Goal: Task Accomplishment & Management: Manage account settings

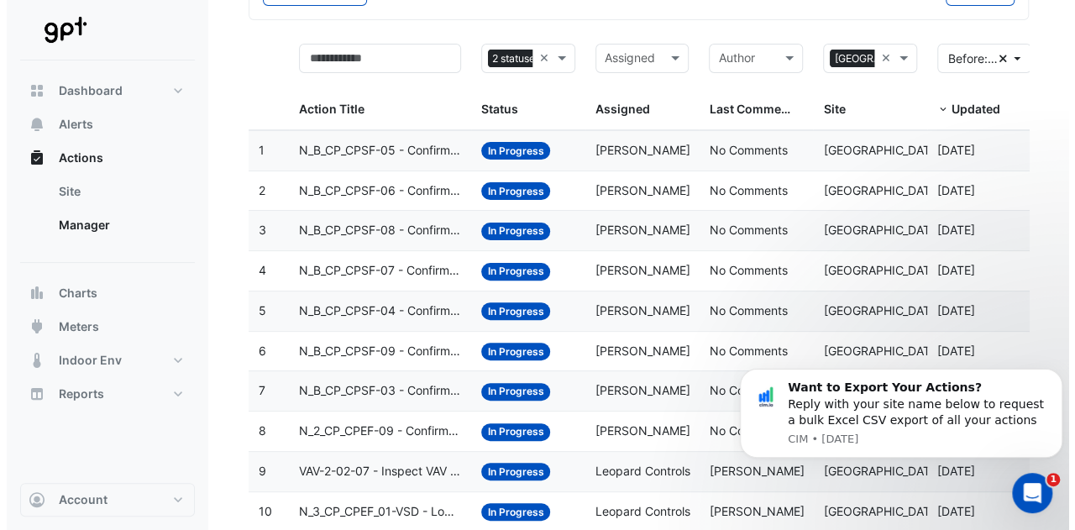
scroll to position [119, 0]
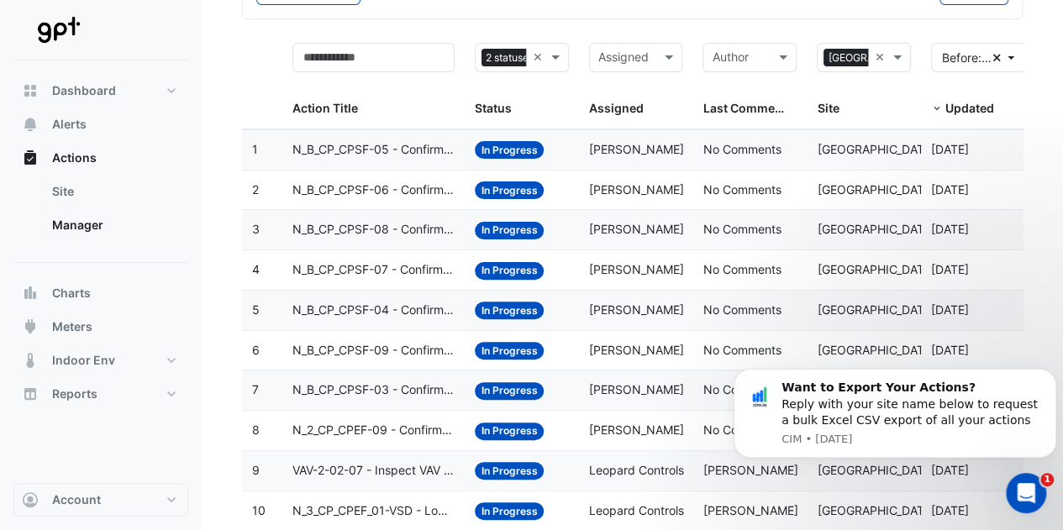
click at [428, 154] on span "N_B_CP_CPSF-05 - Confirm Unit Overnight Operation (Energy Waste)" at bounding box center [373, 149] width 162 height 19
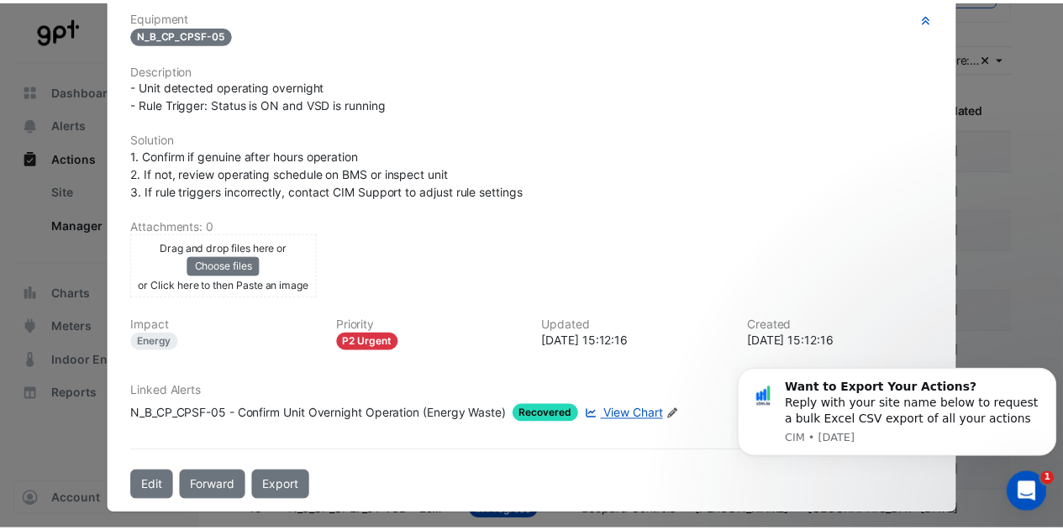
scroll to position [0, 0]
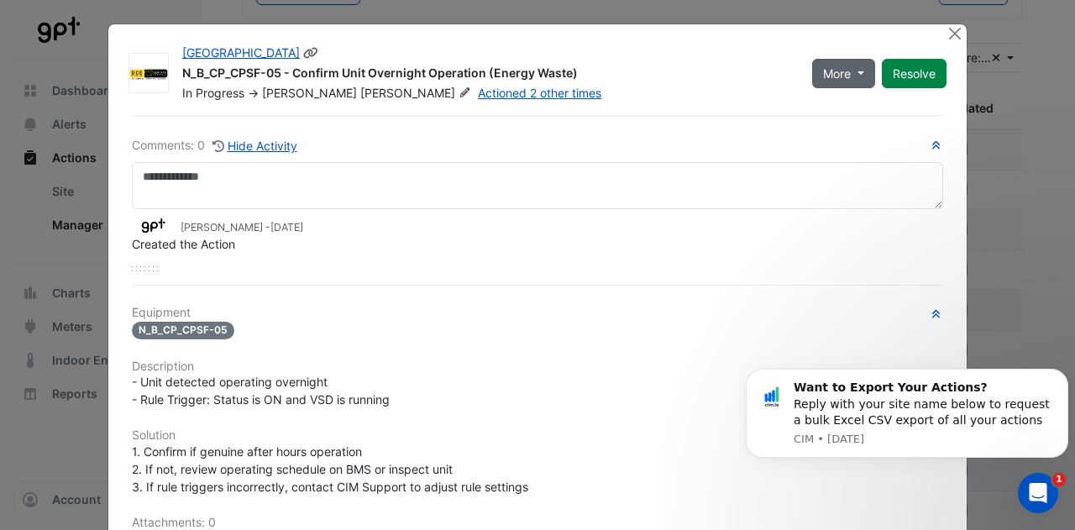
click at [830, 81] on span "More" at bounding box center [837, 74] width 28 height 18
click at [791, 73] on div "[GEOGRAPHIC_DATA] N_B_CP_CPSF-05 - Confirm Unit Overnight Operation (Energy Was…" at bounding box center [487, 73] width 630 height 57
click at [911, 68] on button "Resolve" at bounding box center [914, 73] width 65 height 29
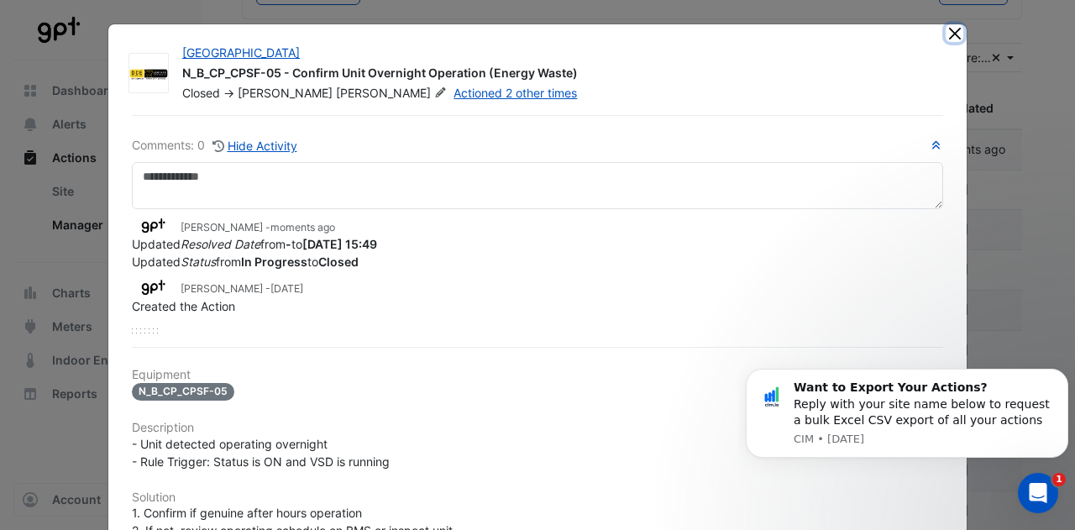
click at [946, 30] on button "Close" at bounding box center [955, 33] width 18 height 18
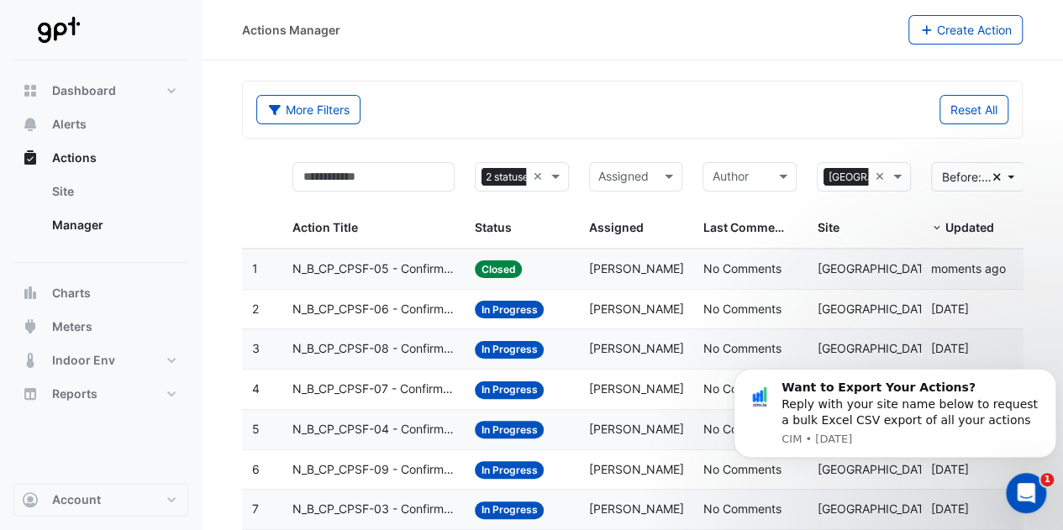
click at [583, 299] on datatable-body-cell "Assigned: [PERSON_NAME]" at bounding box center [636, 309] width 114 height 39
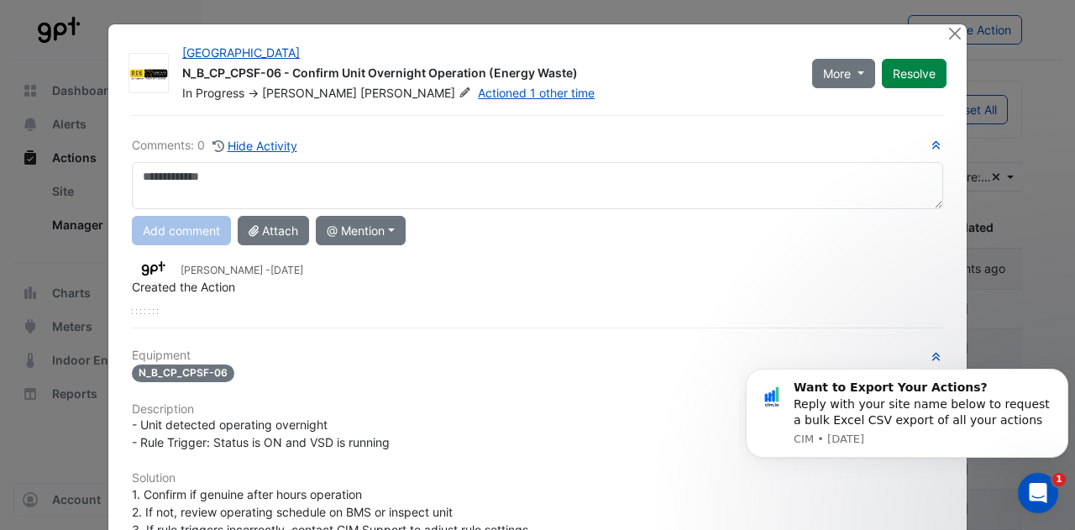
click at [583, 299] on div "Comments: 0 Hide Activity Add comment Attach @ Mention CIM CIM Support [PERSON_…" at bounding box center [538, 477] width 832 height 725
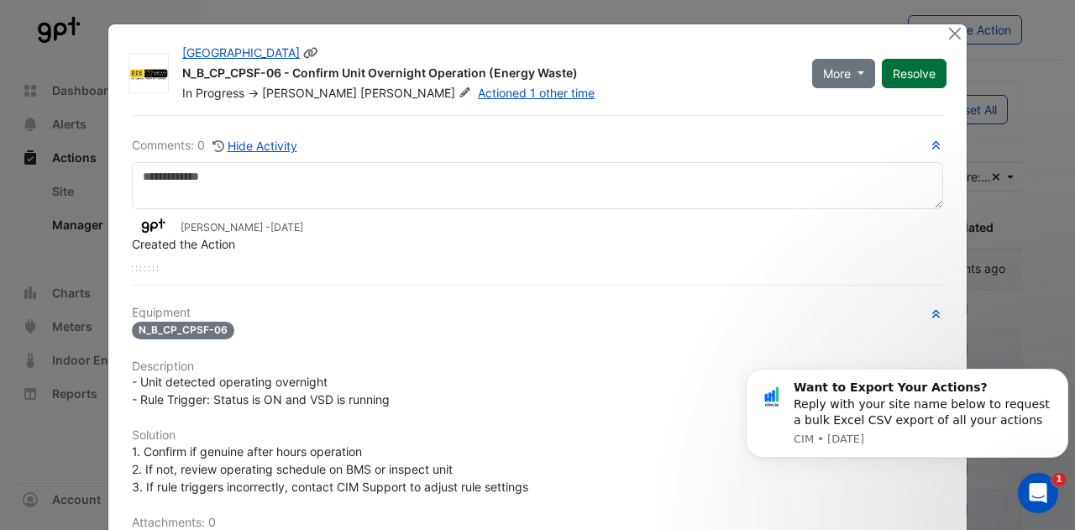
click at [903, 68] on button "Resolve" at bounding box center [914, 73] width 65 height 29
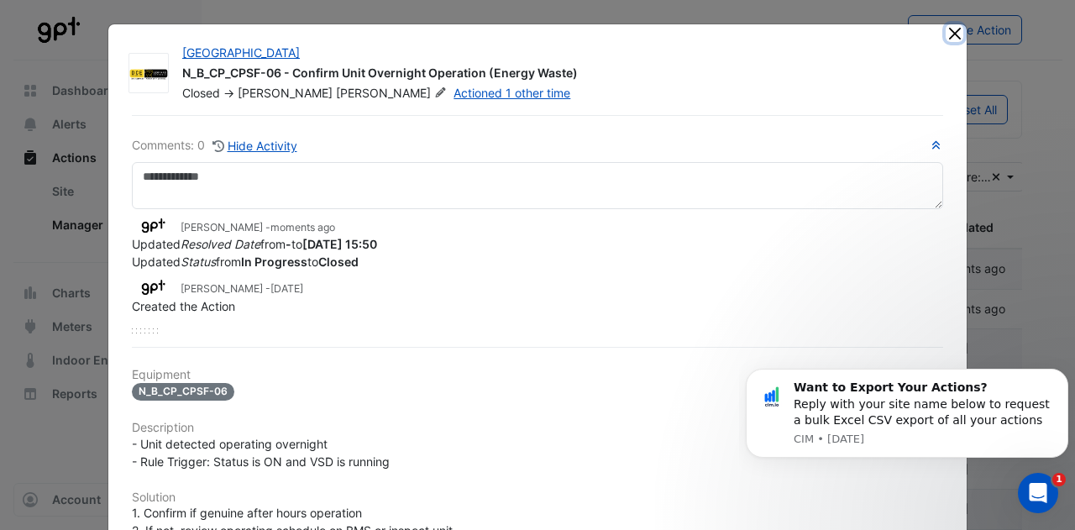
click at [946, 33] on button "Close" at bounding box center [955, 33] width 18 height 18
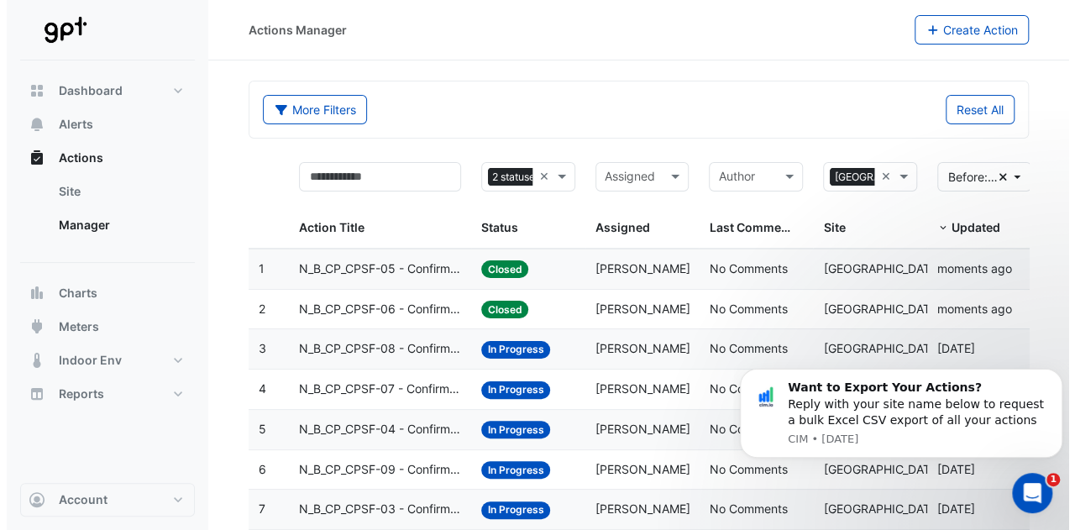
scroll to position [160, 0]
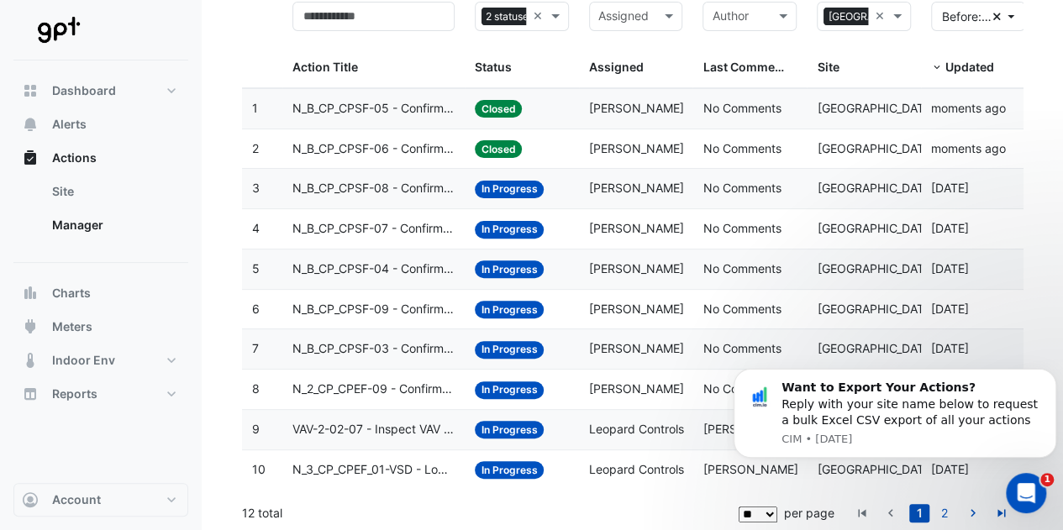
click at [273, 176] on datatable-body-cell "3" at bounding box center [262, 188] width 40 height 39
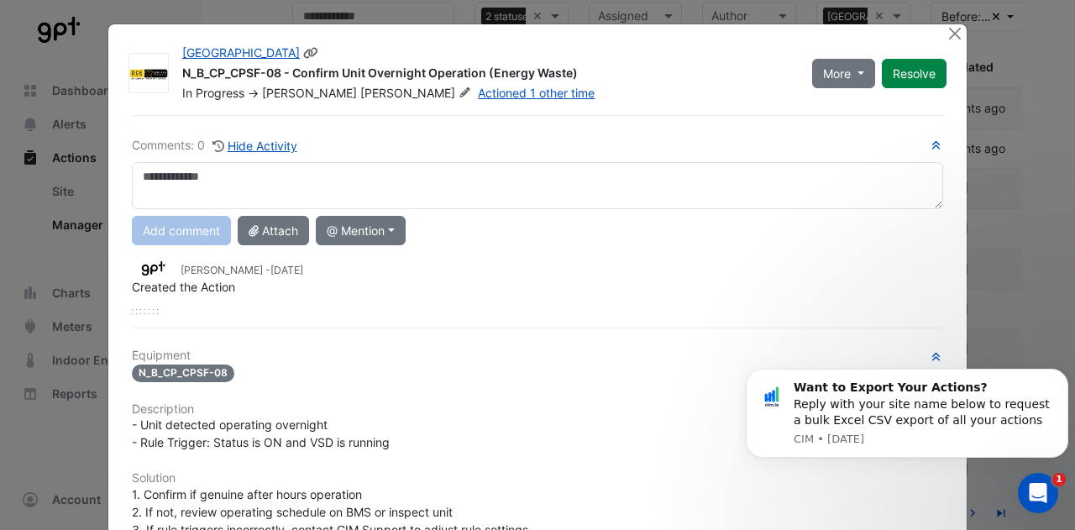
click at [906, 91] on div "More On Hold Not Doing Resolve" at bounding box center [879, 73] width 155 height 57
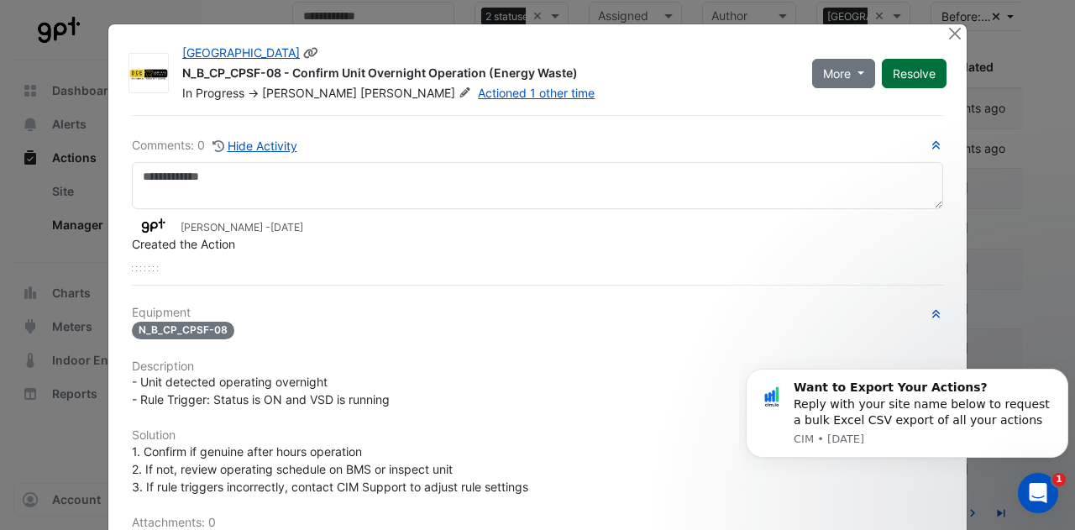
click at [914, 70] on button "Resolve" at bounding box center [914, 73] width 65 height 29
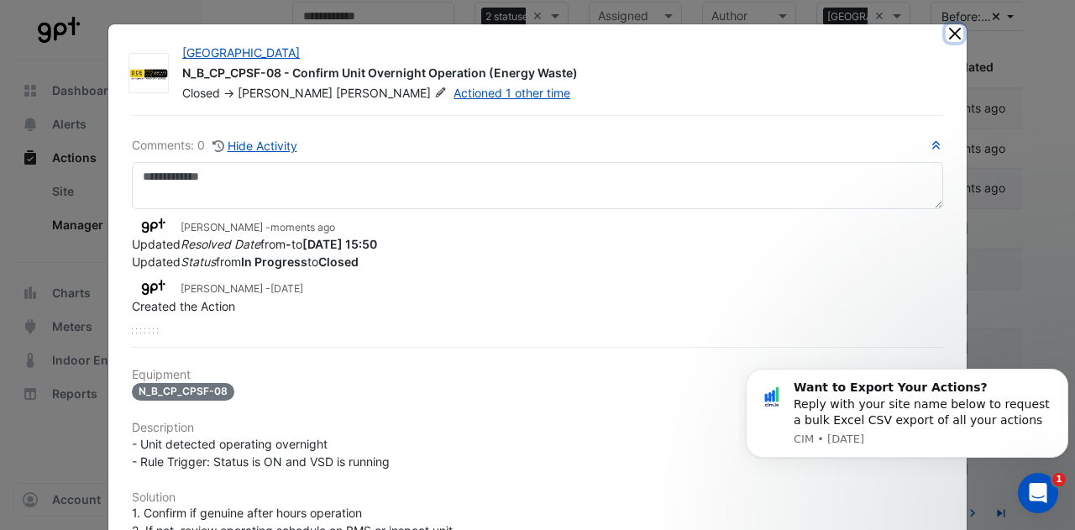
click at [946, 39] on button "Close" at bounding box center [955, 33] width 18 height 18
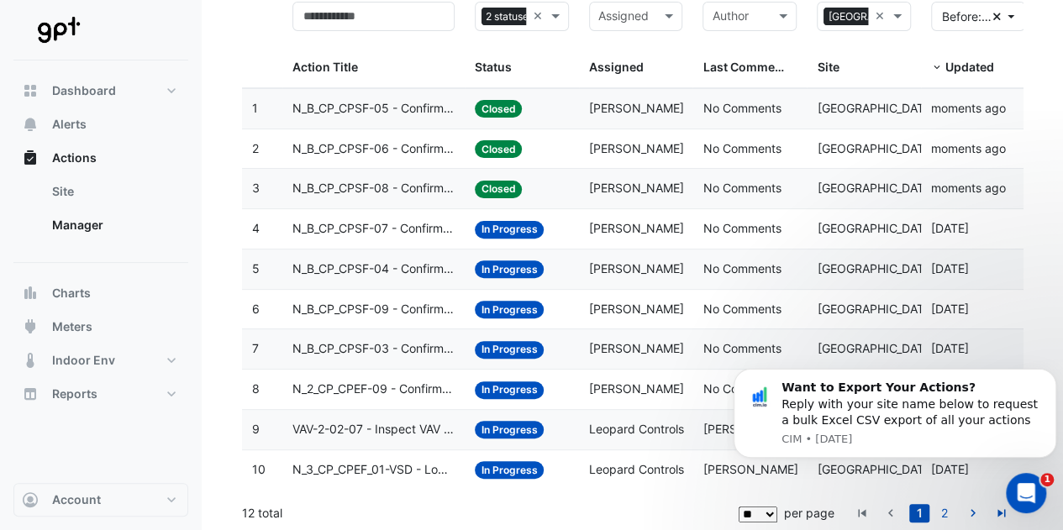
click at [684, 223] on datatable-body-cell "Assigned: [PERSON_NAME]" at bounding box center [636, 228] width 114 height 39
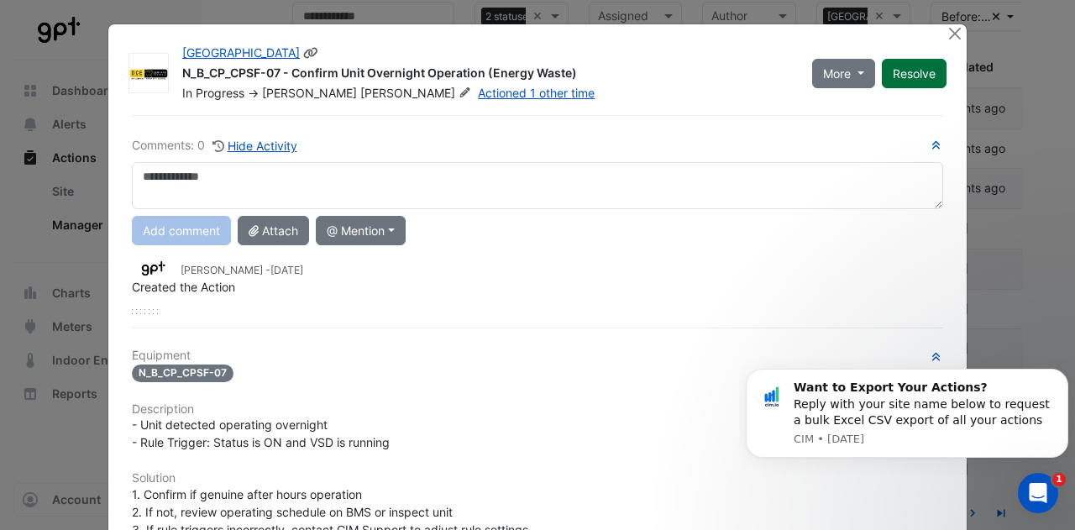
click at [905, 81] on button "Resolve" at bounding box center [914, 73] width 65 height 29
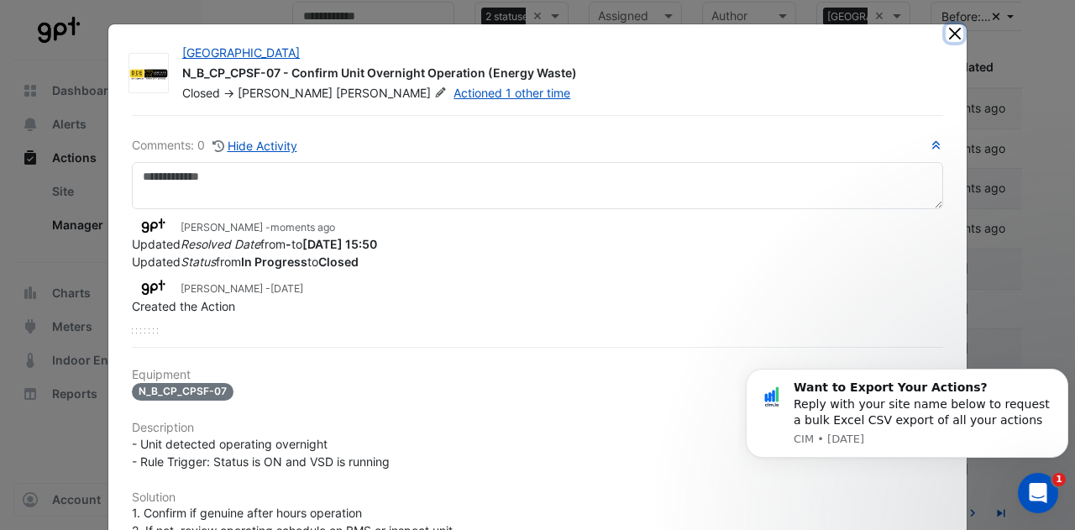
click at [955, 29] on button "Close" at bounding box center [955, 33] width 18 height 18
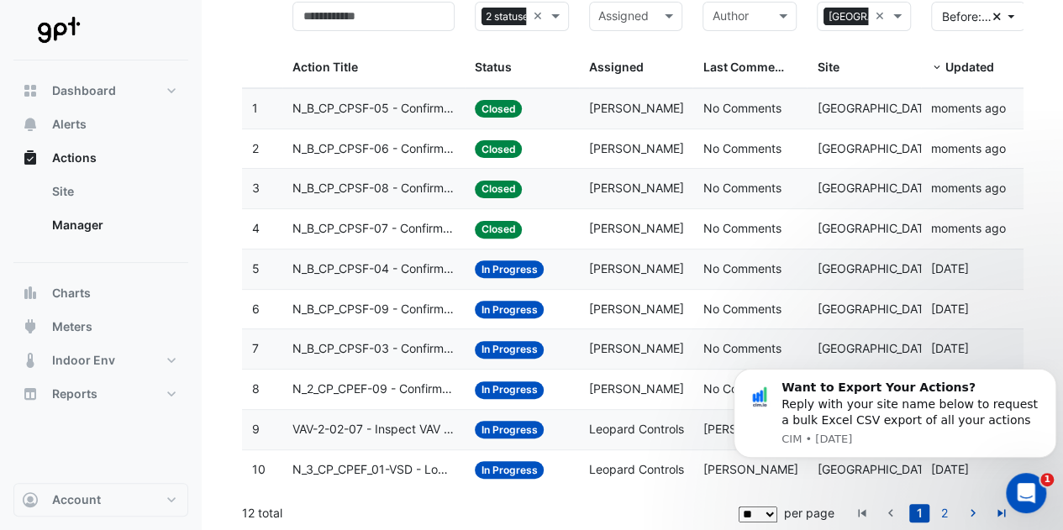
click at [684, 265] on datatable-body-cell "Assigned: [PERSON_NAME]" at bounding box center [636, 269] width 114 height 39
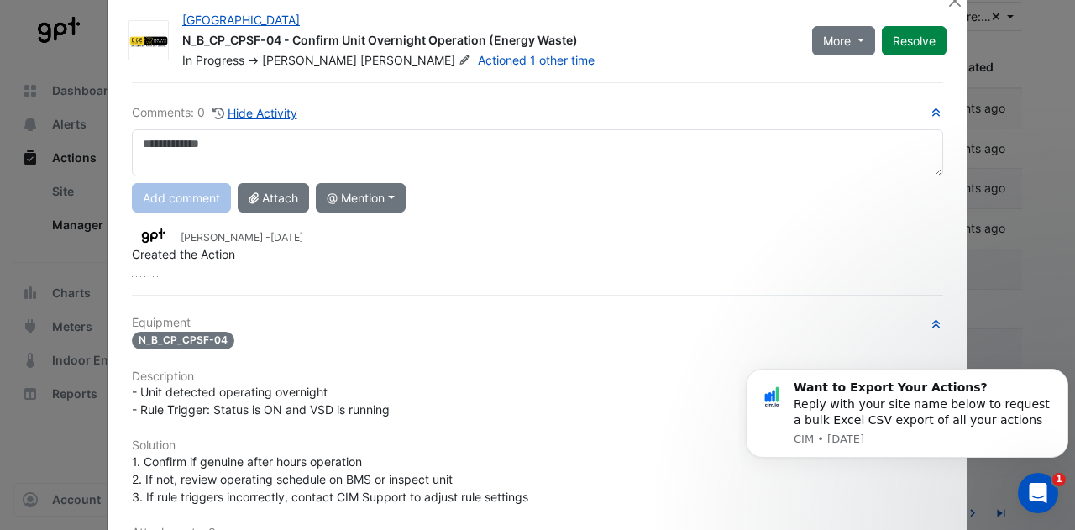
scroll to position [0, 0]
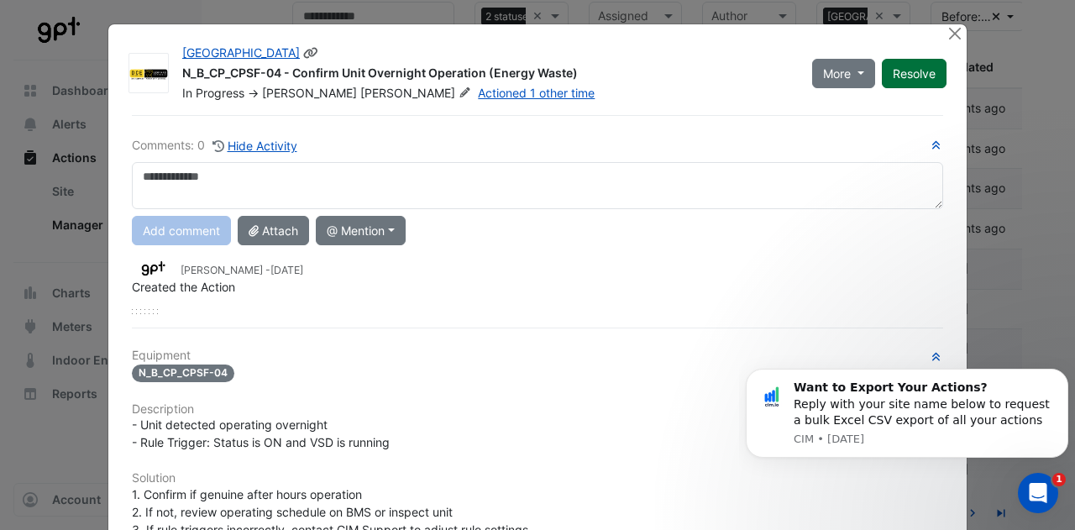
click at [917, 77] on button "Resolve" at bounding box center [914, 73] width 65 height 29
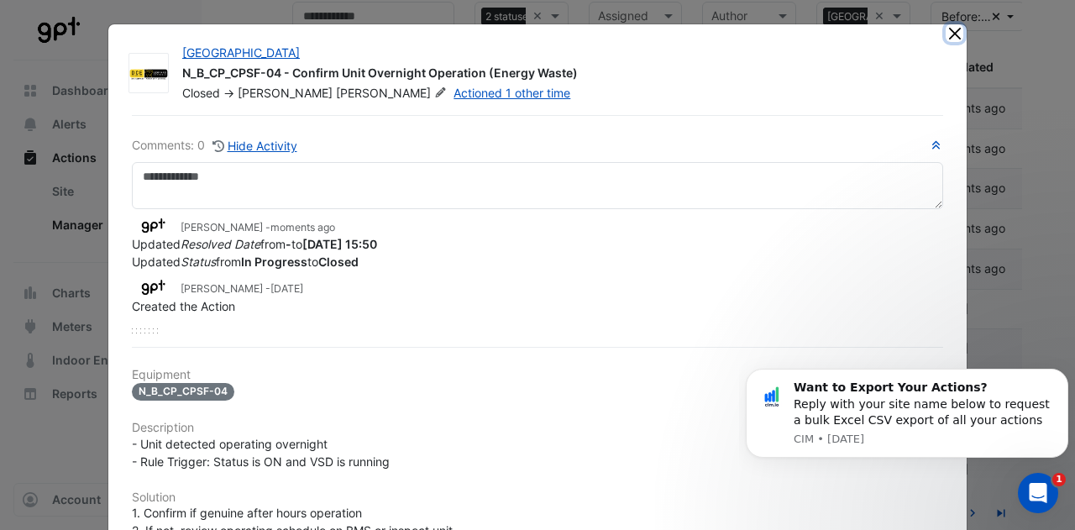
click at [946, 26] on button "Close" at bounding box center [955, 33] width 18 height 18
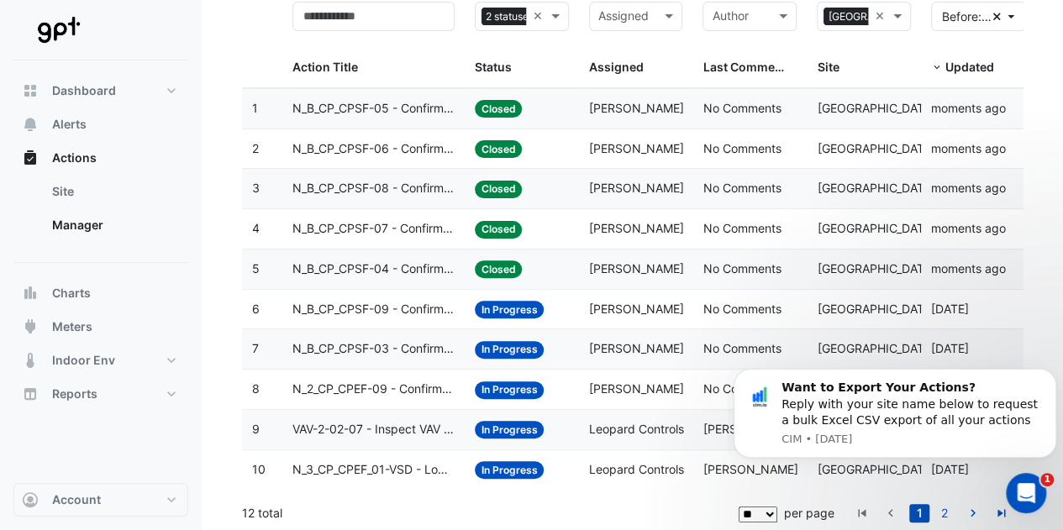
click at [609, 312] on span "[PERSON_NAME]" at bounding box center [636, 309] width 95 height 14
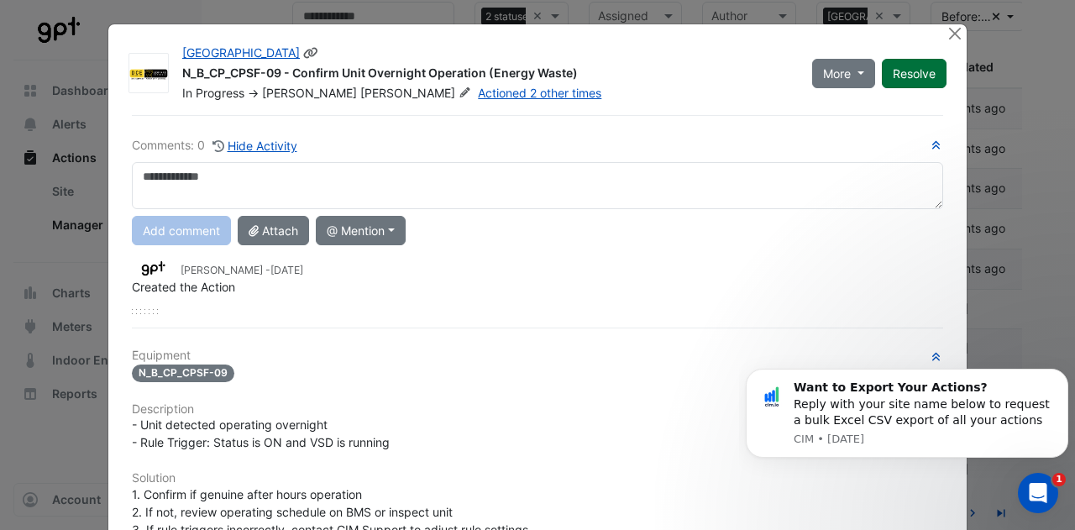
click at [907, 78] on button "Resolve" at bounding box center [914, 73] width 65 height 29
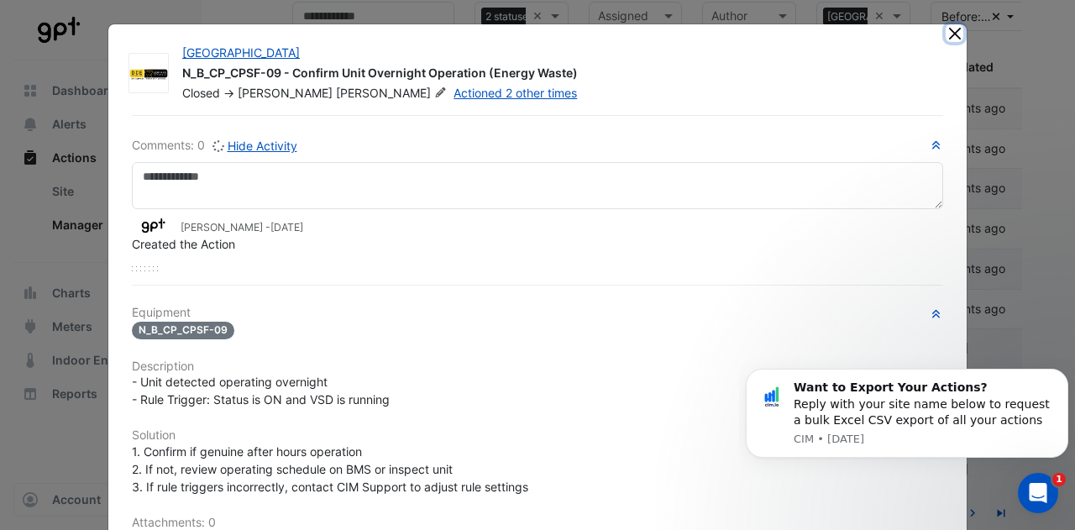
click at [954, 36] on button "Close" at bounding box center [955, 33] width 18 height 18
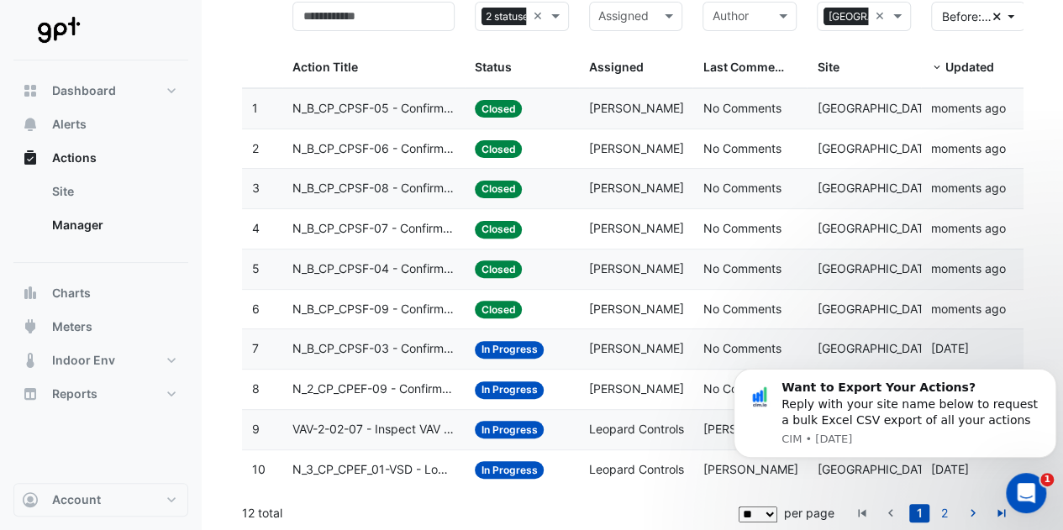
click at [613, 362] on datatable-body-cell "Assigned: [PERSON_NAME]" at bounding box center [636, 348] width 114 height 39
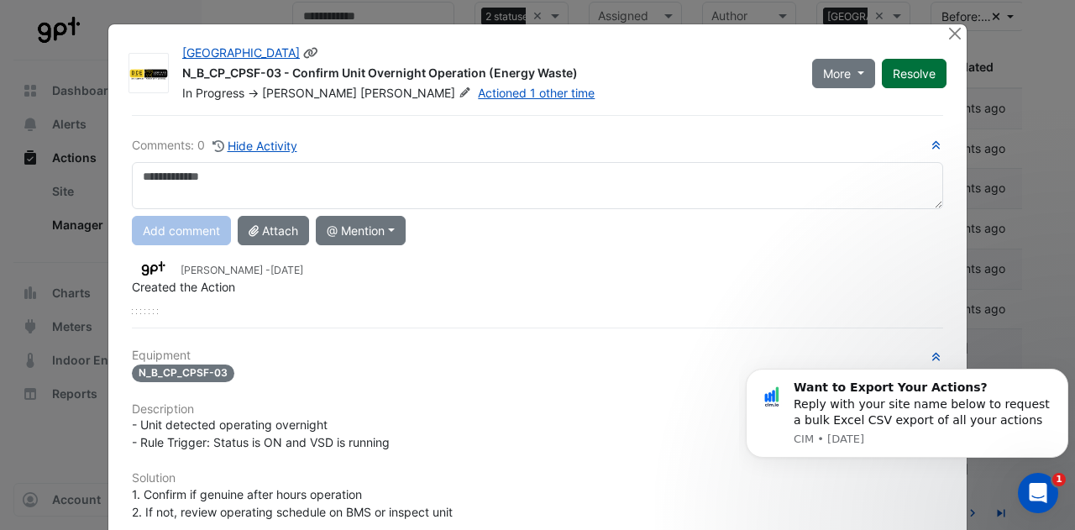
click at [909, 81] on button "Resolve" at bounding box center [914, 73] width 65 height 29
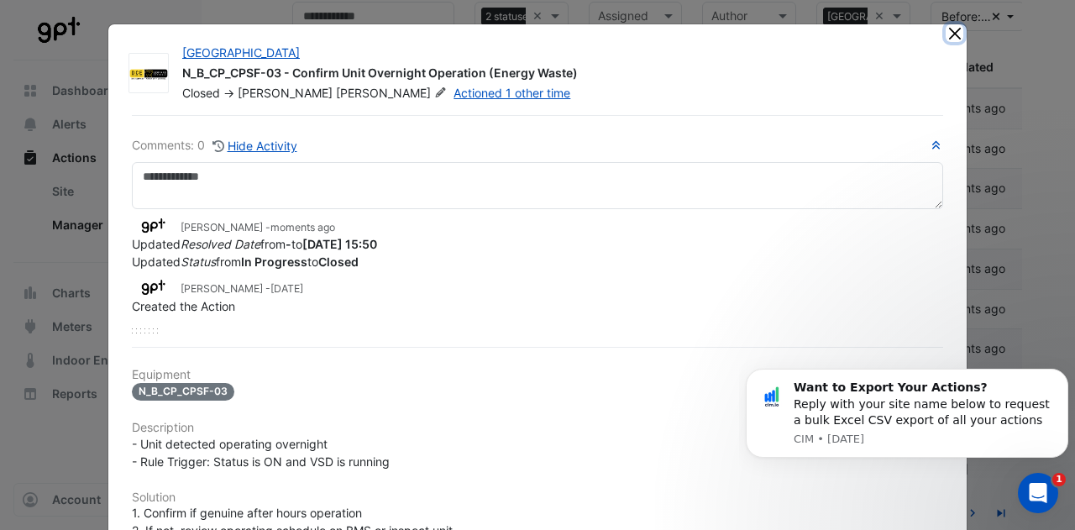
click at [948, 31] on button "Close" at bounding box center [955, 33] width 18 height 18
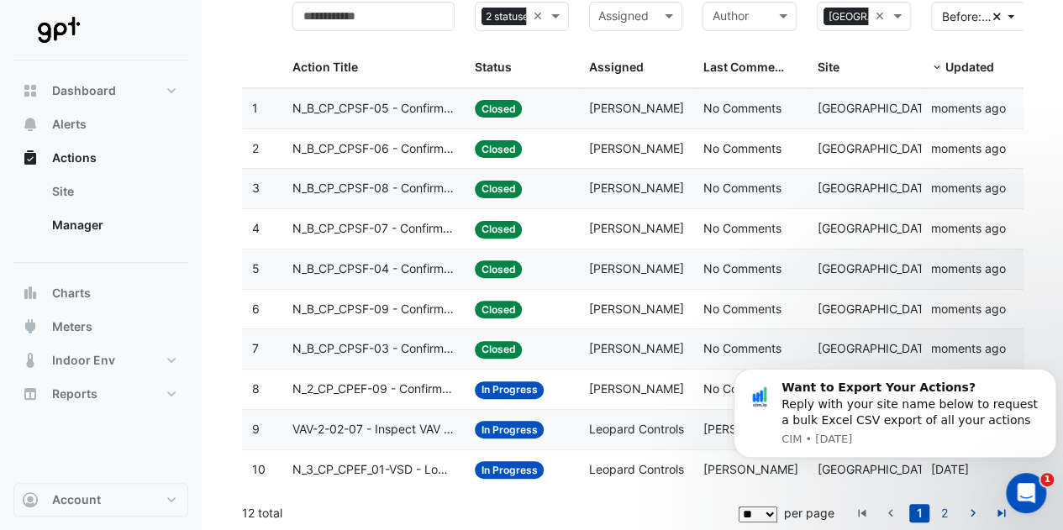
click at [565, 420] on div "Status: In Progress" at bounding box center [522, 429] width 94 height 19
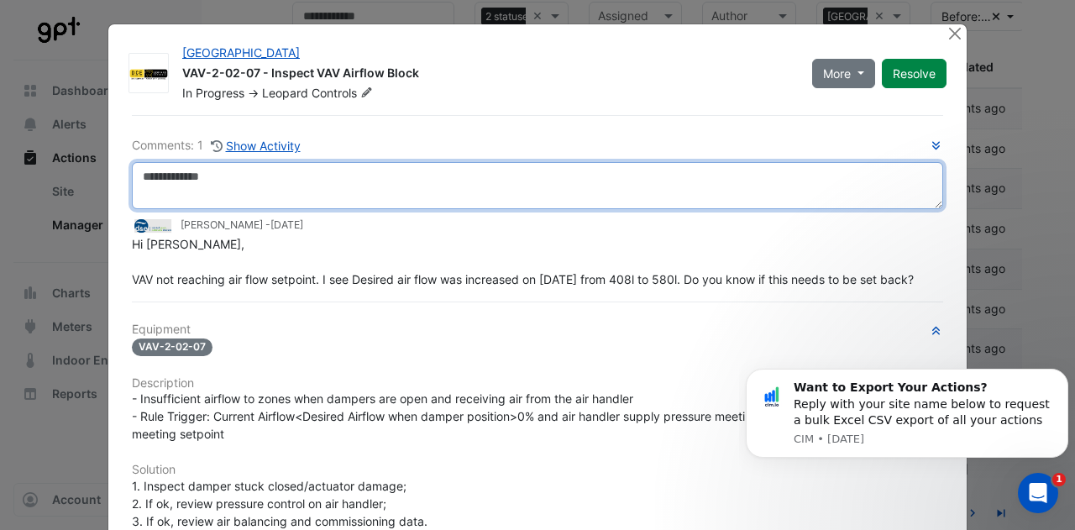
click at [319, 179] on textarea at bounding box center [538, 185] width 812 height 47
click at [297, 184] on textarea at bounding box center [538, 185] width 812 height 47
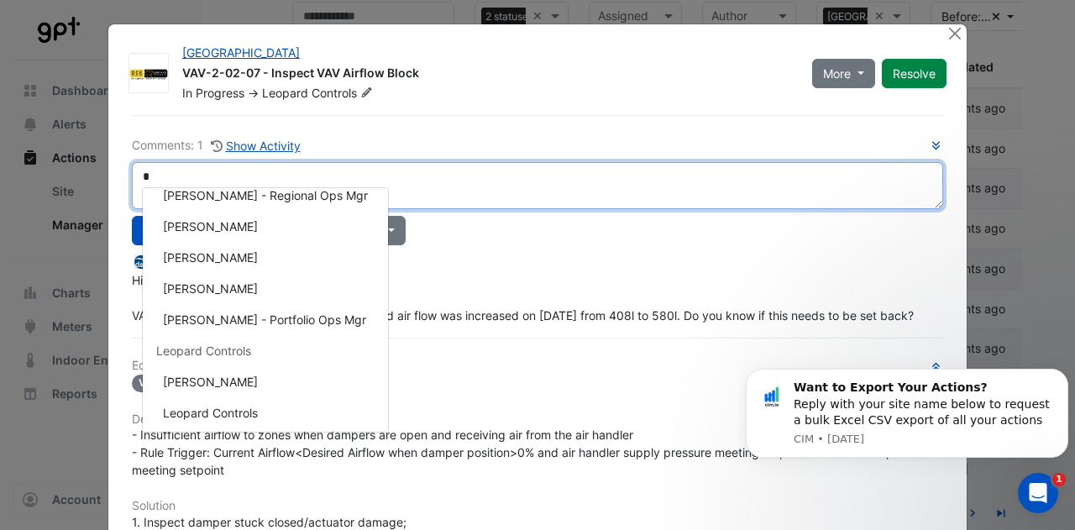
scroll to position [311, 0]
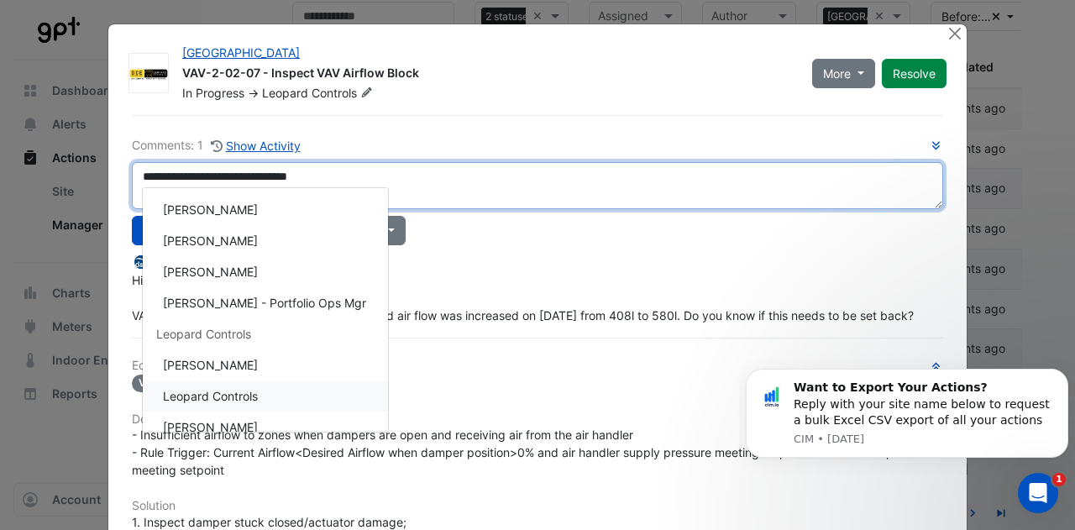
click at [254, 381] on div "**********" at bounding box center [538, 491] width 832 height 753
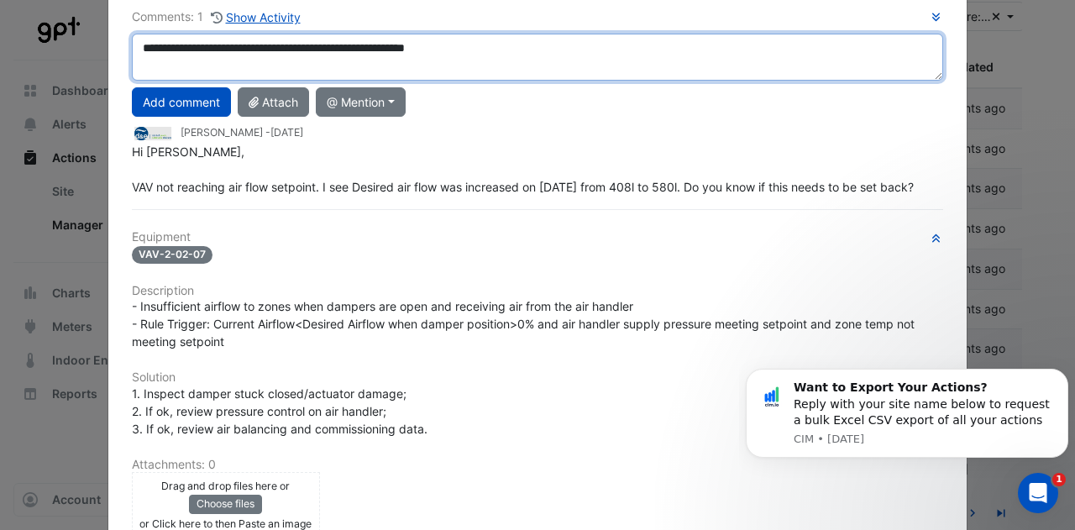
scroll to position [0, 0]
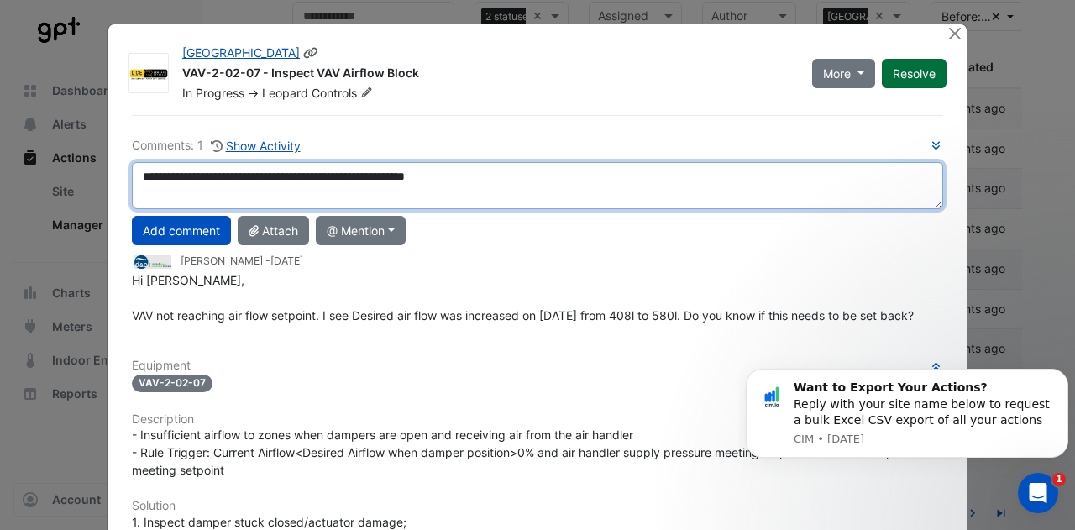
type textarea "**********"
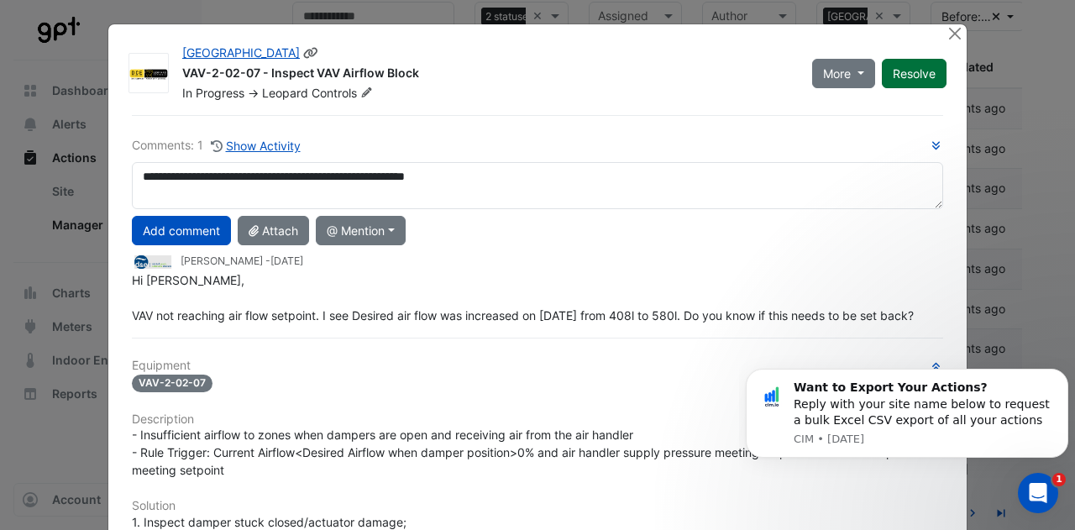
click at [899, 77] on button "Resolve" at bounding box center [914, 73] width 65 height 29
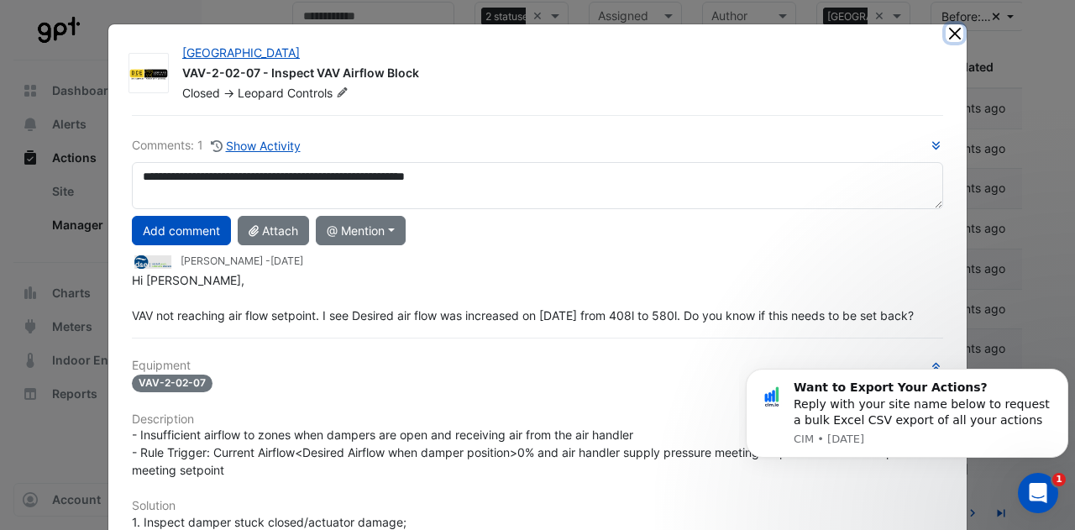
click at [949, 36] on button "Close" at bounding box center [955, 33] width 18 height 18
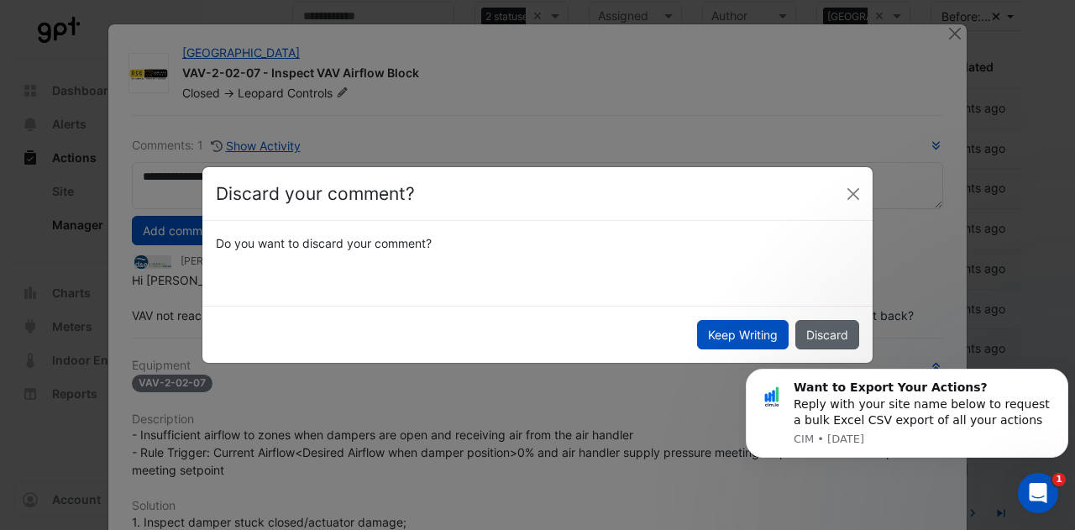
click at [811, 330] on button "Discard" at bounding box center [828, 334] width 64 height 29
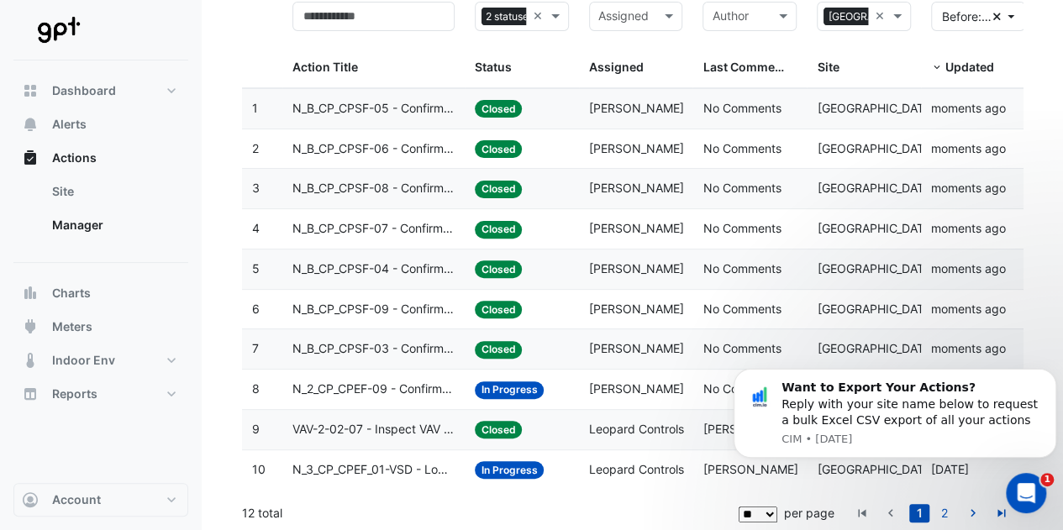
click at [412, 390] on span "N_2_CP_CPEF-09 - Confirm Unit Overnight Operation (Energy Waste)" at bounding box center [373, 389] width 162 height 19
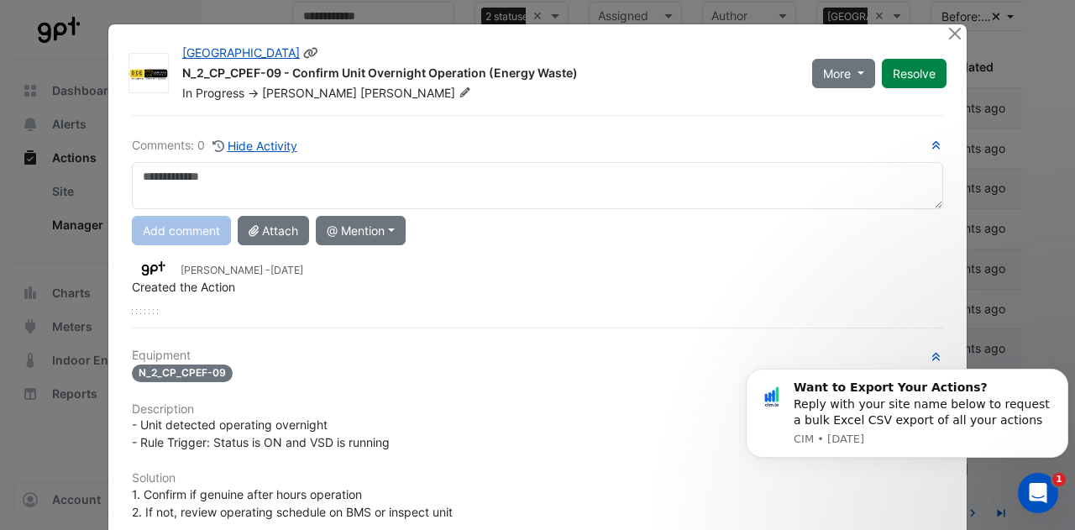
click at [899, 92] on div "More On Hold Not Doing Resolve" at bounding box center [879, 73] width 155 height 57
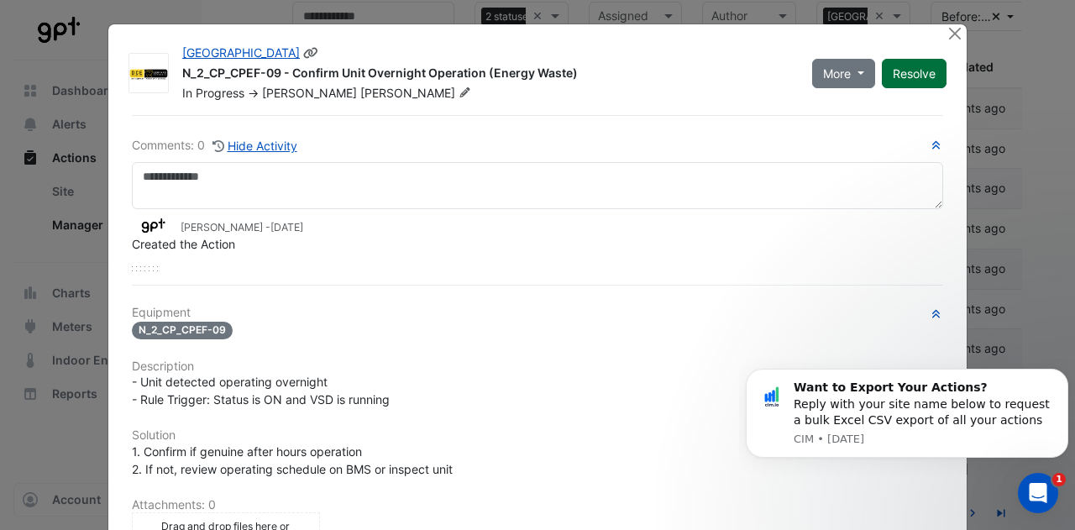
click at [907, 83] on button "Resolve" at bounding box center [914, 73] width 65 height 29
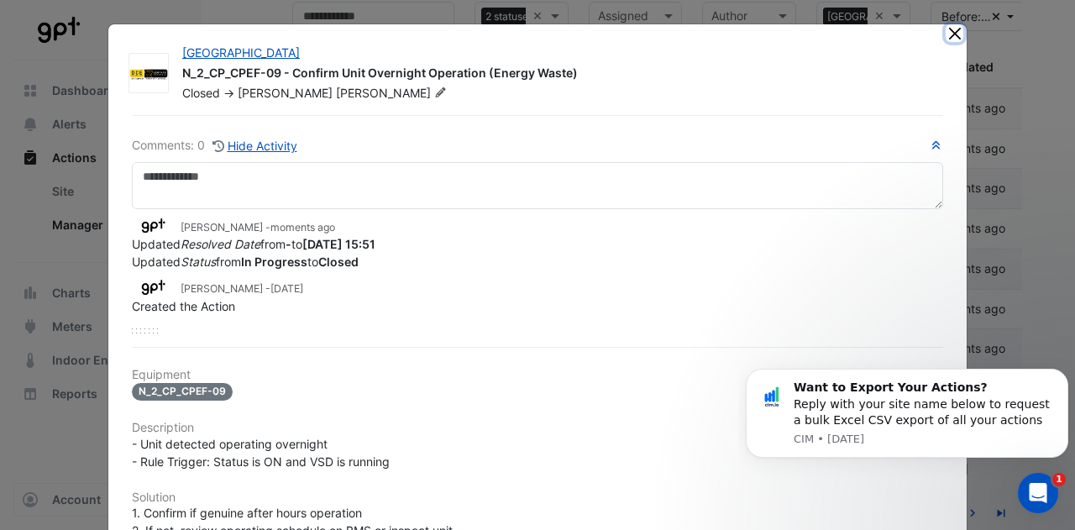
click at [946, 30] on button "Close" at bounding box center [955, 33] width 18 height 18
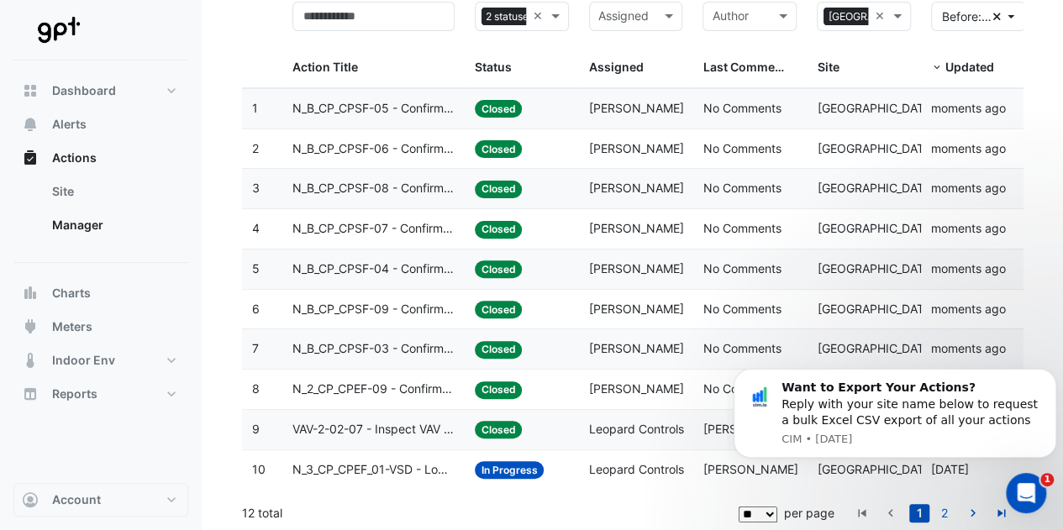
click at [429, 450] on datatable-body-cell "Action Title: N_3_CP_CPEF_01-VSD - Lower VSD Speed Overused (Energy Waste)" at bounding box center [373, 469] width 182 height 39
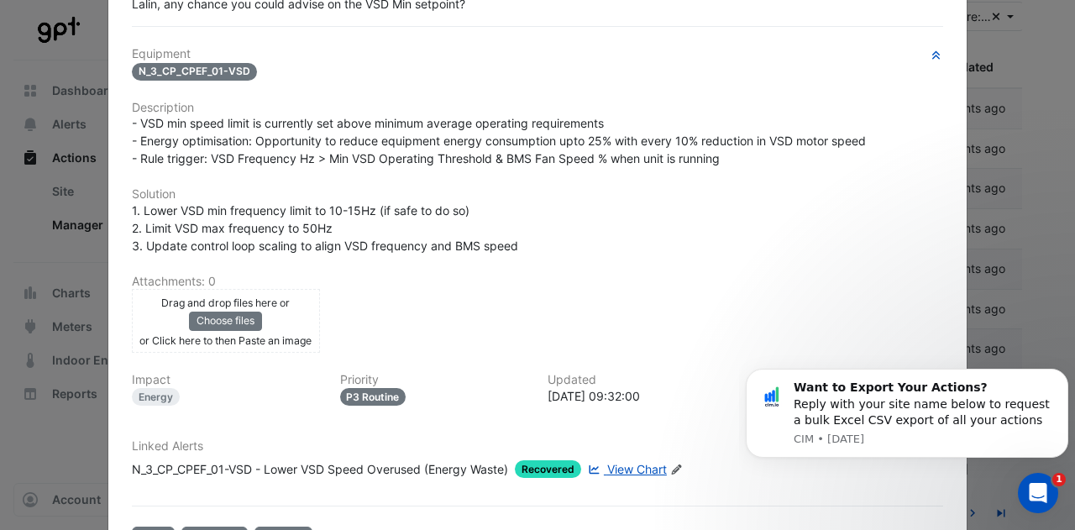
scroll to position [277, 0]
click at [607, 465] on div "Comments: 1 Show Activity Add comment Attach @ Mention CIM CIM Support [PERSON_…" at bounding box center [538, 196] width 832 height 717
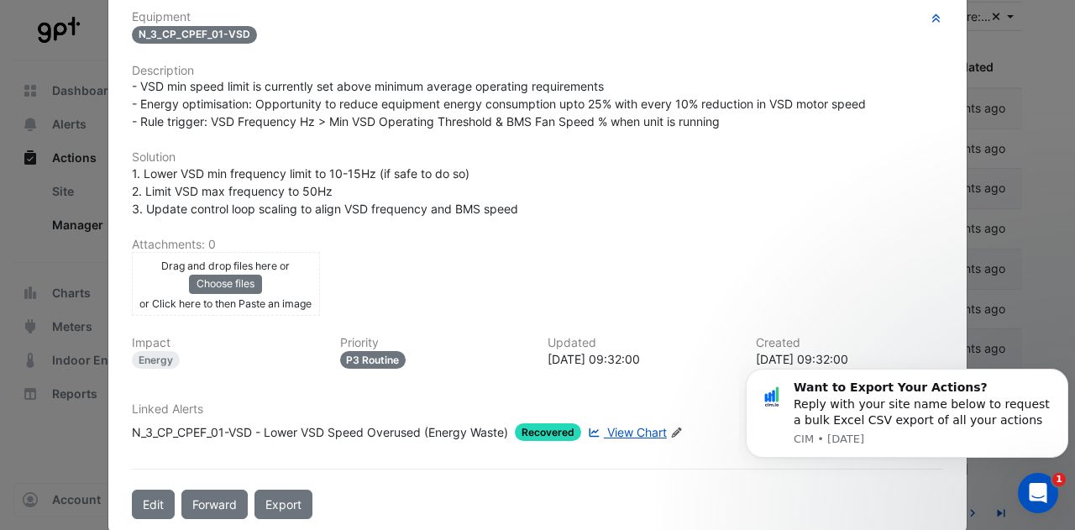
click at [622, 425] on span "View Chart" at bounding box center [637, 432] width 60 height 14
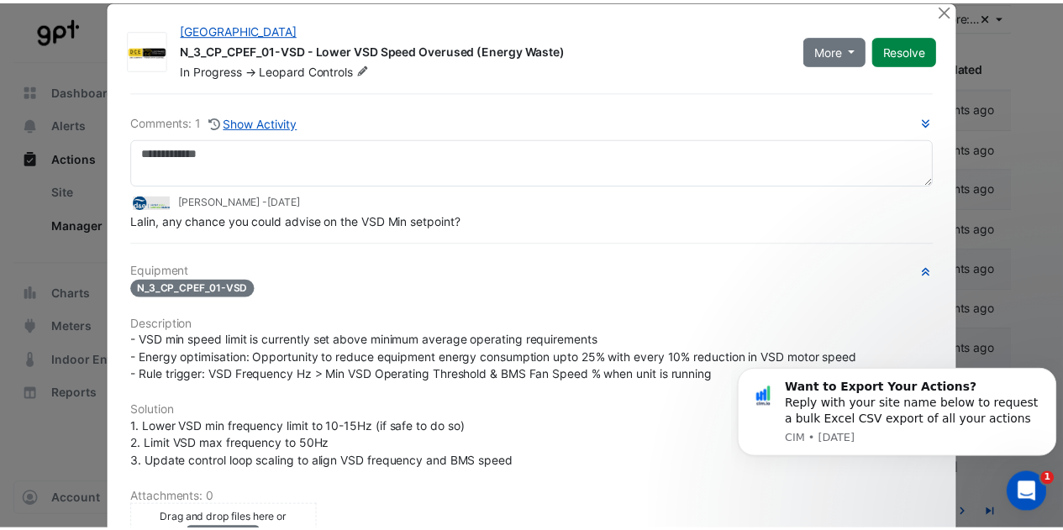
scroll to position [0, 0]
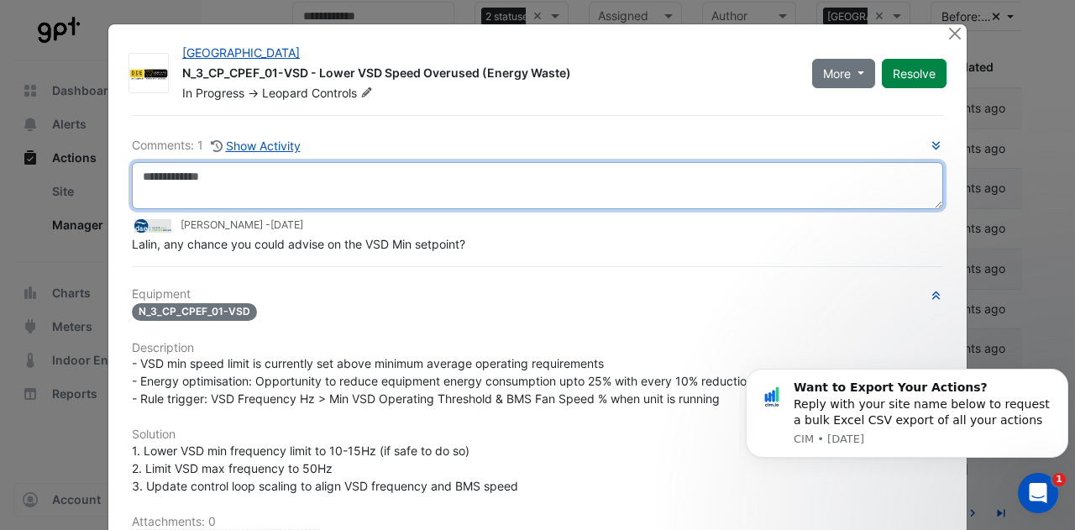
click at [349, 179] on textarea at bounding box center [538, 185] width 812 height 47
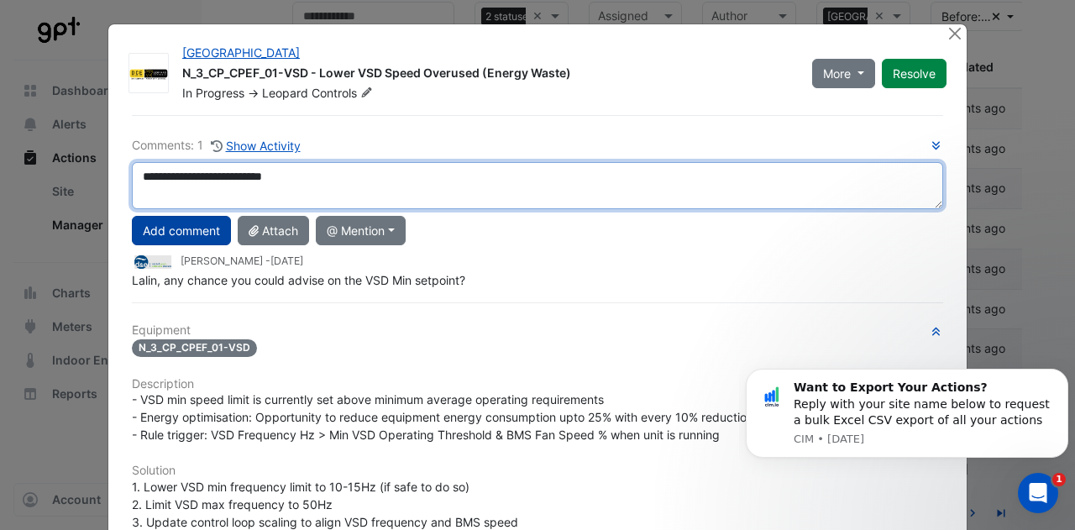
type textarea "**********"
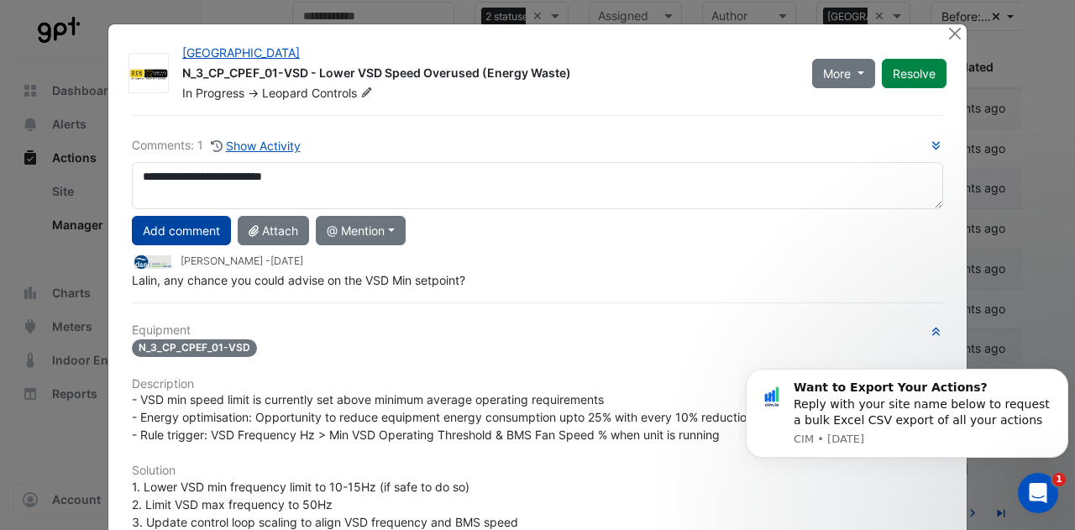
click at [201, 233] on button "Add comment" at bounding box center [181, 230] width 99 height 29
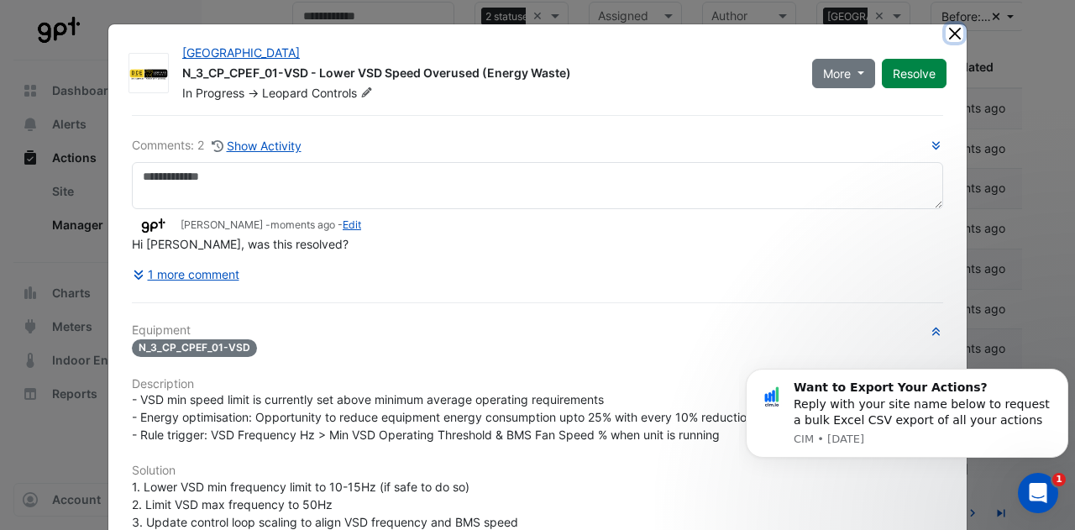
click at [950, 31] on button "Close" at bounding box center [955, 33] width 18 height 18
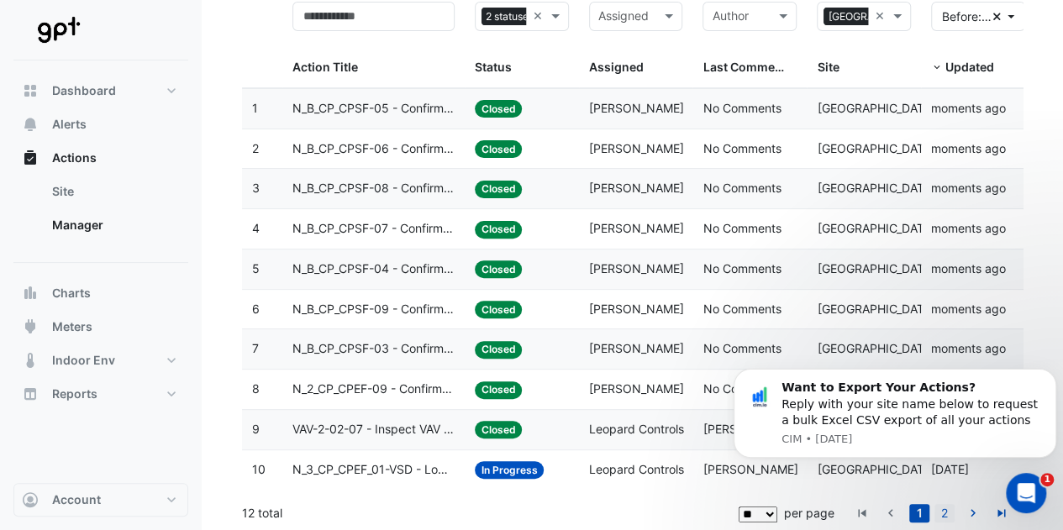
click at [934, 506] on link "2" at bounding box center [944, 513] width 20 height 18
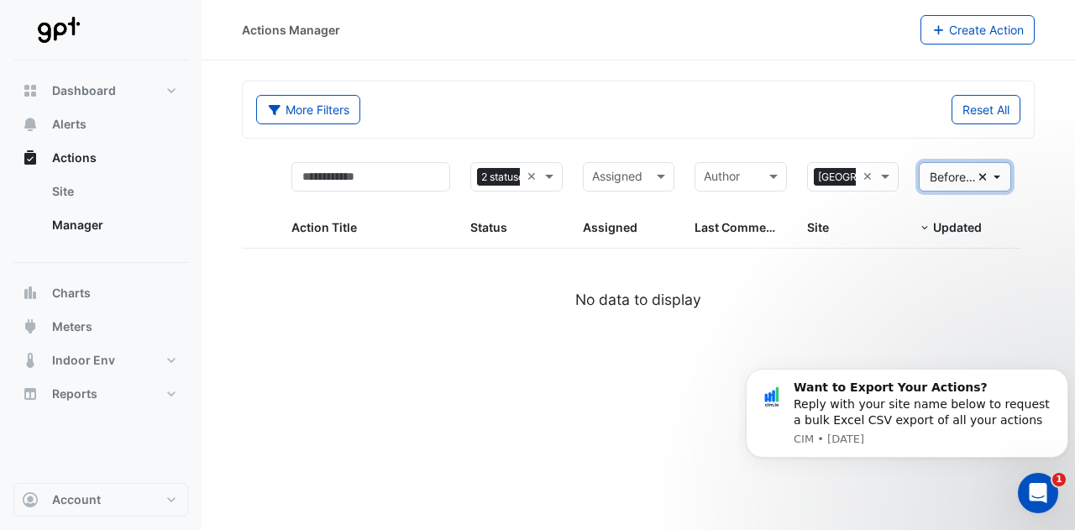
click at [985, 175] on icon "Clear" at bounding box center [983, 177] width 9 height 12
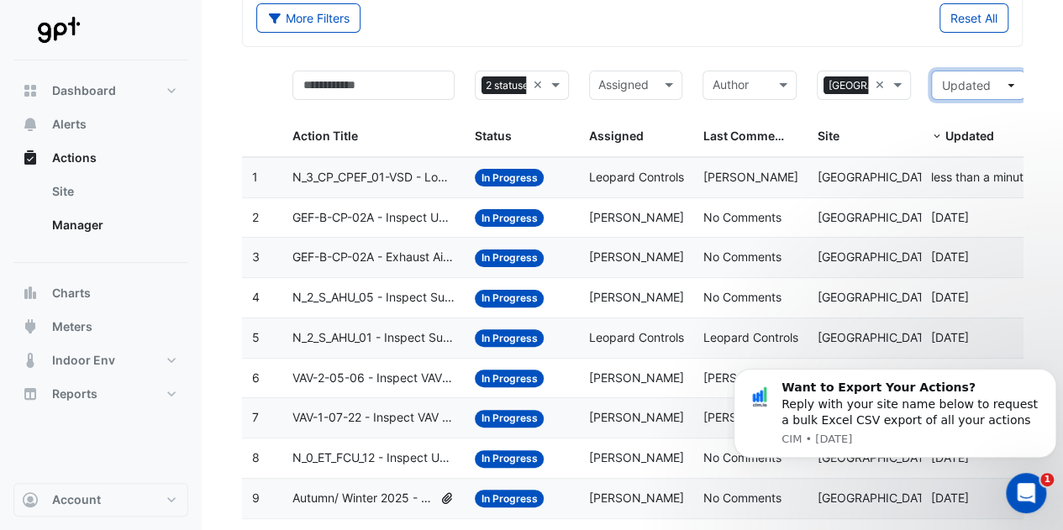
scroll to position [160, 0]
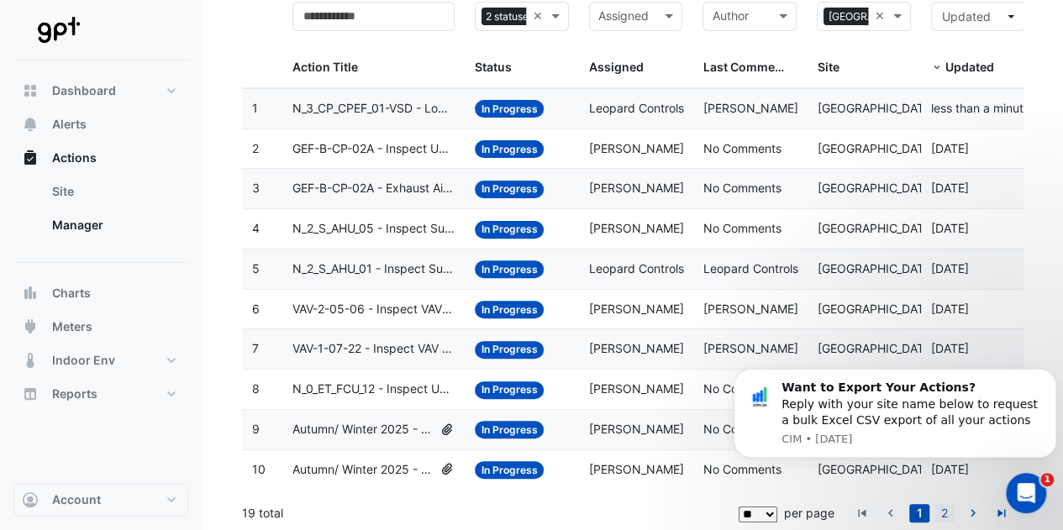
click at [934, 506] on link "2" at bounding box center [944, 513] width 20 height 18
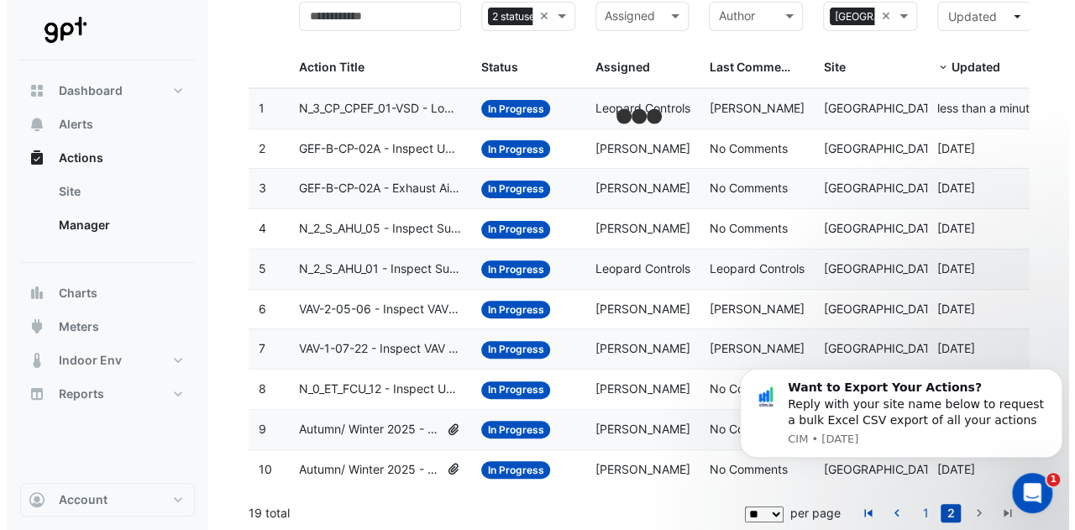
scroll to position [121, 0]
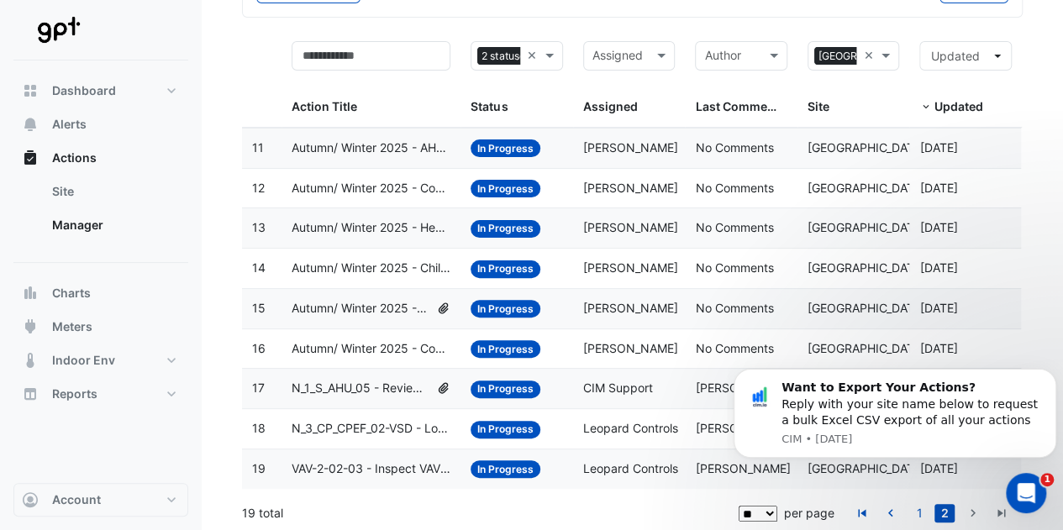
click at [581, 467] on datatable-body-cell "Assigned: Leopard Controls" at bounding box center [629, 468] width 113 height 39
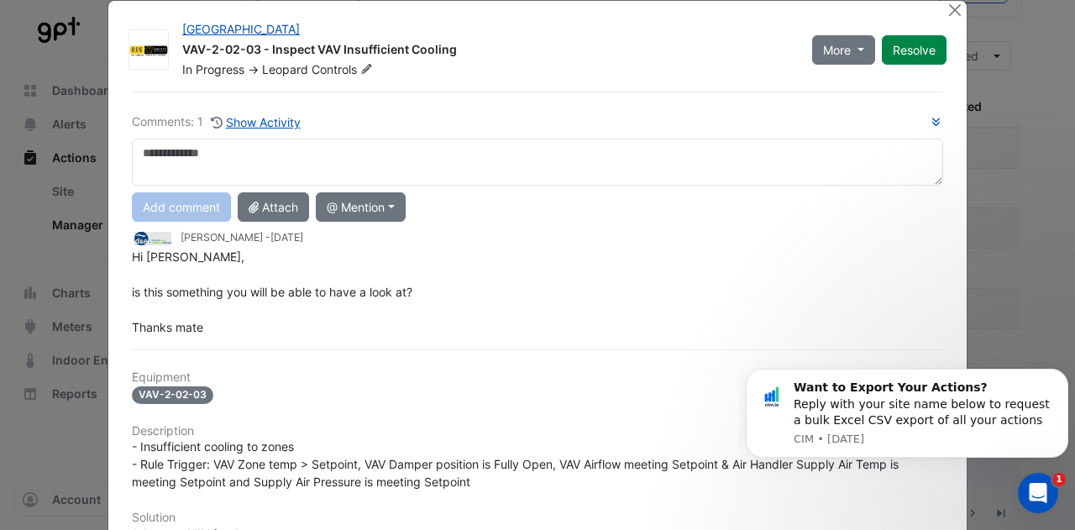
scroll to position [0, 0]
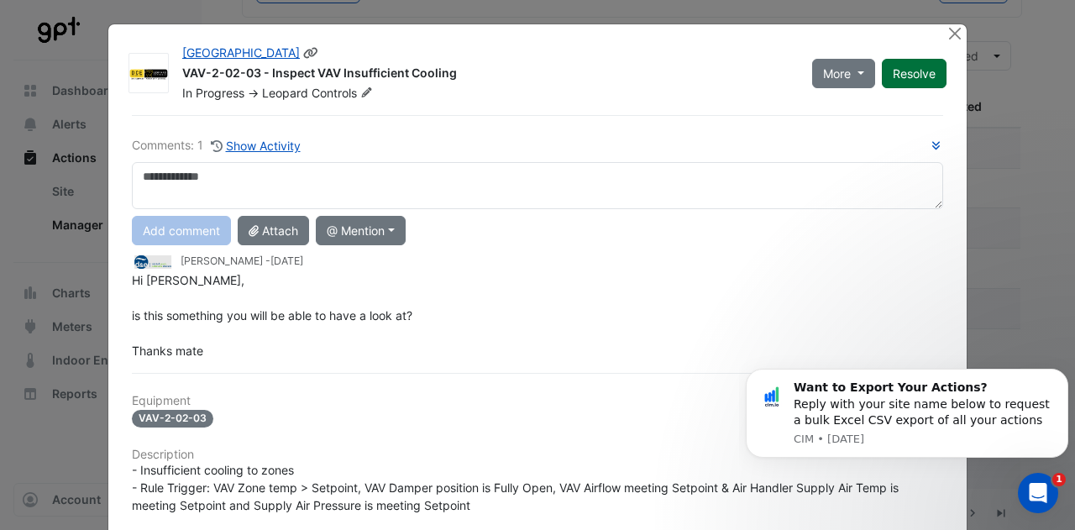
click at [912, 68] on button "Resolve" at bounding box center [914, 73] width 65 height 29
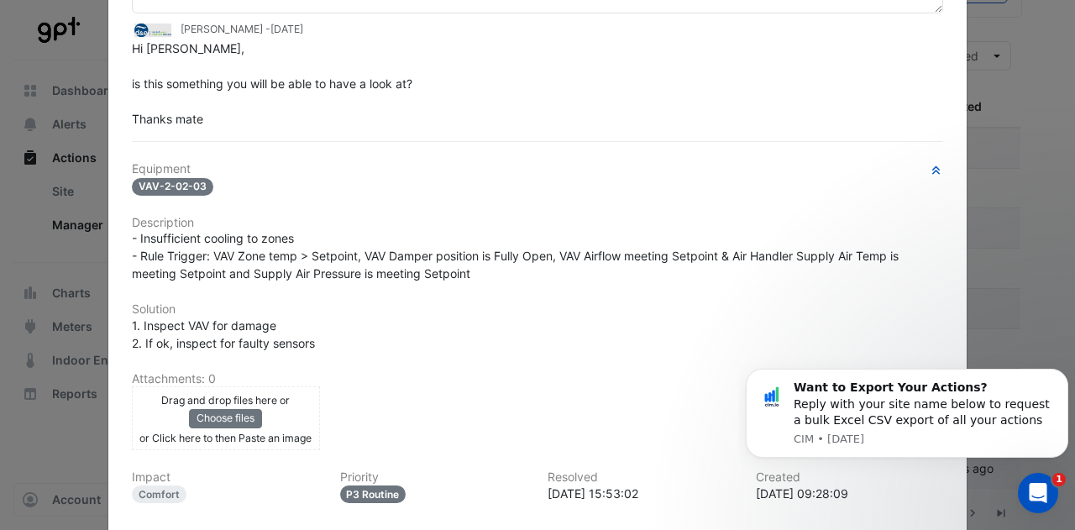
scroll to position [197, 0]
click at [1022, 214] on ngb-modal-window "[GEOGRAPHIC_DATA] VAV-2-02-03 - Inspect VAV Insufficient Cooling Closed -> Leop…" at bounding box center [537, 265] width 1075 height 530
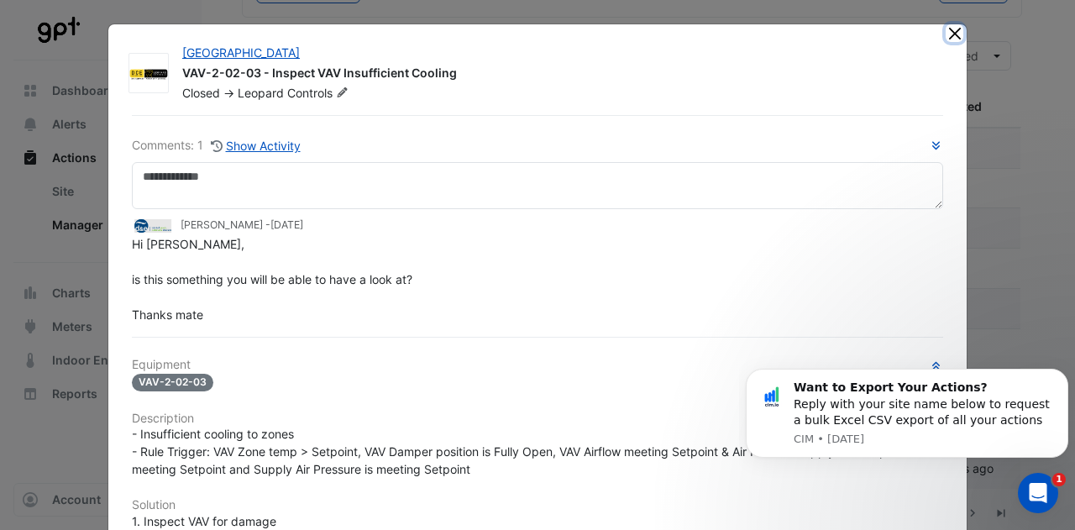
click at [946, 34] on button "Close" at bounding box center [955, 33] width 18 height 18
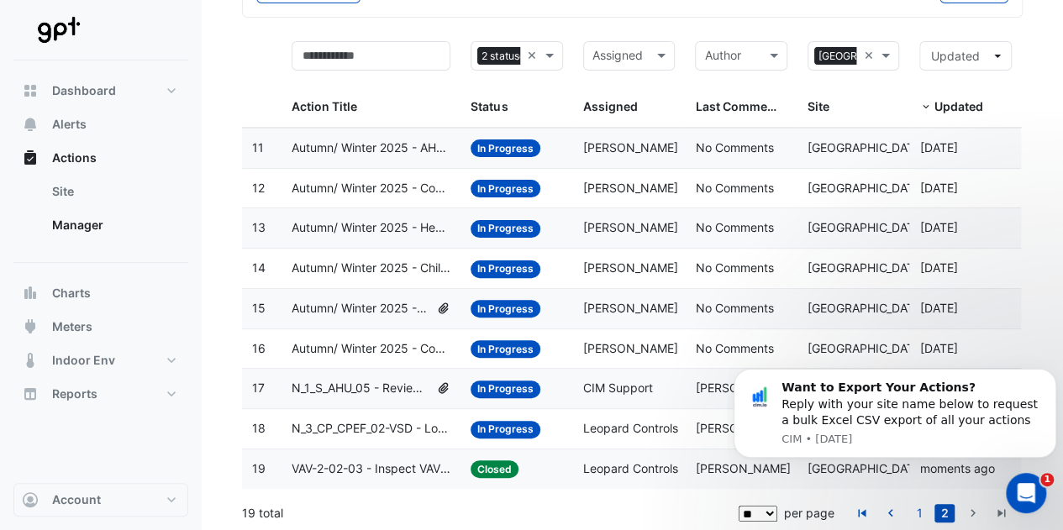
click at [369, 423] on span "N_3_CP_CPEF_02-VSD - Lower VSD Speed Overused (Energy Waste)" at bounding box center [372, 428] width 160 height 19
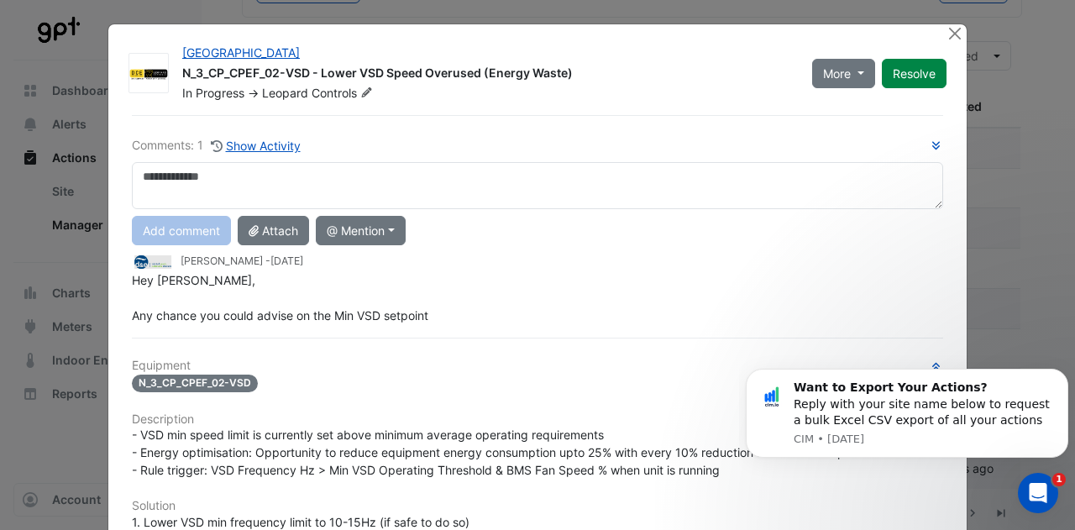
click at [528, 179] on textarea at bounding box center [538, 185] width 812 height 47
type textarea "**********"
click at [134, 218] on button "Add comment" at bounding box center [181, 230] width 99 height 29
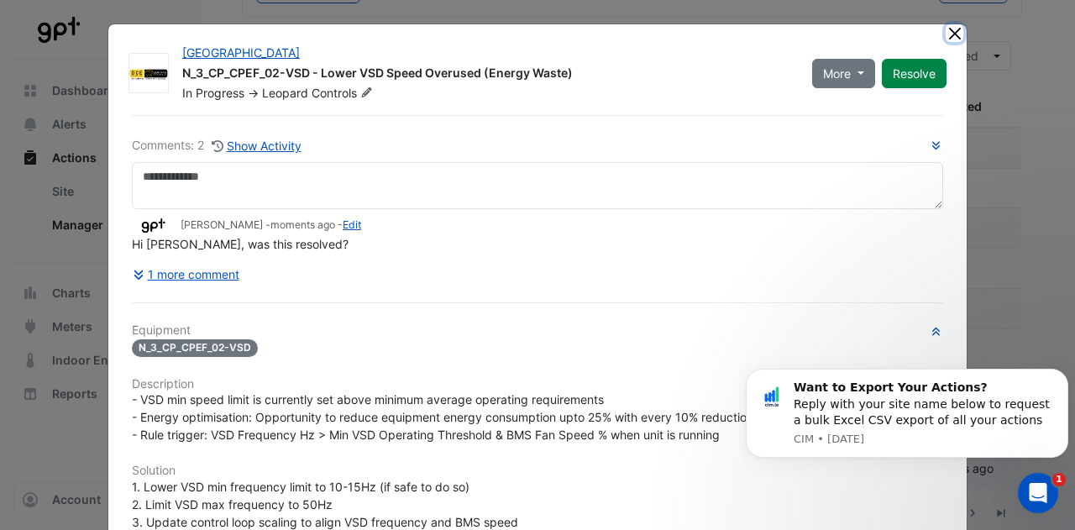
click at [949, 29] on button "Close" at bounding box center [955, 33] width 18 height 18
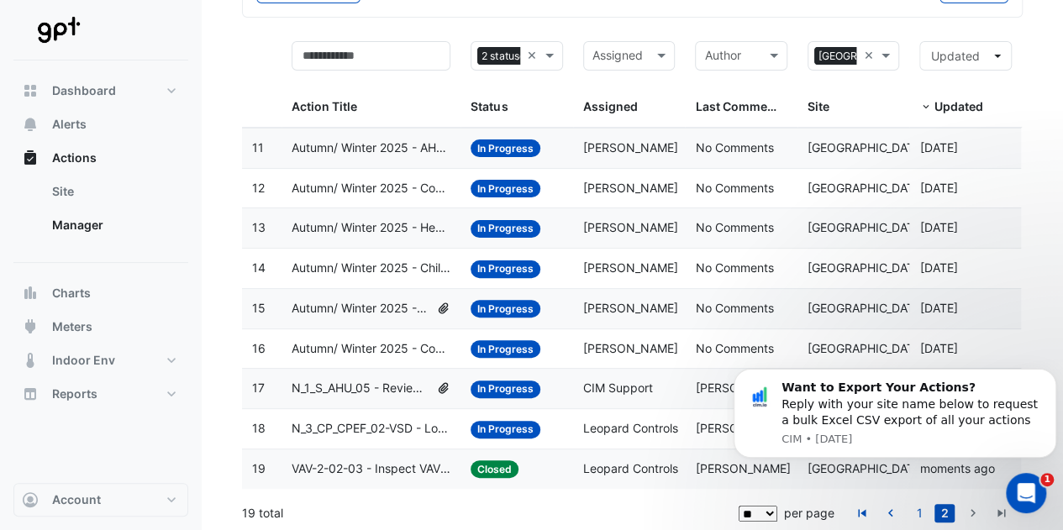
click at [383, 380] on span "N_1_S_AHU_05 - Review Supply Pressure Oversupply (Energy Waste)" at bounding box center [361, 388] width 138 height 19
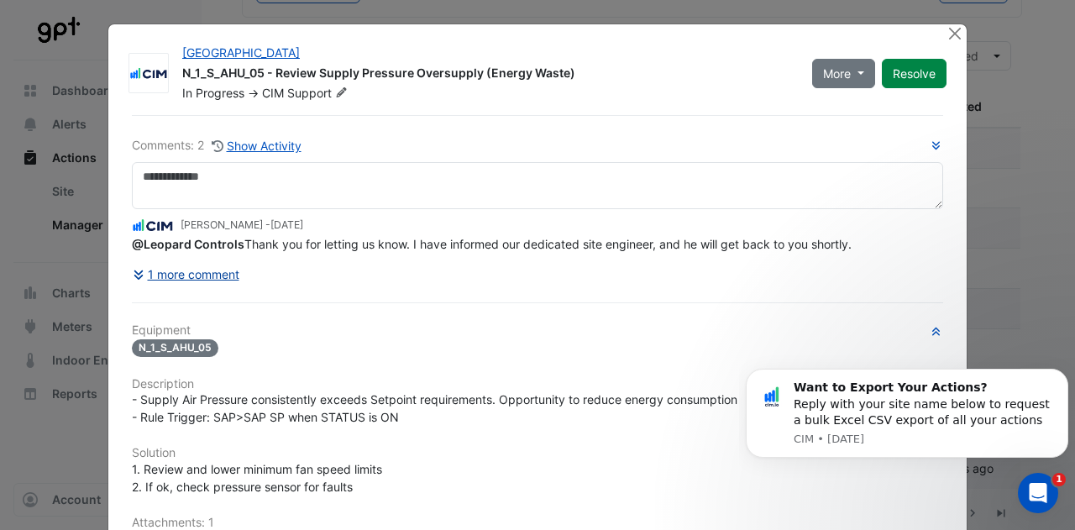
click at [212, 302] on div "Comments: 2 Show Activity [PERSON_NAME] - [DATE] @Leopard Controls Thank you fo…" at bounding box center [538, 460] width 832 height 691
click at [202, 265] on button "1 more comment" at bounding box center [186, 274] width 108 height 29
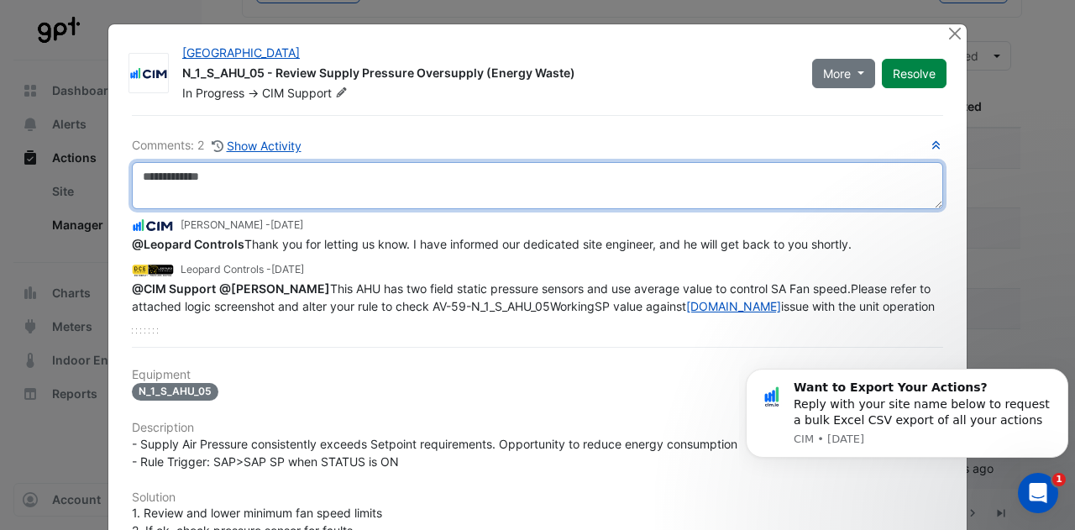
click at [362, 172] on textarea at bounding box center [538, 185] width 812 height 47
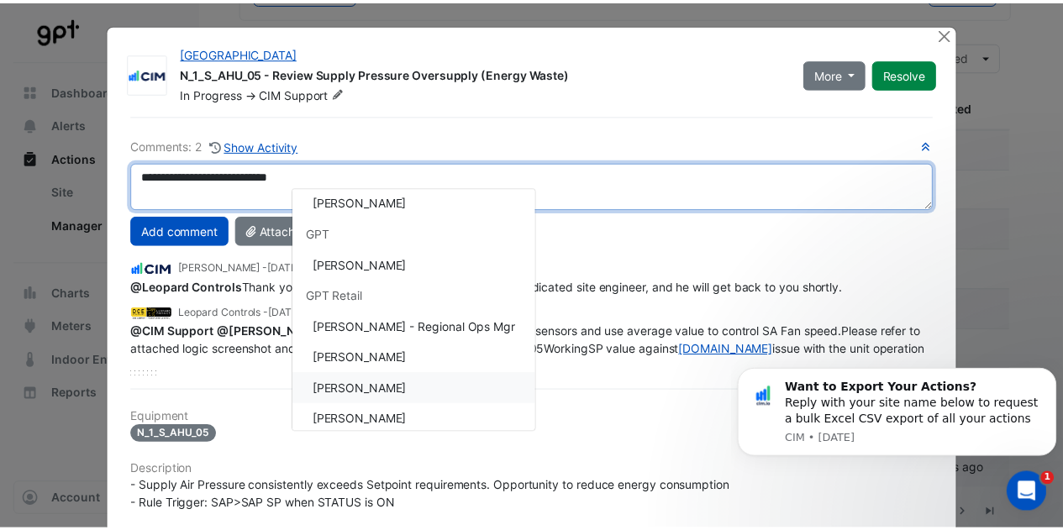
scroll to position [327, 0]
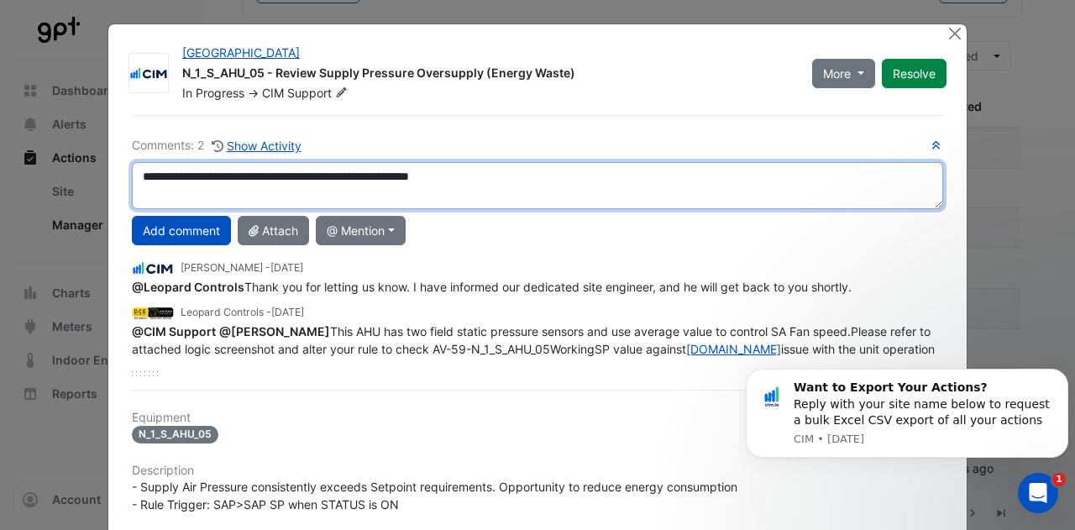
click at [371, 376] on div "**********" at bounding box center [538, 256] width 812 height 240
type textarea "**********"
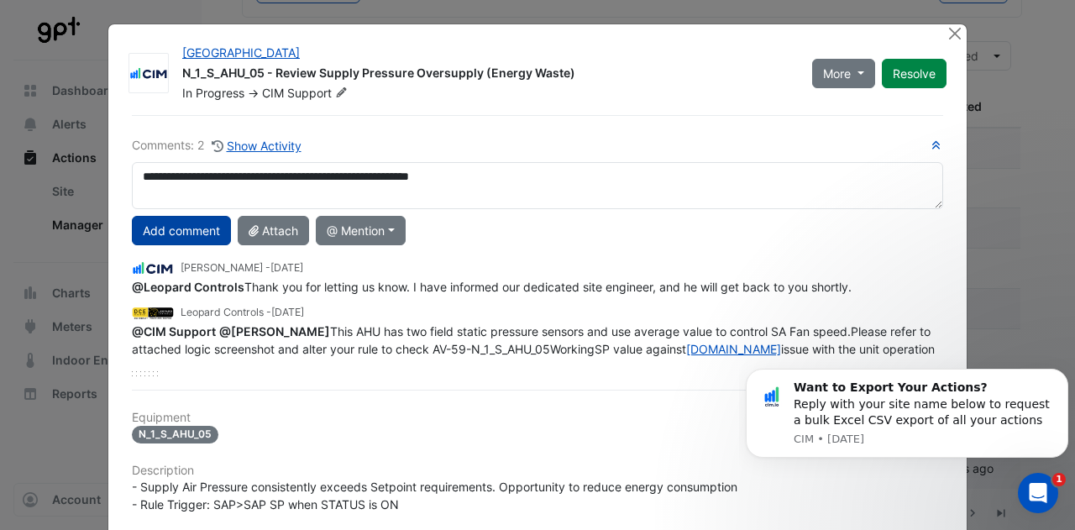
click at [189, 221] on button "Add comment" at bounding box center [181, 230] width 99 height 29
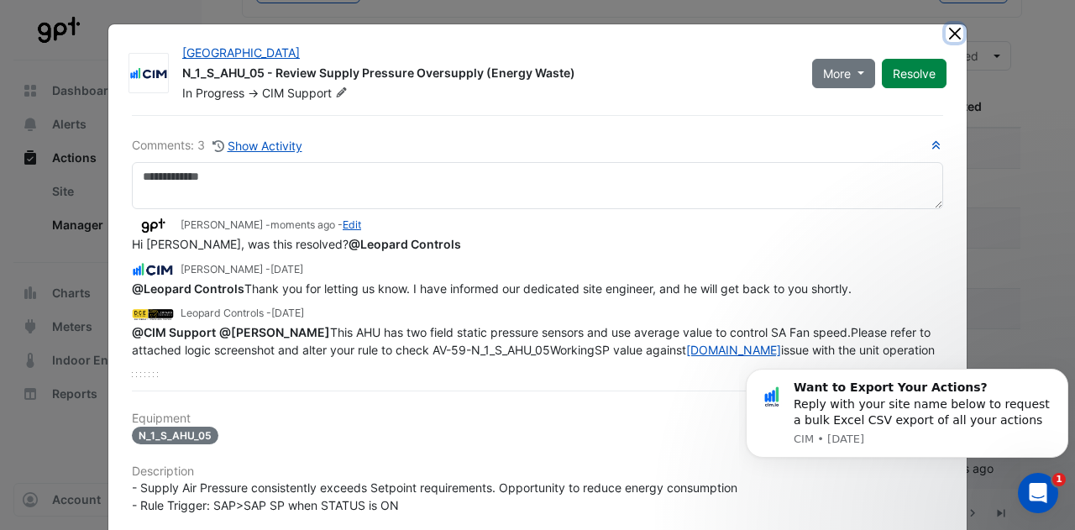
click at [948, 33] on button "Close" at bounding box center [955, 33] width 18 height 18
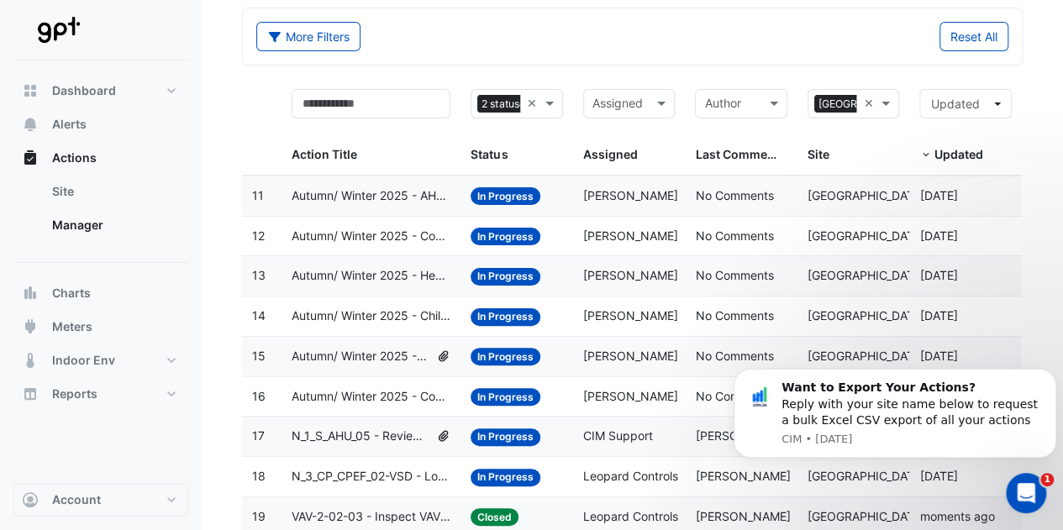
scroll to position [121, 0]
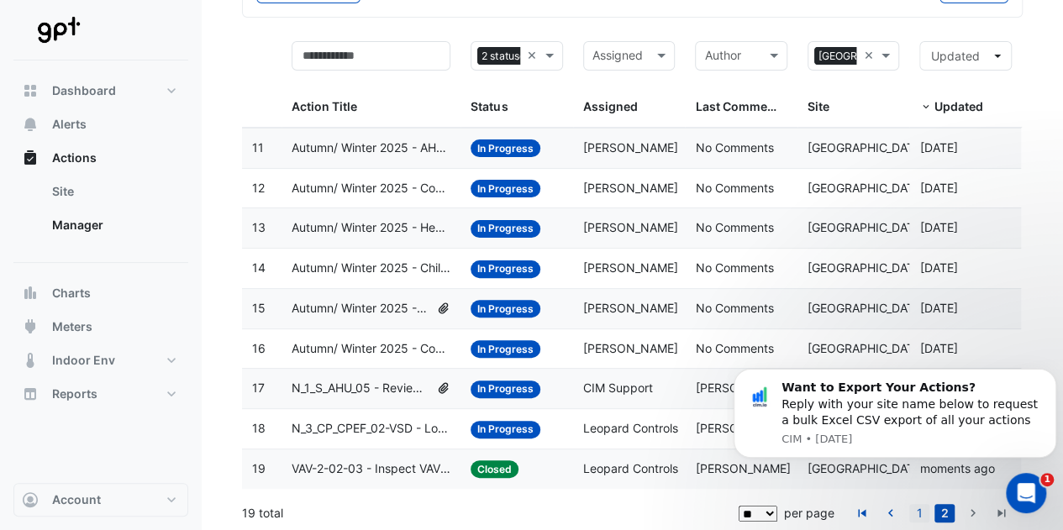
click at [914, 507] on link "1" at bounding box center [919, 513] width 20 height 18
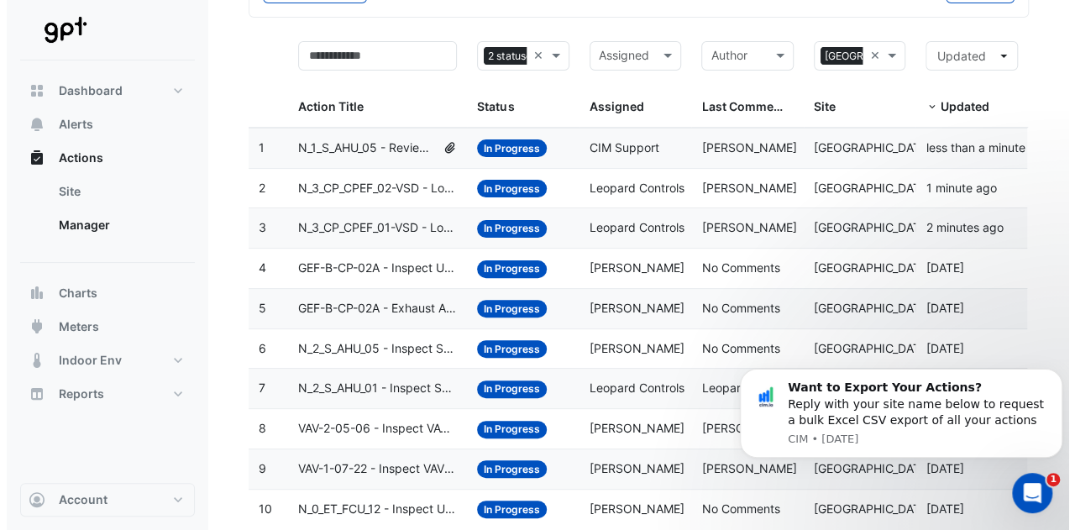
scroll to position [160, 0]
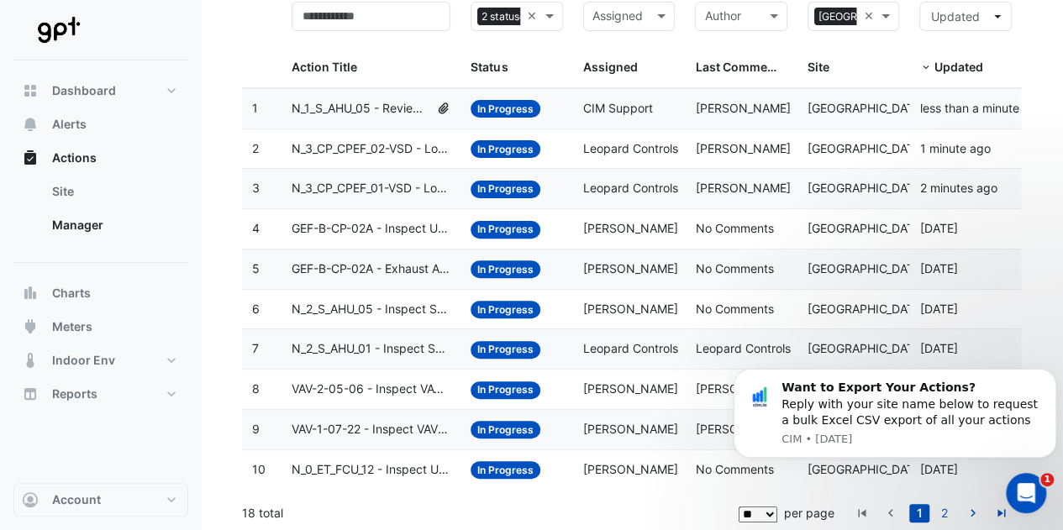
click at [423, 466] on span "N_0_ET_FCU_12 - Inspect Unit Not Operating" at bounding box center [372, 469] width 160 height 19
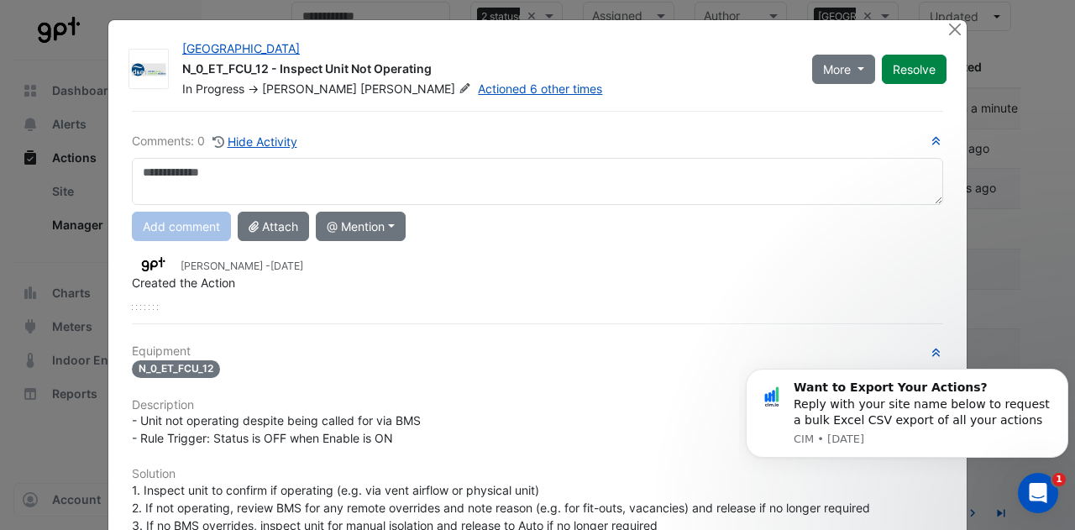
scroll to position [0, 0]
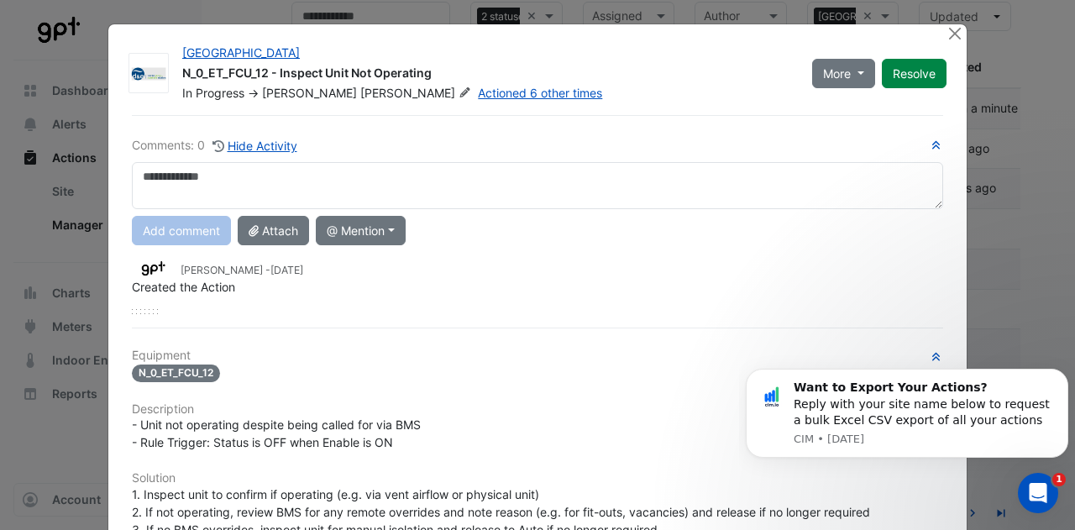
click at [420, 171] on textarea at bounding box center [538, 185] width 812 height 47
click at [478, 92] on link "Actioned 6 other times" at bounding box center [540, 93] width 124 height 14
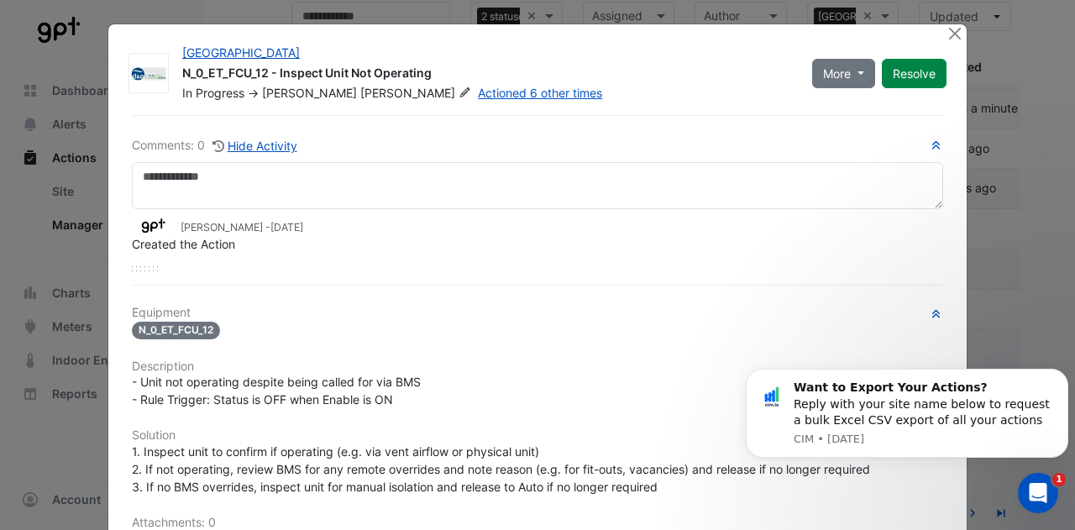
click at [472, 139] on h6 "Comments: 0 Hide Activity" at bounding box center [538, 145] width 812 height 19
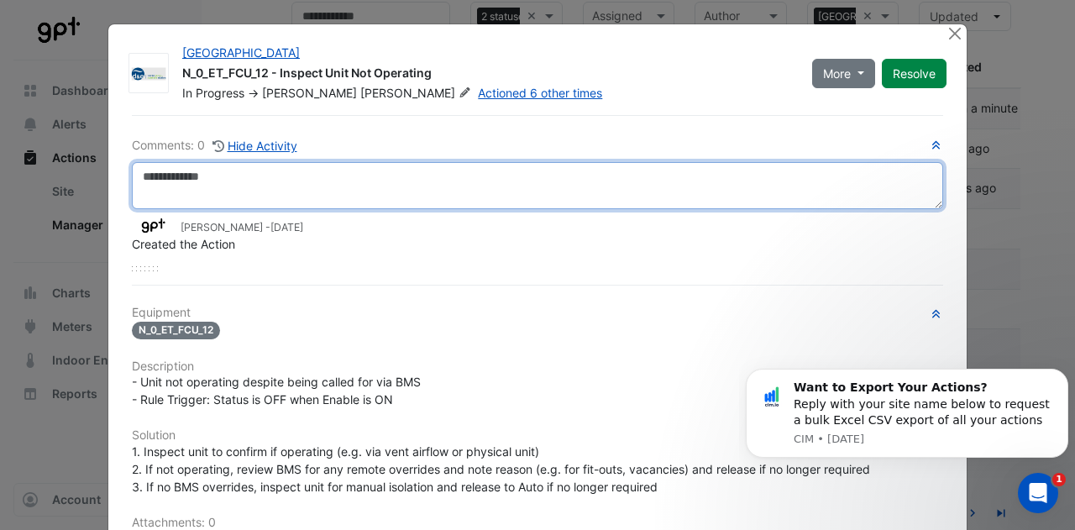
click at [375, 171] on textarea at bounding box center [538, 185] width 812 height 47
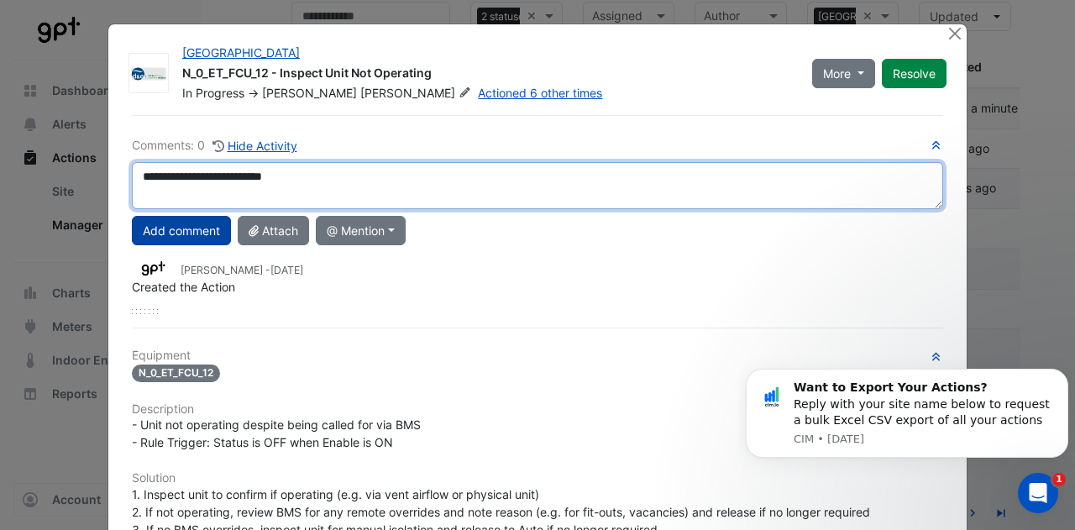
type textarea "**********"
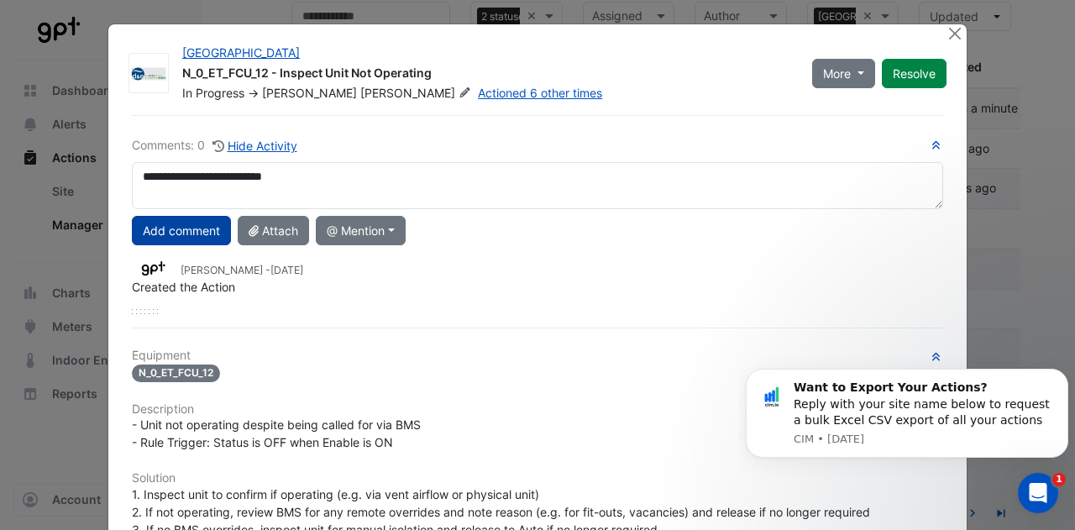
click at [144, 233] on button "Add comment" at bounding box center [181, 230] width 99 height 29
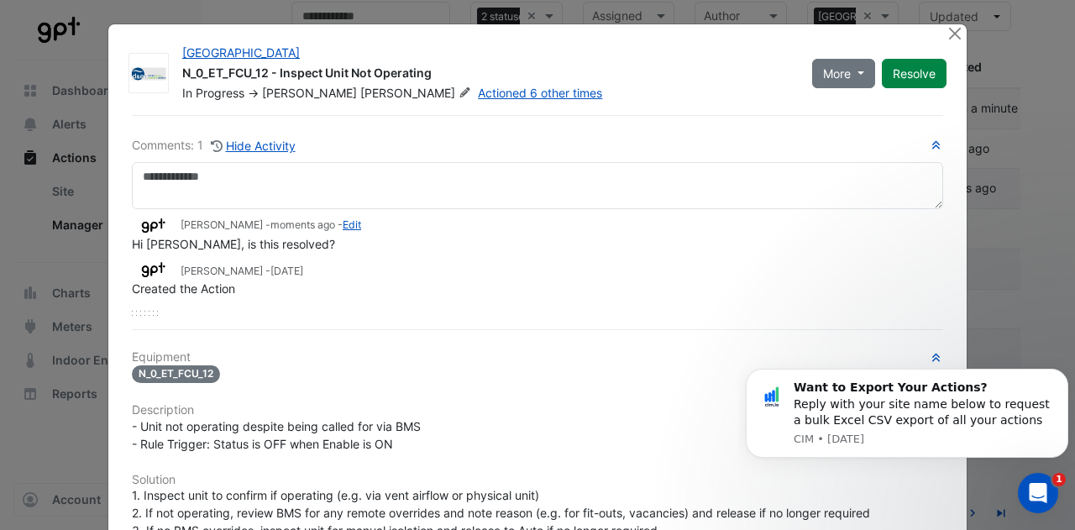
click at [76, 226] on ngb-modal-window "[GEOGRAPHIC_DATA] N_0_ET_FCU_12 - Inspect Unit Not Operating In Progress -> [PE…" at bounding box center [537, 265] width 1075 height 530
click at [952, 40] on button "Close" at bounding box center [955, 33] width 18 height 18
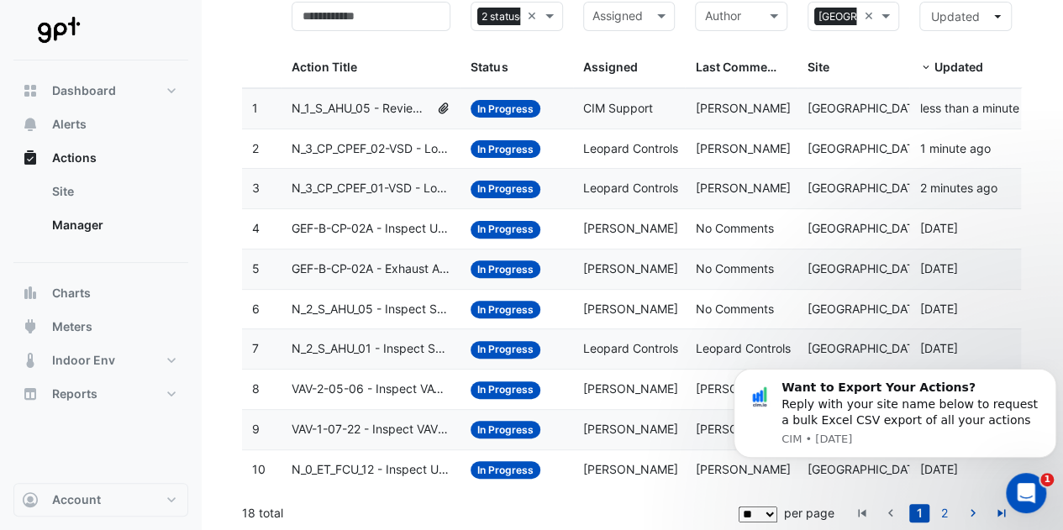
click at [392, 341] on span "N_2_S_AHU_01 - Inspect Supply Air Loss" at bounding box center [372, 348] width 160 height 19
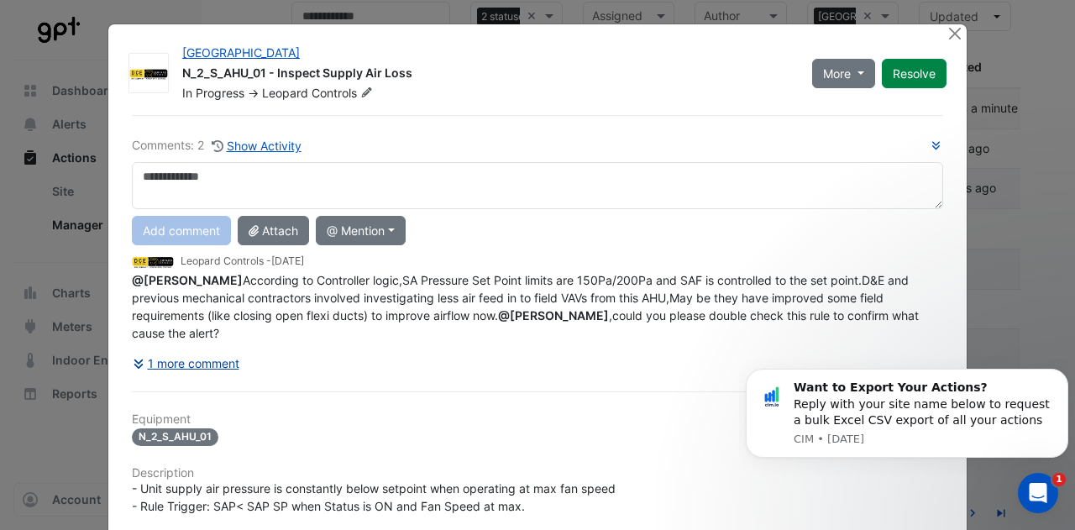
click at [205, 393] on div "Comments: 2 Show Activity Add comment Attach @ Mention CIM CIM Support [PERSON_…" at bounding box center [538, 518] width 832 height 807
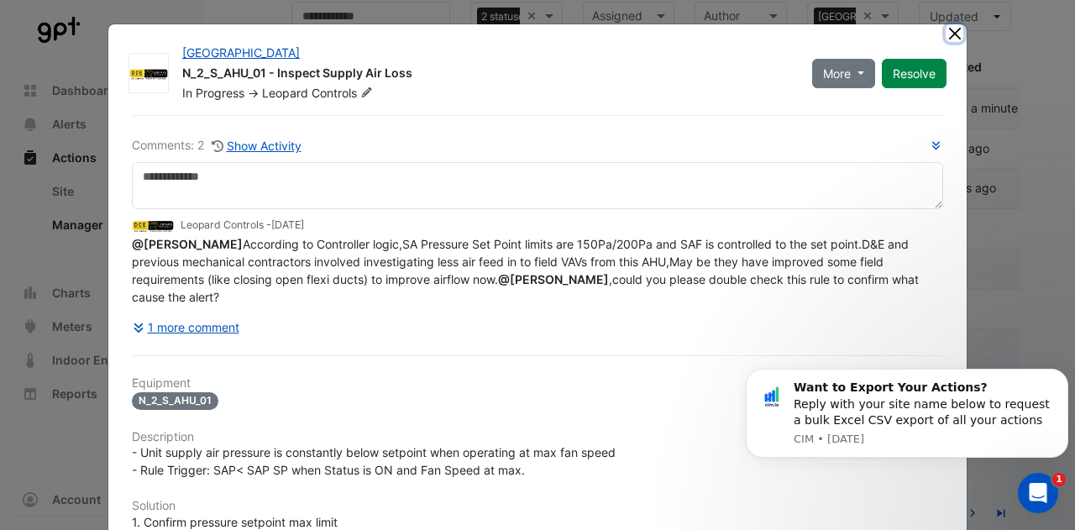
click at [948, 38] on button "Close" at bounding box center [955, 33] width 18 height 18
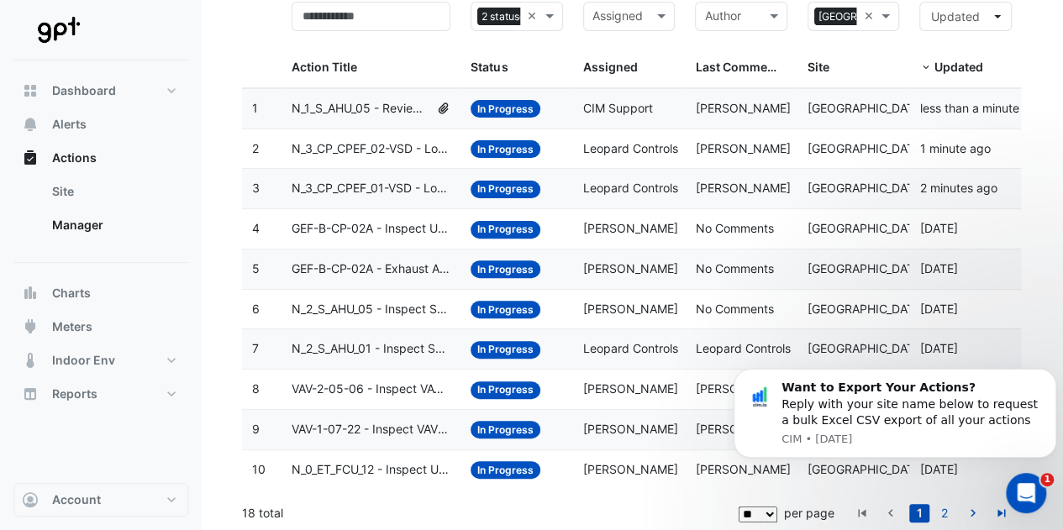
click at [373, 105] on span "N_1_S_AHU_05 - Review Supply Pressure Oversupply (Energy Waste)" at bounding box center [361, 108] width 138 height 19
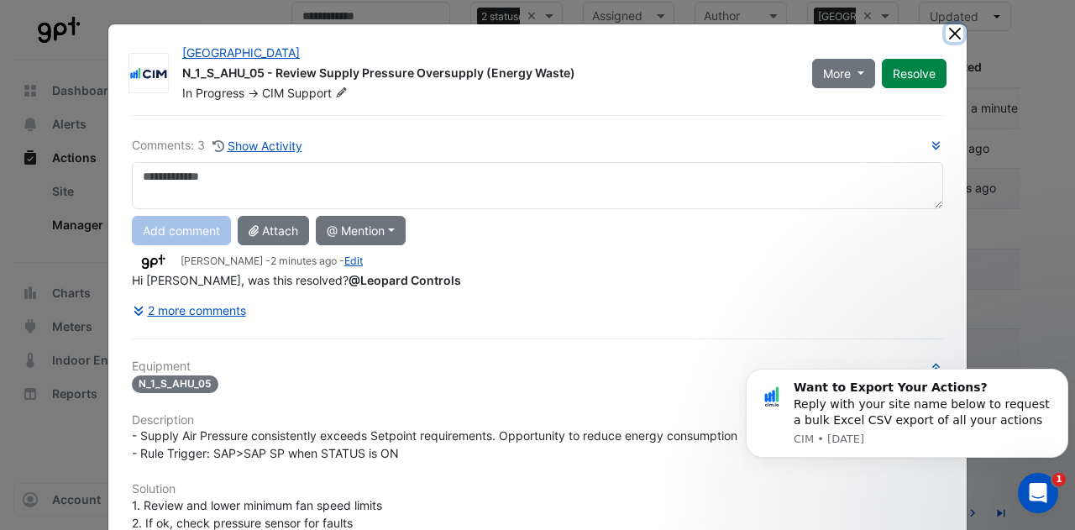
click at [947, 34] on button "Close" at bounding box center [955, 33] width 18 height 18
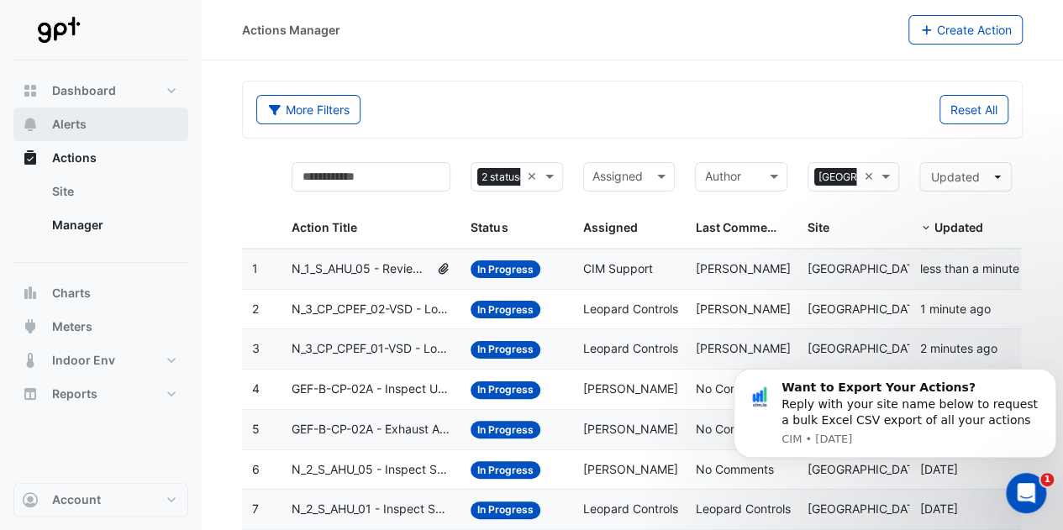
click at [90, 130] on button "Alerts" at bounding box center [100, 125] width 175 height 34
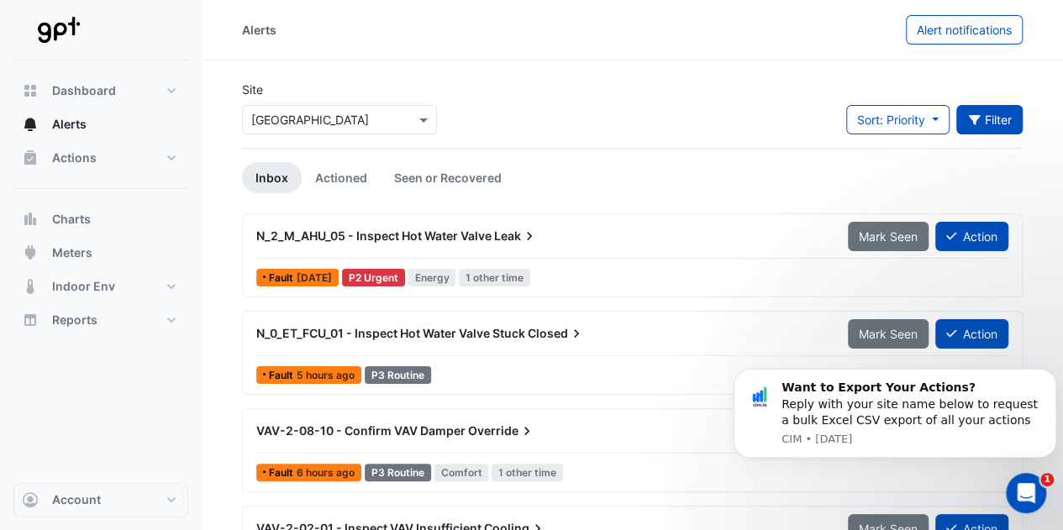
click at [972, 119] on icon "button" at bounding box center [974, 120] width 12 height 10
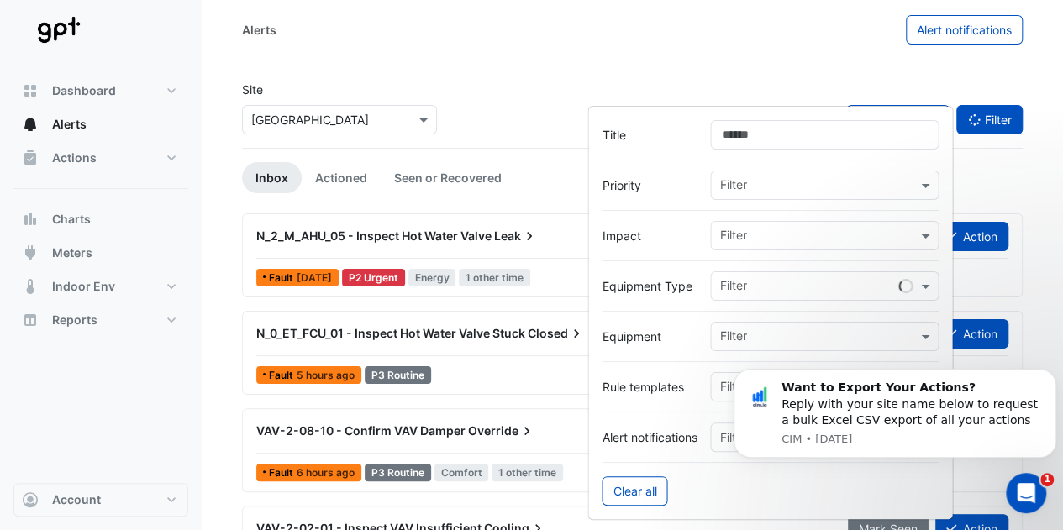
click at [771, 189] on input "text" at bounding box center [817, 187] width 197 height 18
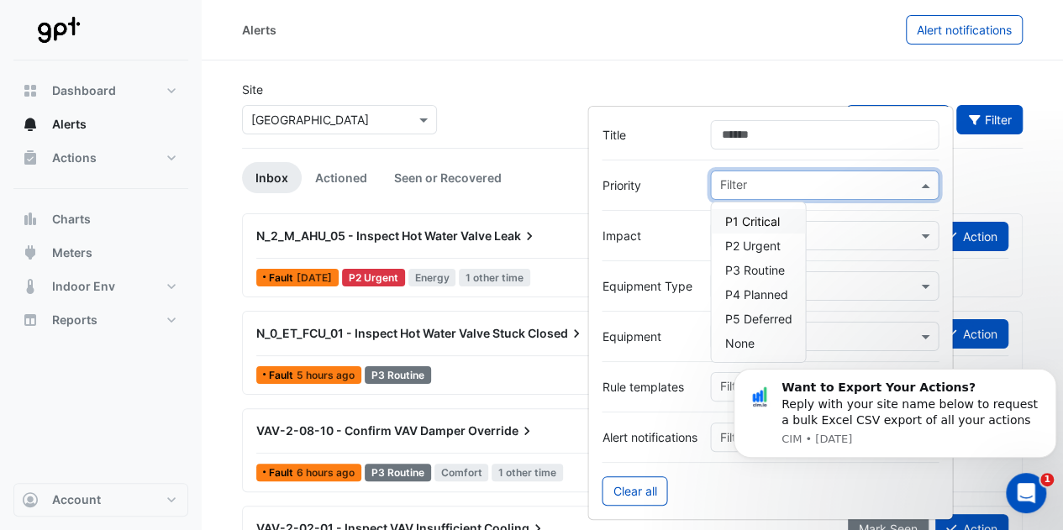
click at [752, 211] on div "P1 Critical" at bounding box center [758, 221] width 94 height 24
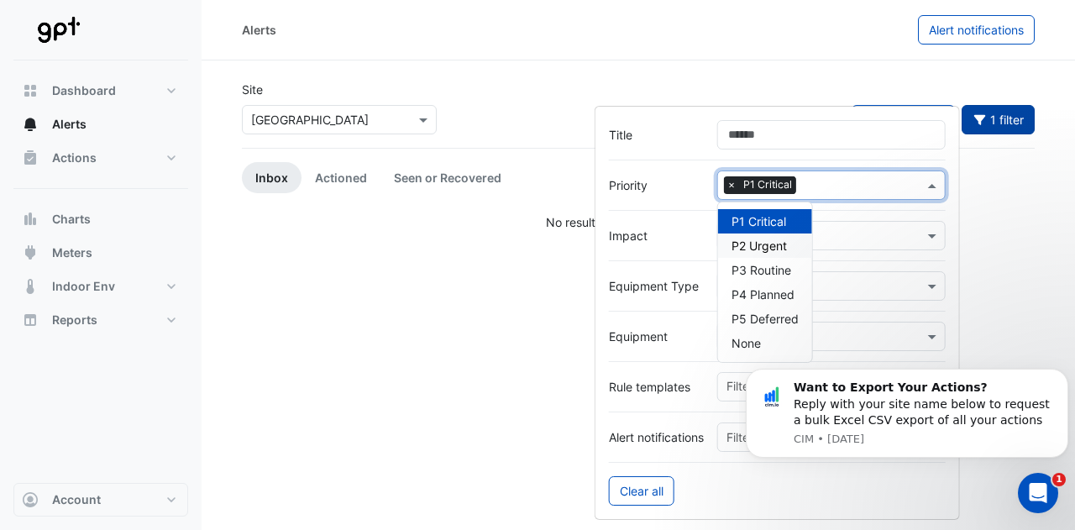
click at [753, 243] on span "P2 Urgent" at bounding box center [759, 246] width 55 height 14
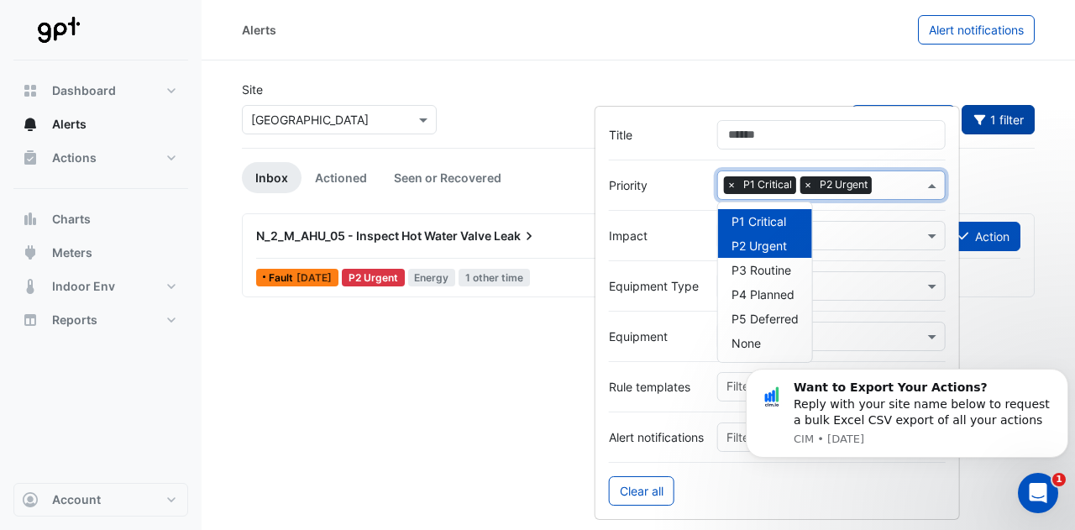
click at [541, 76] on section "Site Select a Site × [GEOGRAPHIC_DATA] Sort: Priority Priority Updated 1 filter…" at bounding box center [639, 178] width 874 height 236
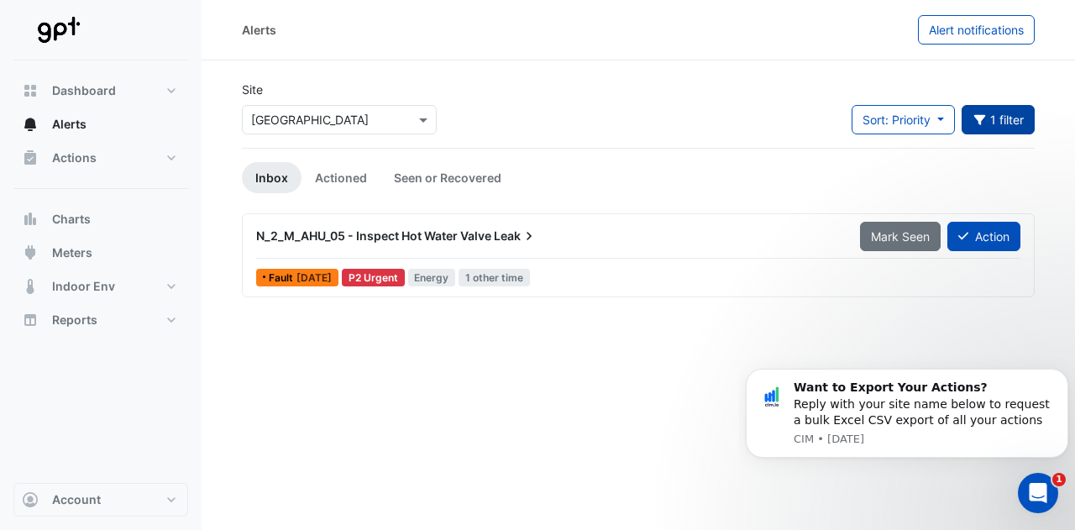
click at [499, 228] on span "Leak" at bounding box center [516, 236] width 44 height 17
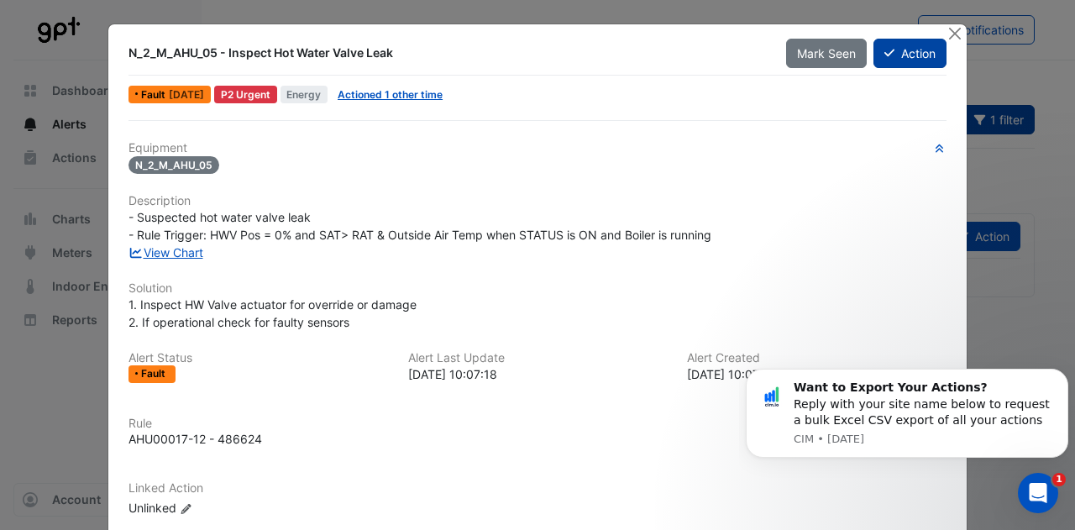
click at [889, 61] on button "Action" at bounding box center [910, 53] width 73 height 29
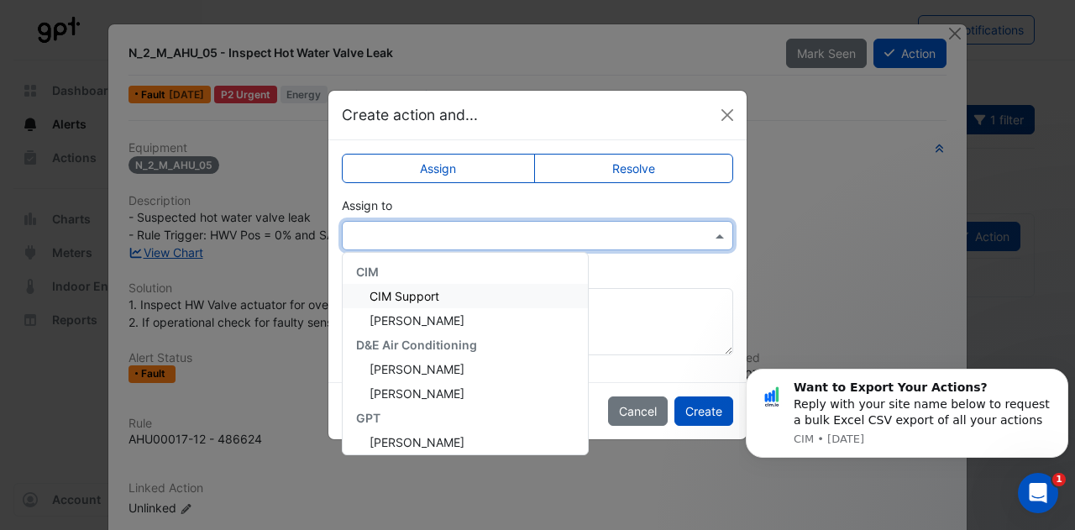
click at [524, 228] on input "text" at bounding box center [520, 237] width 339 height 18
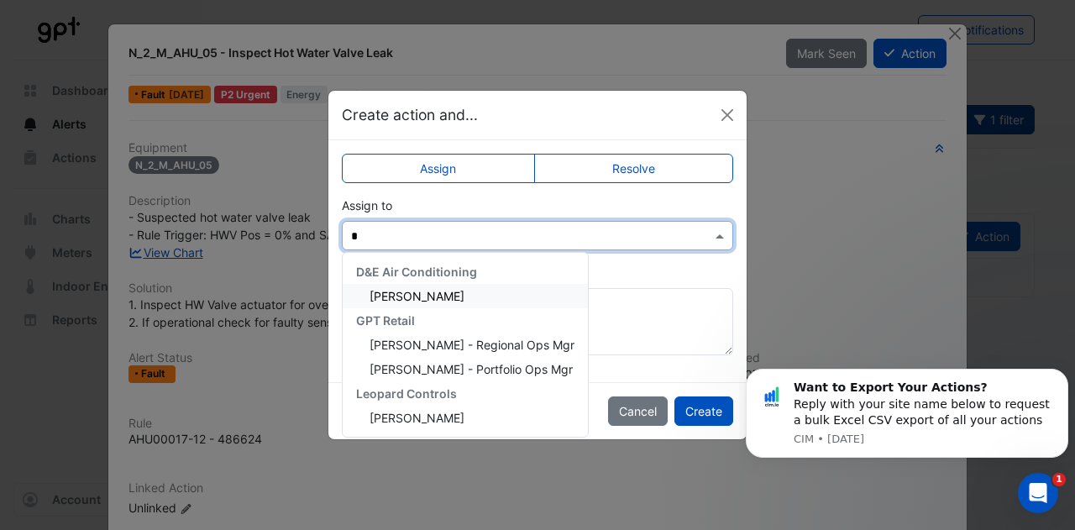
type input "**"
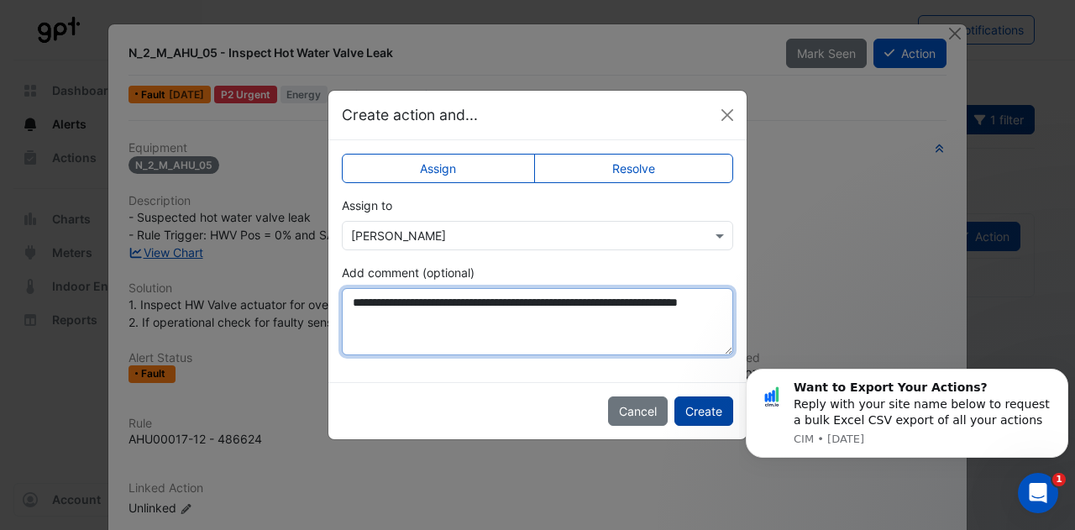
type textarea "**********"
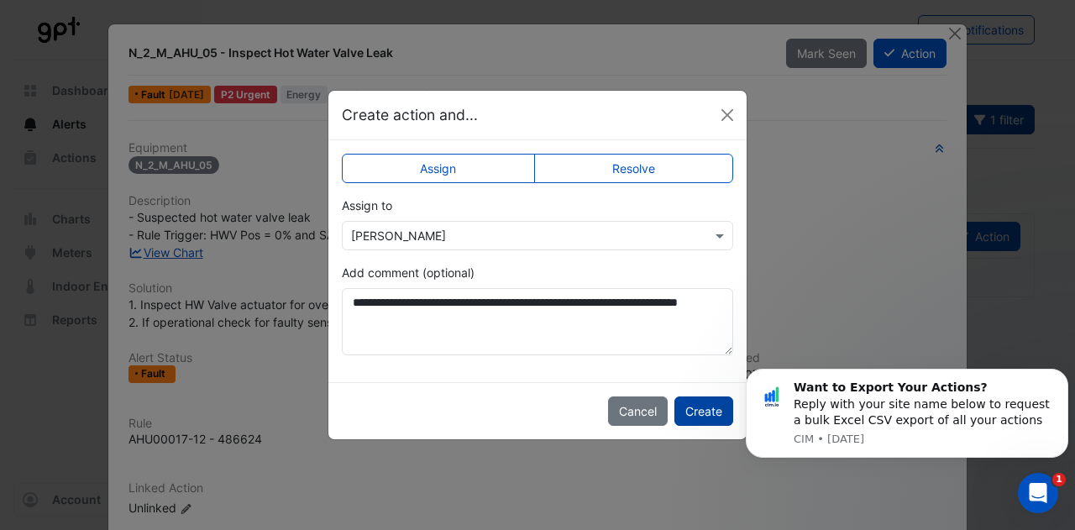
click at [711, 397] on button "Create" at bounding box center [704, 411] width 59 height 29
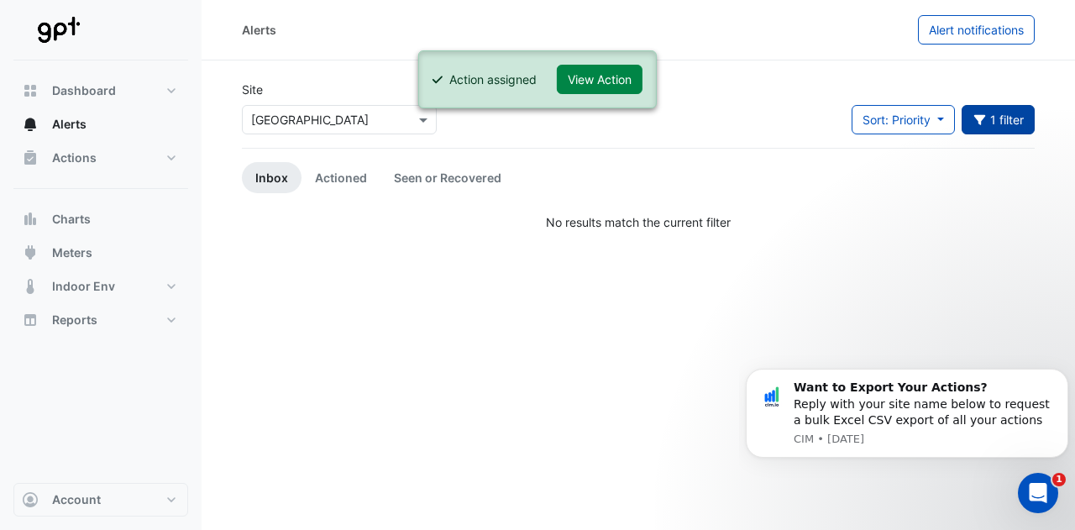
click at [998, 123] on button "1 filter" at bounding box center [999, 119] width 74 height 29
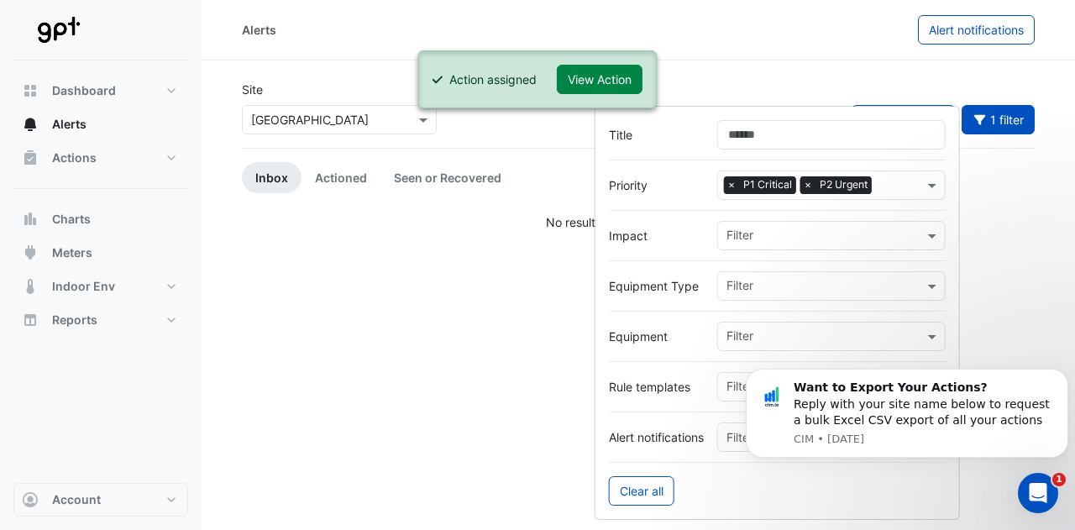
click at [807, 186] on span "×" at bounding box center [808, 184] width 15 height 17
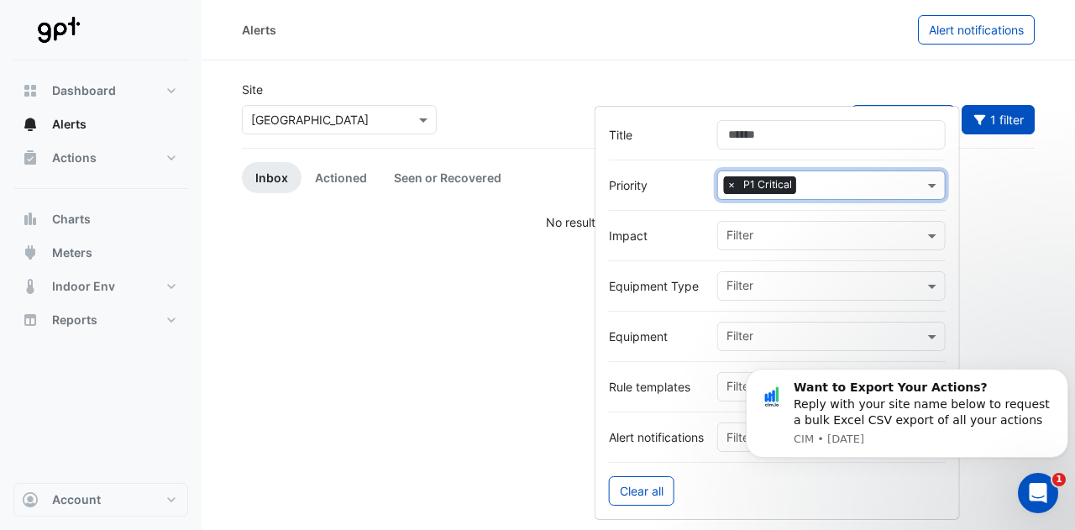
click at [733, 184] on span "×" at bounding box center [731, 184] width 15 height 17
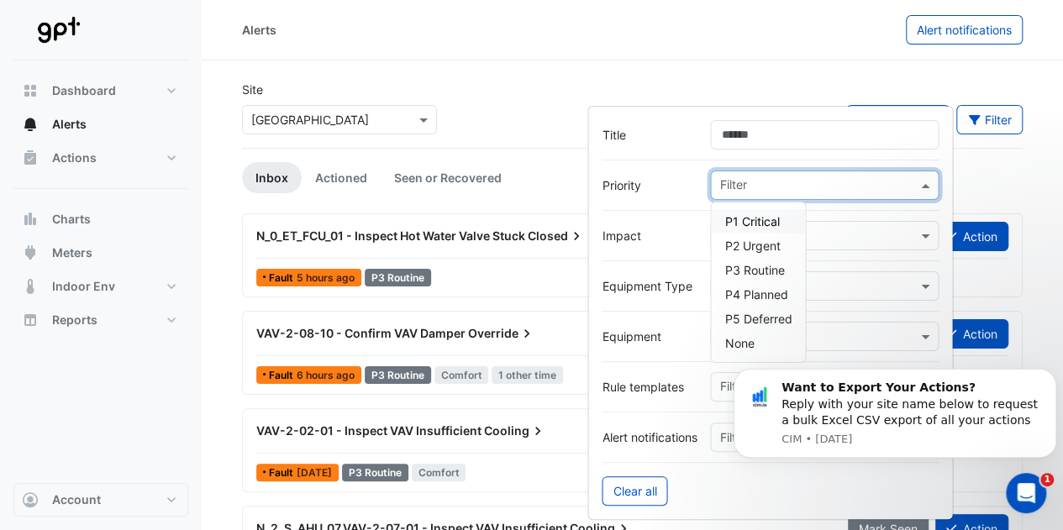
click at [764, 185] on input "text" at bounding box center [817, 187] width 197 height 18
click at [762, 265] on span "P3 Routine" at bounding box center [754, 270] width 60 height 14
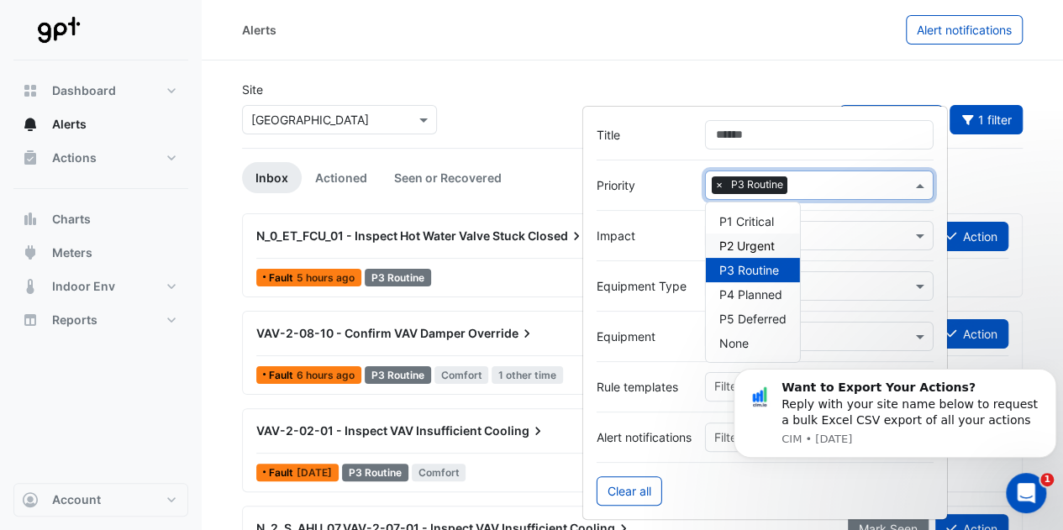
click at [546, 105] on div "Site Select a Site × [GEOGRAPHIC_DATA] Sort: Priority Priority Updated 1 filter" at bounding box center [632, 114] width 801 height 67
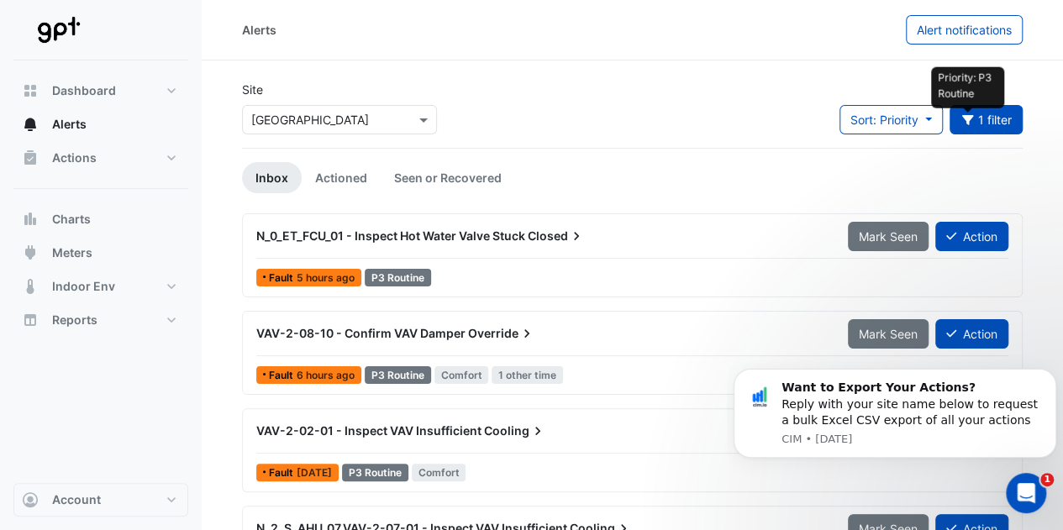
click at [960, 119] on icon "button" at bounding box center [967, 120] width 15 height 12
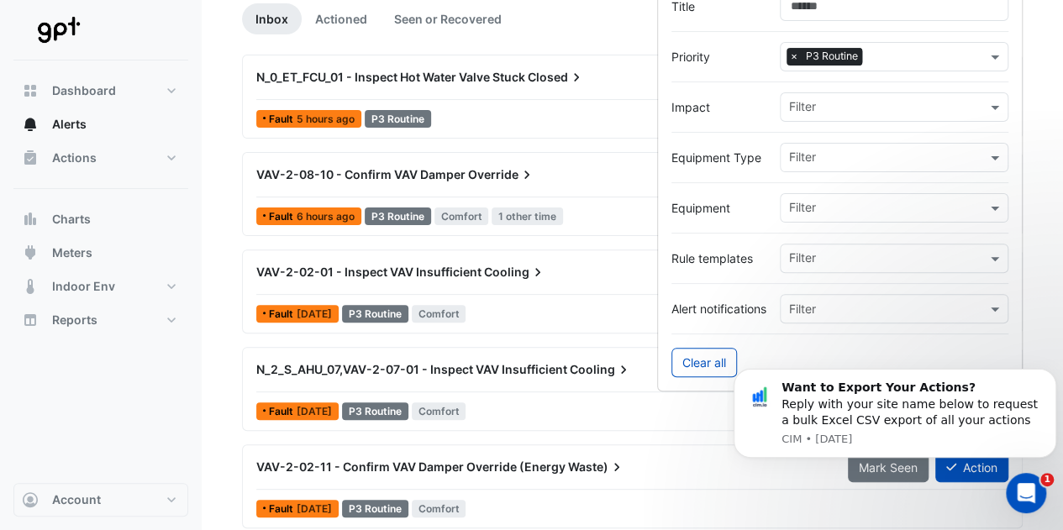
scroll to position [171, 0]
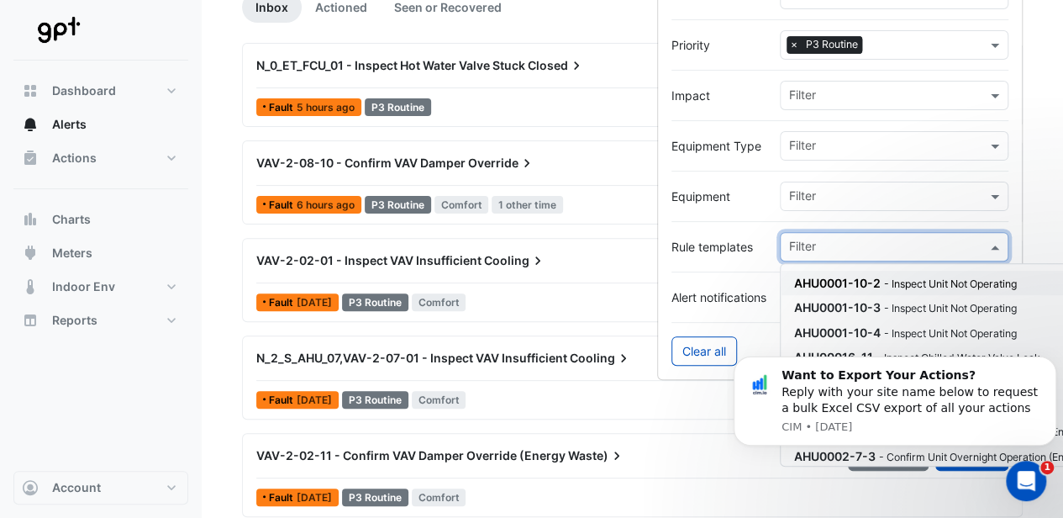
click at [833, 239] on input "text" at bounding box center [887, 248] width 197 height 18
click at [738, 270] on div at bounding box center [839, 271] width 337 height 21
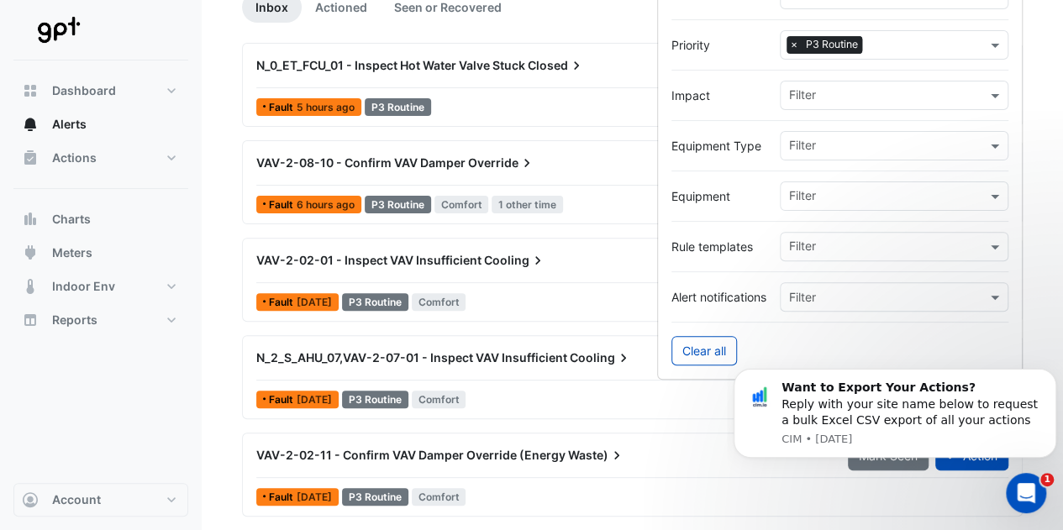
click at [800, 278] on div at bounding box center [839, 271] width 337 height 21
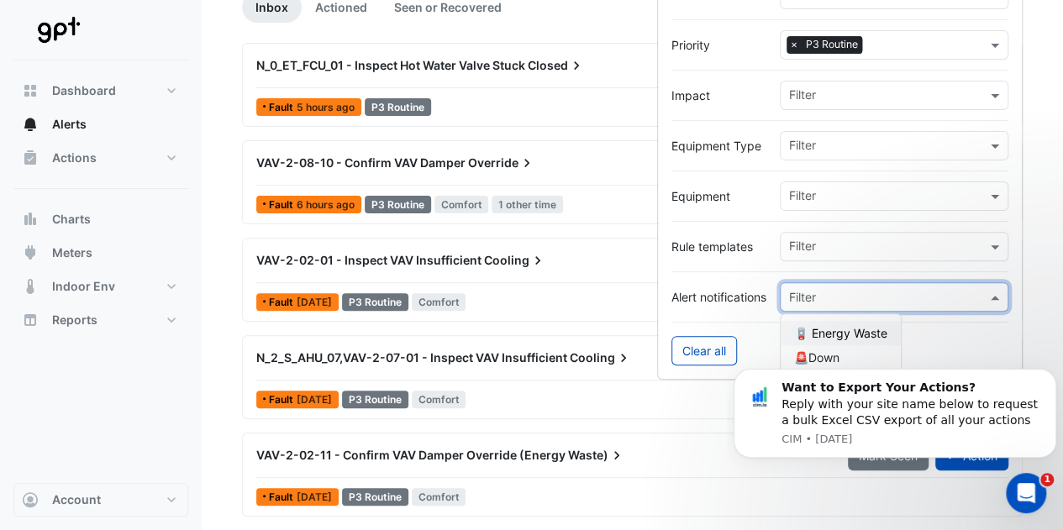
click at [810, 289] on input "text" at bounding box center [877, 298] width 176 height 18
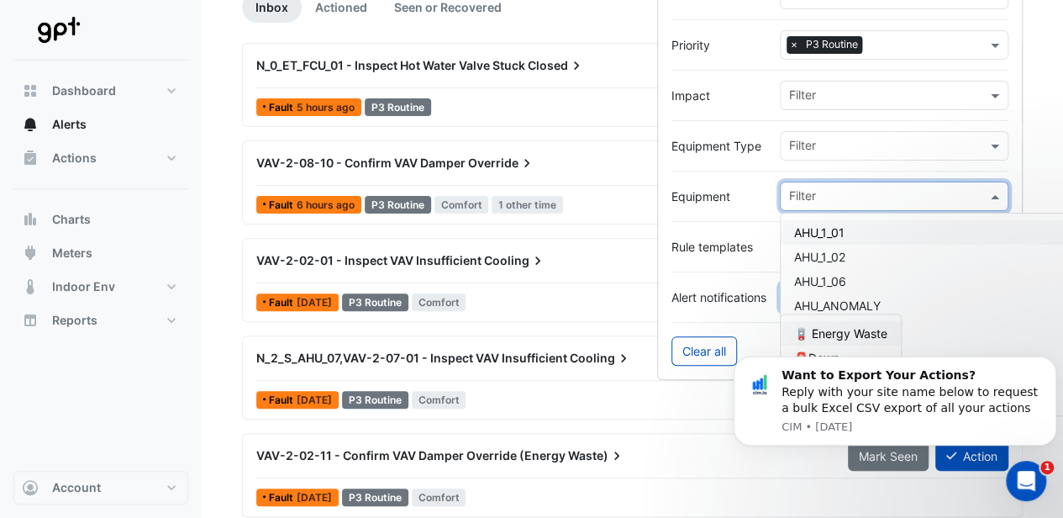
click at [813, 198] on input "text" at bounding box center [887, 198] width 197 height 18
click at [828, 127] on div at bounding box center [839, 120] width 337 height 21
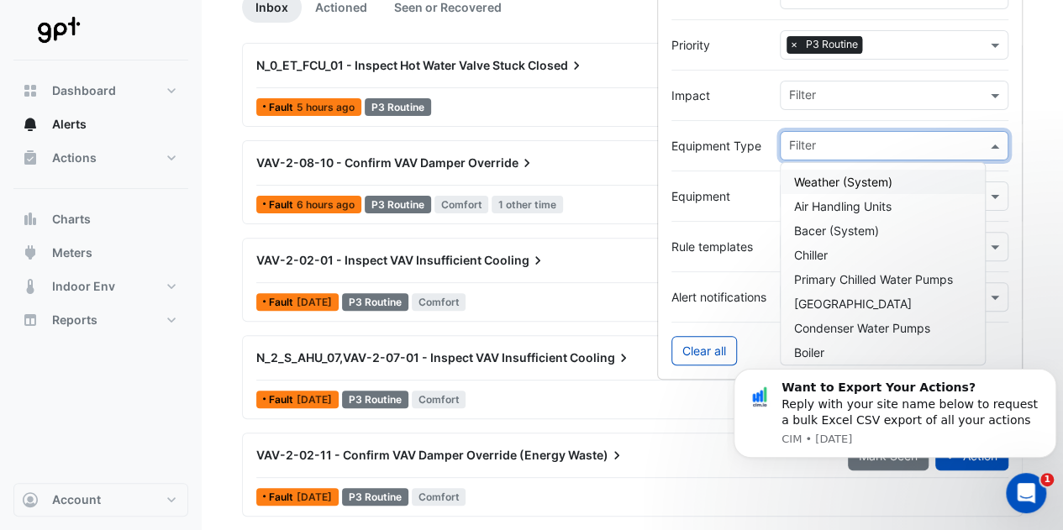
click at [832, 147] on input "text" at bounding box center [887, 148] width 197 height 18
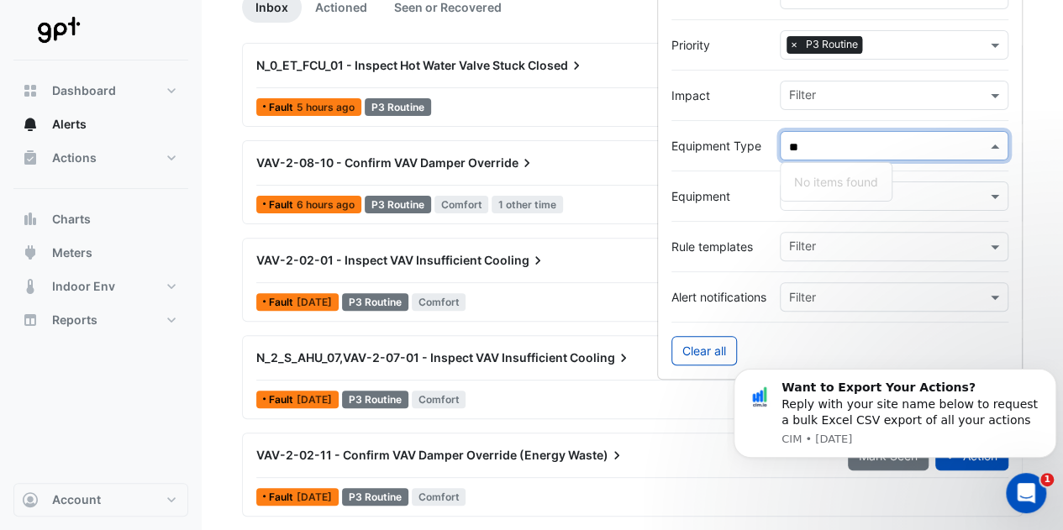
type input "*"
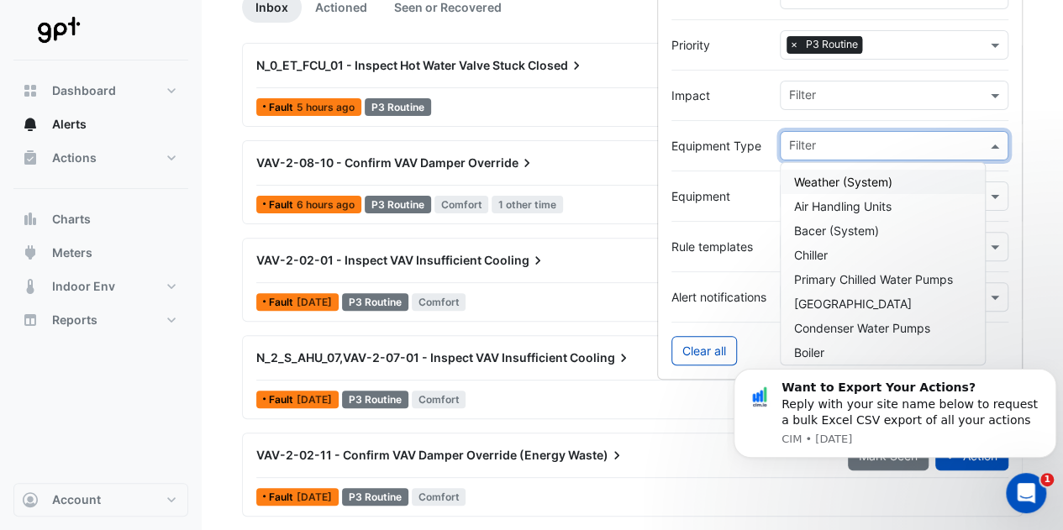
click at [835, 117] on div at bounding box center [839, 120] width 337 height 21
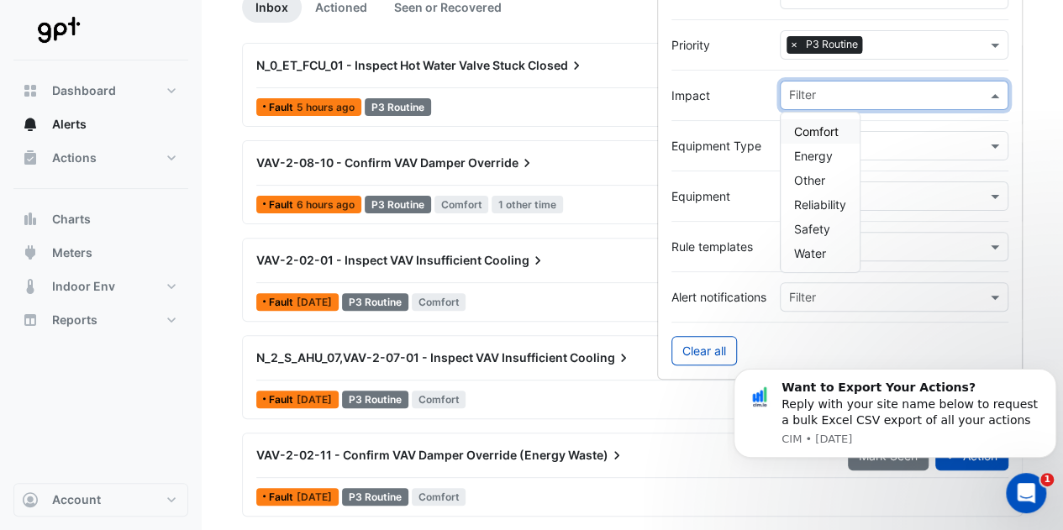
click at [837, 100] on input "text" at bounding box center [887, 97] width 197 height 18
click at [884, 145] on input "text" at bounding box center [887, 148] width 197 height 18
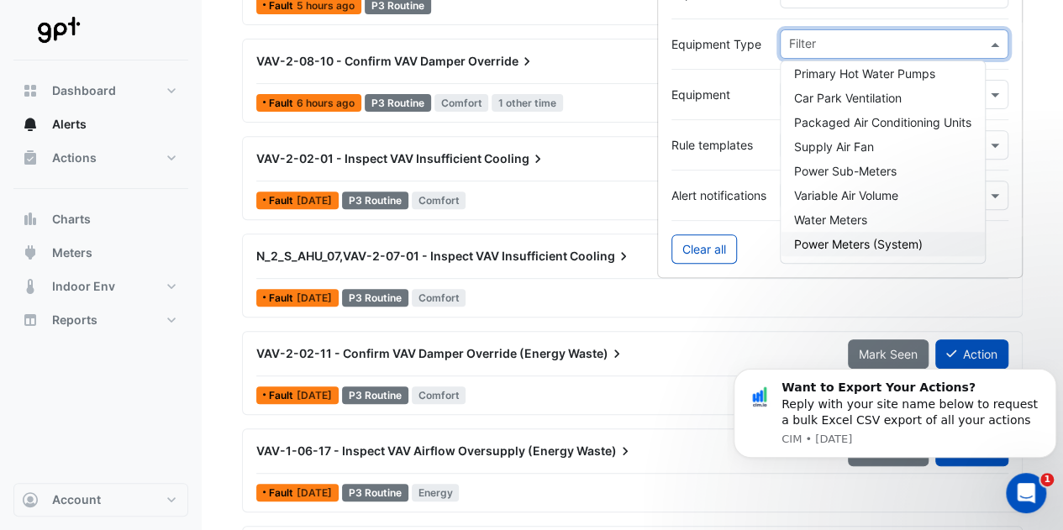
scroll to position [277, 0]
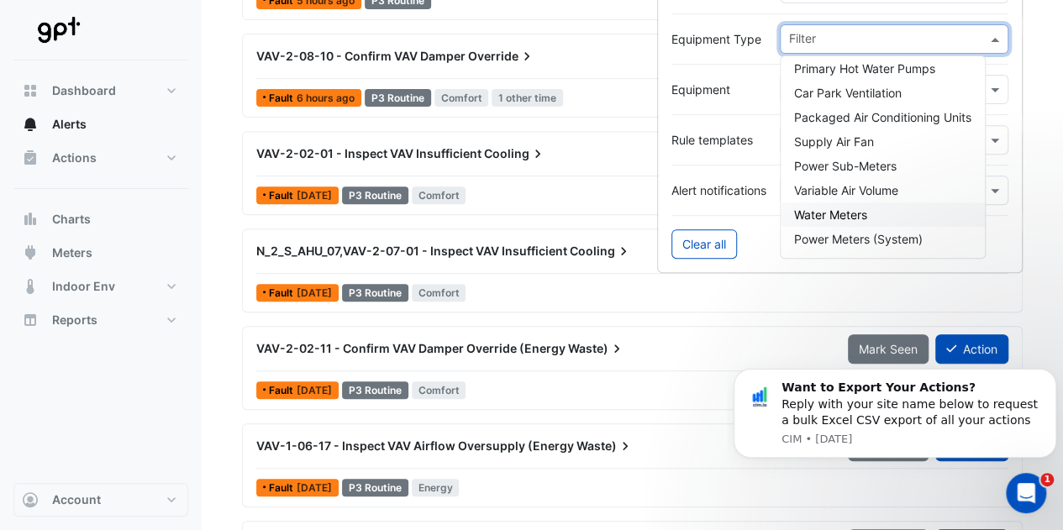
click at [733, 213] on form "Title Priority Filter × P3 Routine Impact Filter Equipment Type Filter Weather …" at bounding box center [839, 66] width 365 height 414
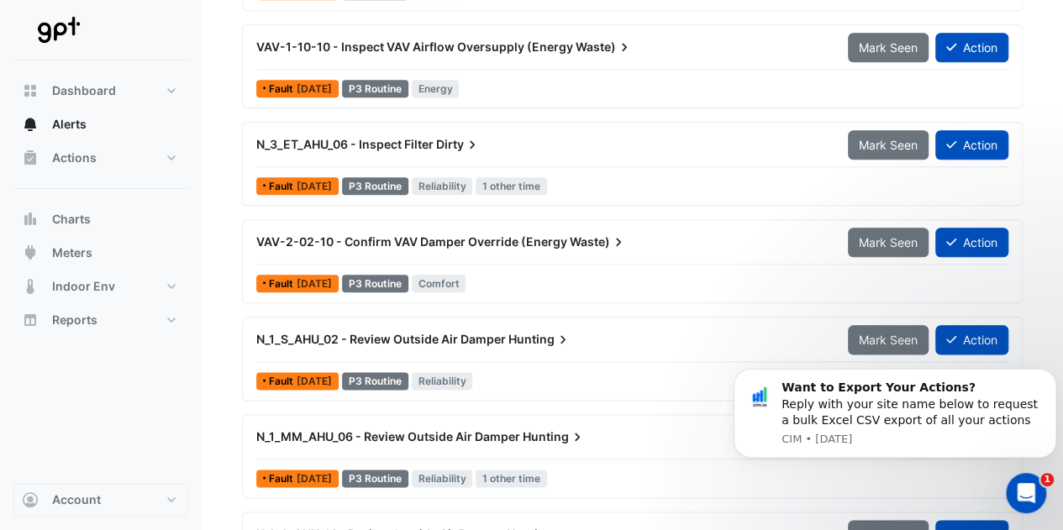
scroll to position [869, 0]
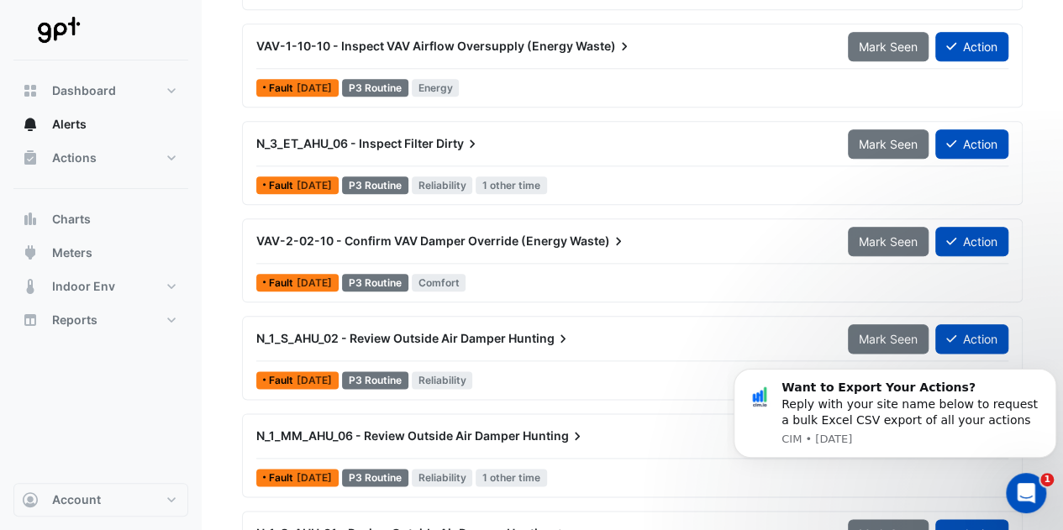
click at [765, 149] on div "N_3_ET_AHU_06 - Inspect Filter Dirty" at bounding box center [541, 144] width 591 height 30
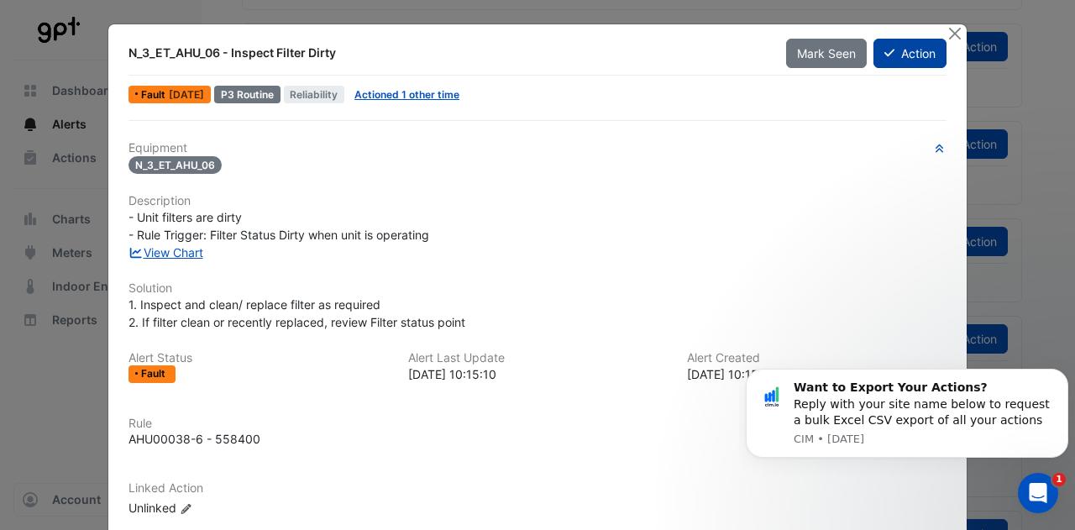
click at [894, 61] on button "Action" at bounding box center [910, 53] width 73 height 29
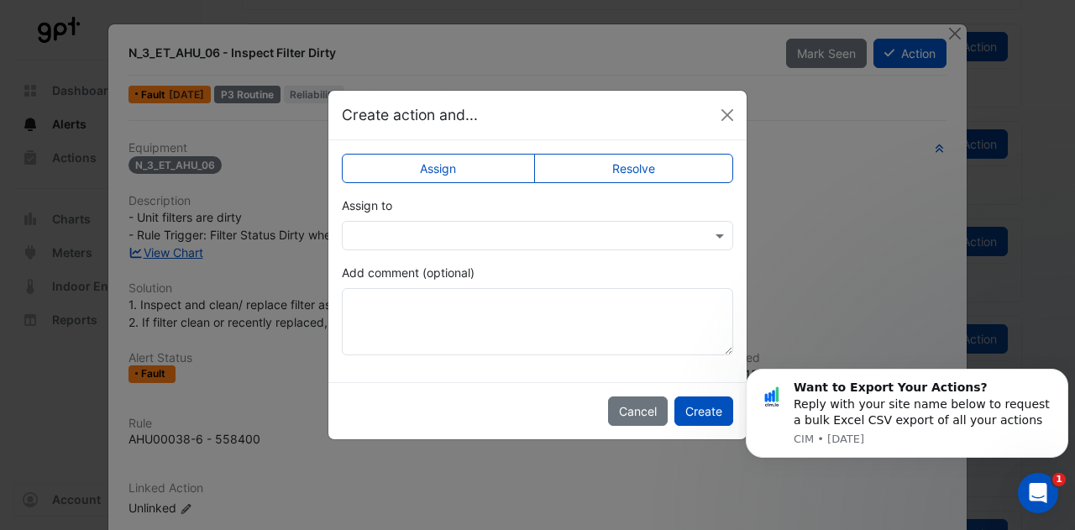
click at [554, 234] on input "text" at bounding box center [520, 237] width 339 height 18
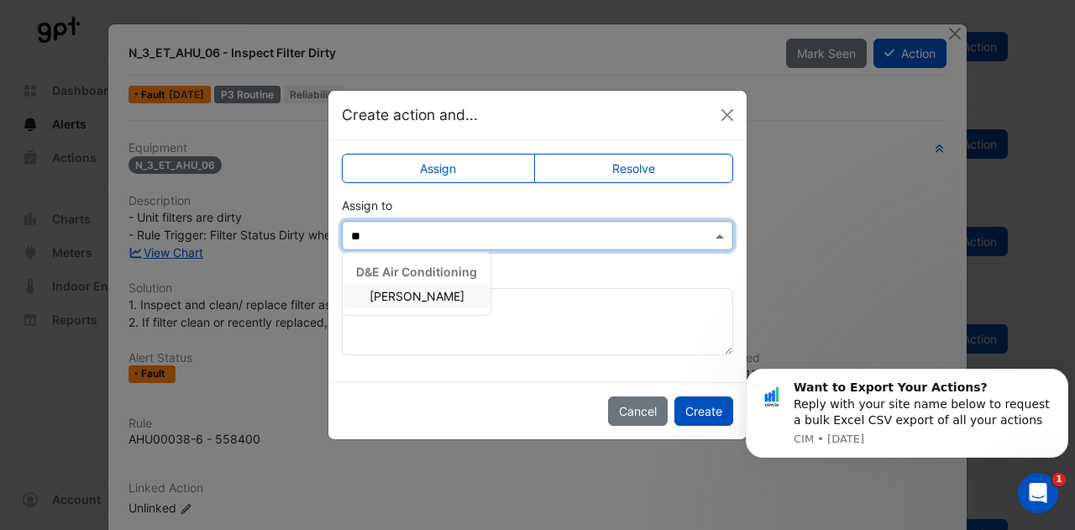
type input "***"
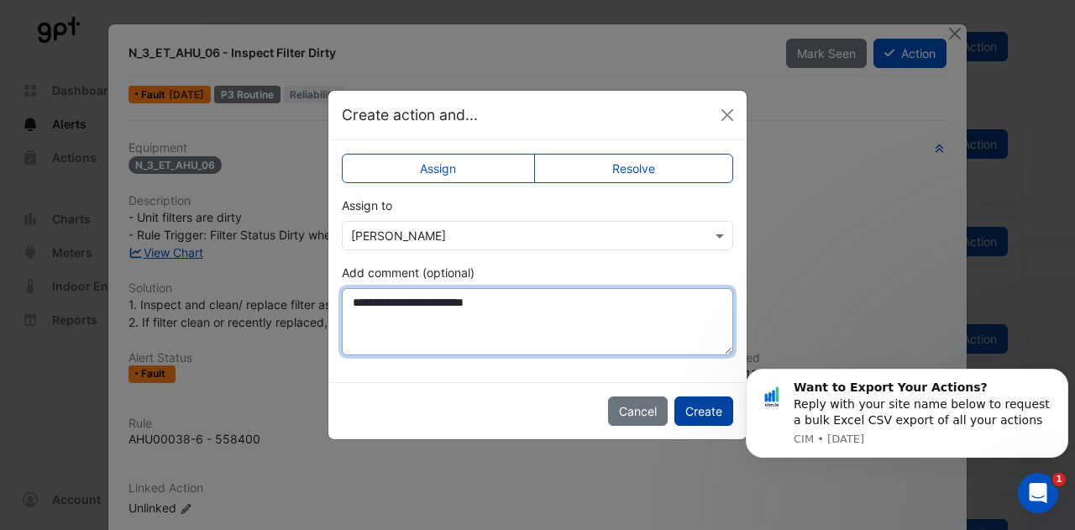
type textarea "**********"
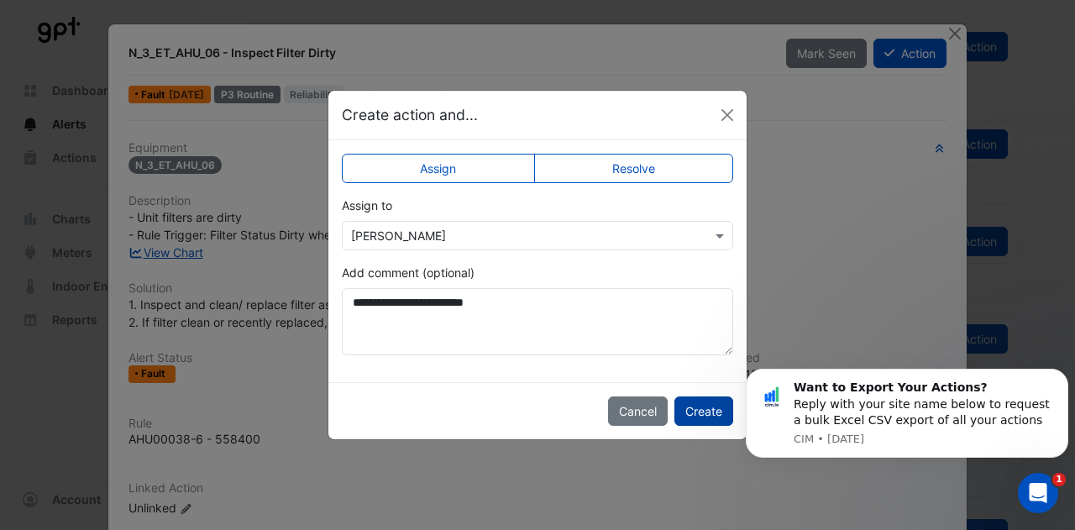
click at [706, 403] on button "Create" at bounding box center [704, 411] width 59 height 29
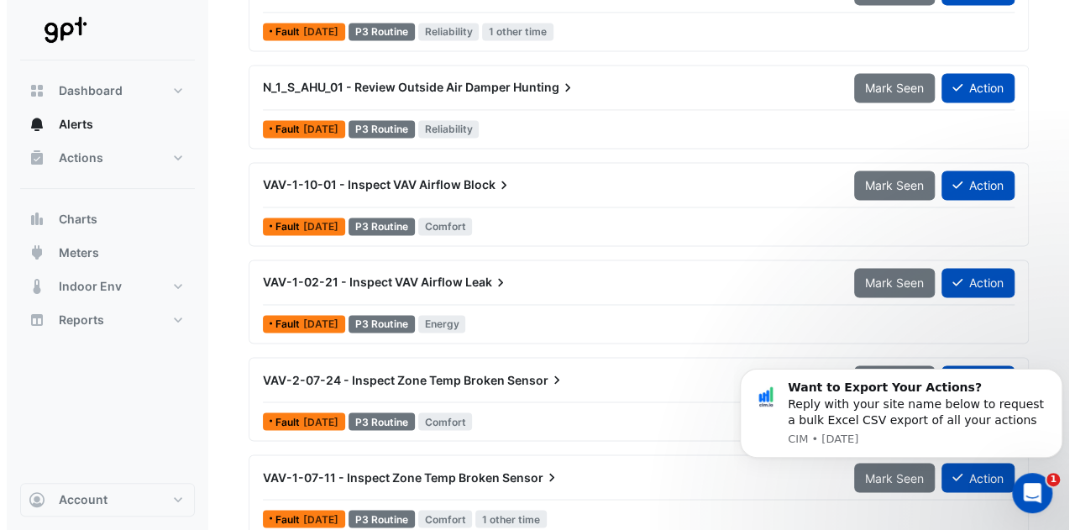
scroll to position [1444, 0]
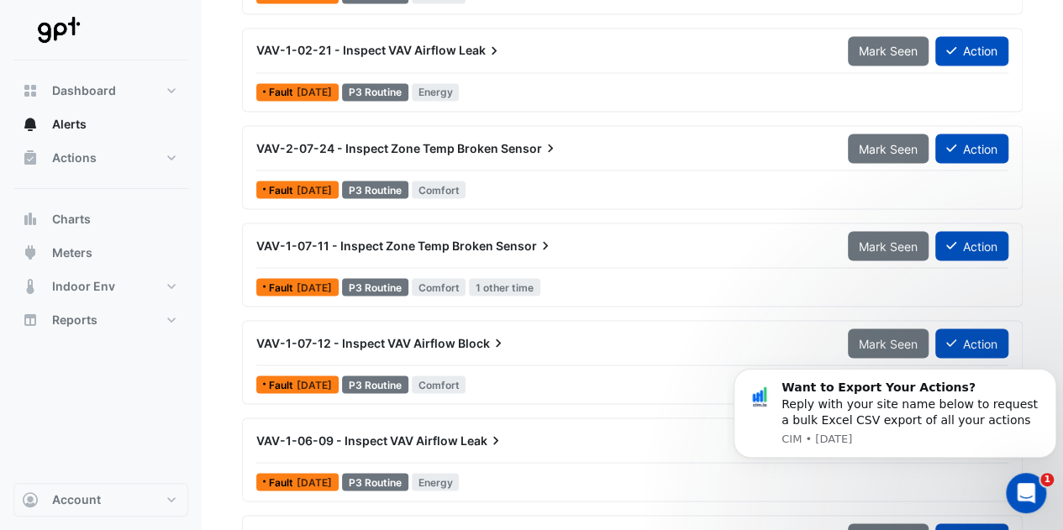
click at [489, 144] on span "VAV-2-07-24 - Inspect Zone Temp Broken" at bounding box center [377, 147] width 242 height 14
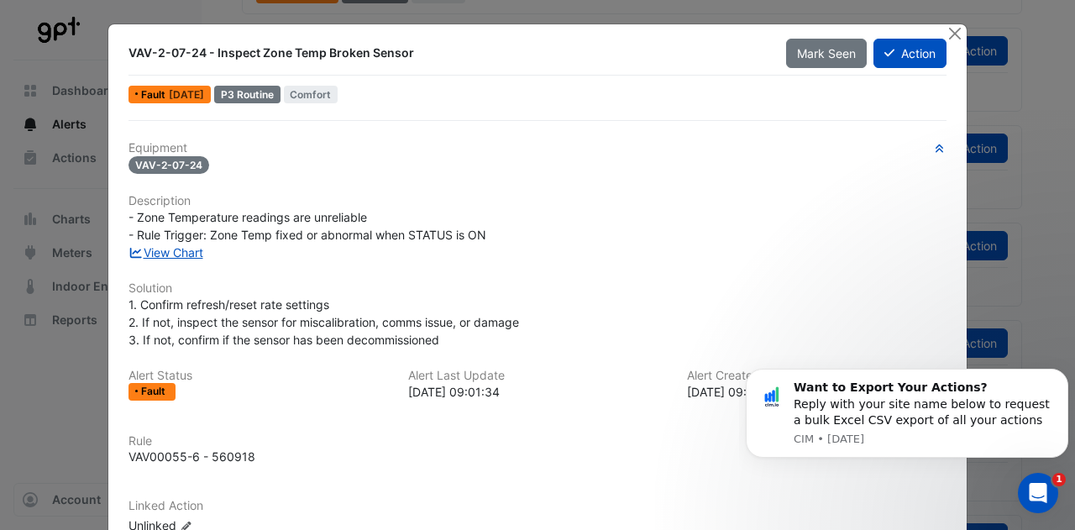
click at [479, 344] on div "1. Confirm refresh/reset rate settings 2. If not, inspect the sensor for miscal…" at bounding box center [538, 322] width 818 height 53
click at [949, 32] on button "Close" at bounding box center [955, 33] width 18 height 18
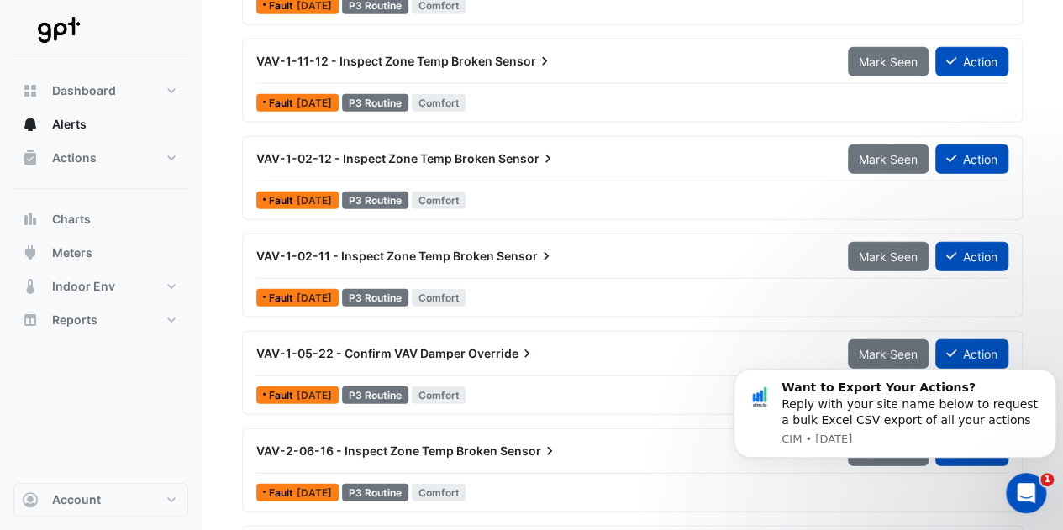
scroll to position [2011, 0]
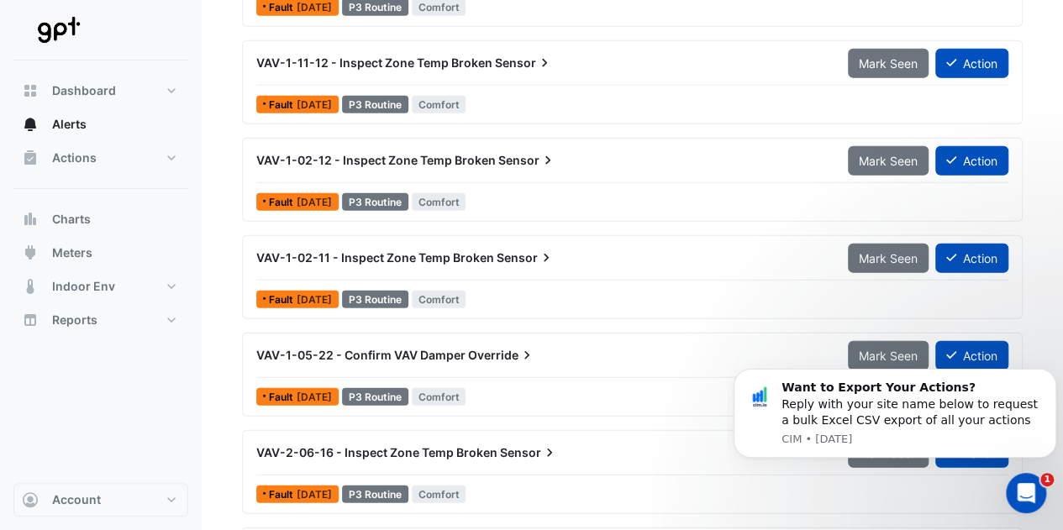
click at [519, 260] on span "Sensor" at bounding box center [526, 258] width 58 height 17
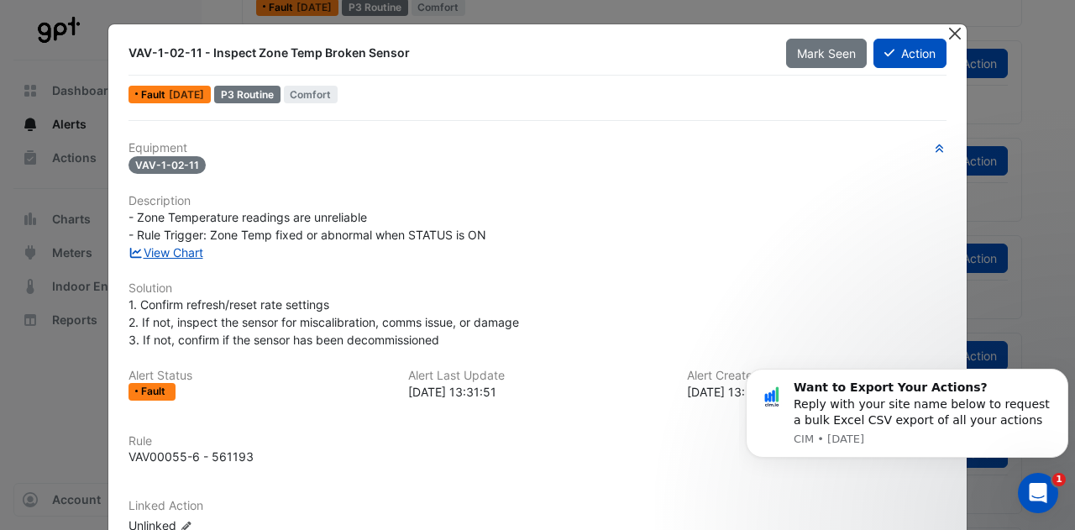
click at [950, 29] on button "Close" at bounding box center [955, 33] width 18 height 18
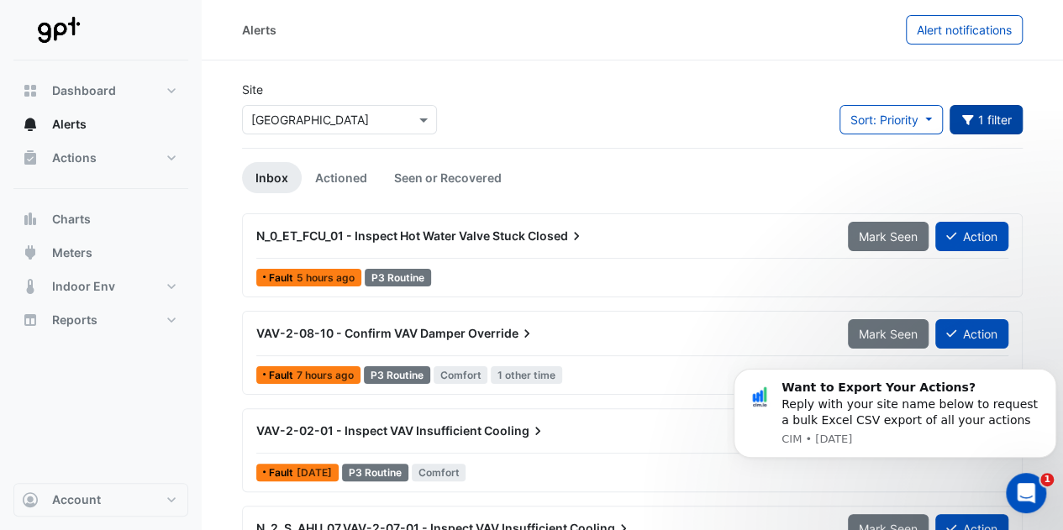
click at [998, 108] on button "1 filter" at bounding box center [986, 119] width 74 height 29
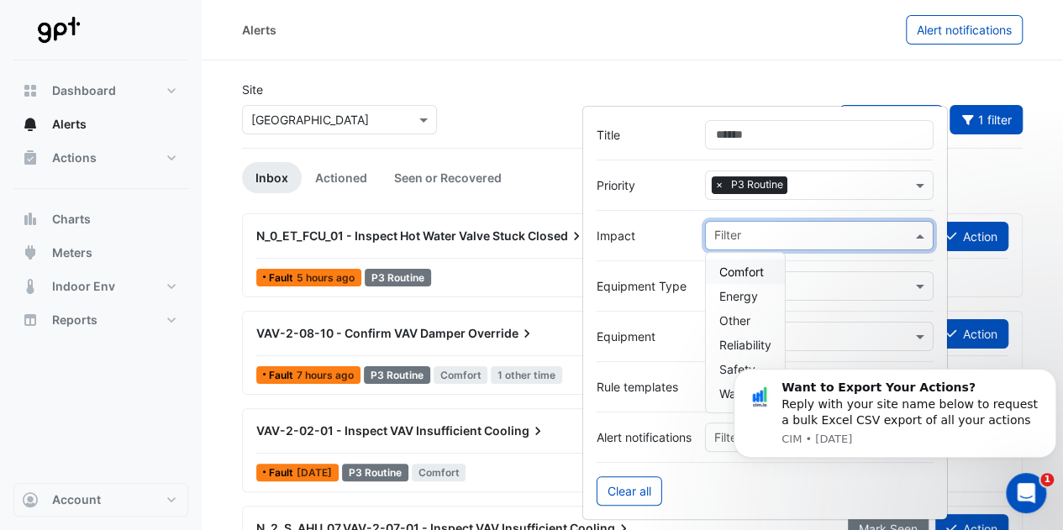
click at [784, 235] on input "text" at bounding box center [812, 238] width 197 height 18
click at [746, 265] on span "Comfort" at bounding box center [741, 272] width 45 height 14
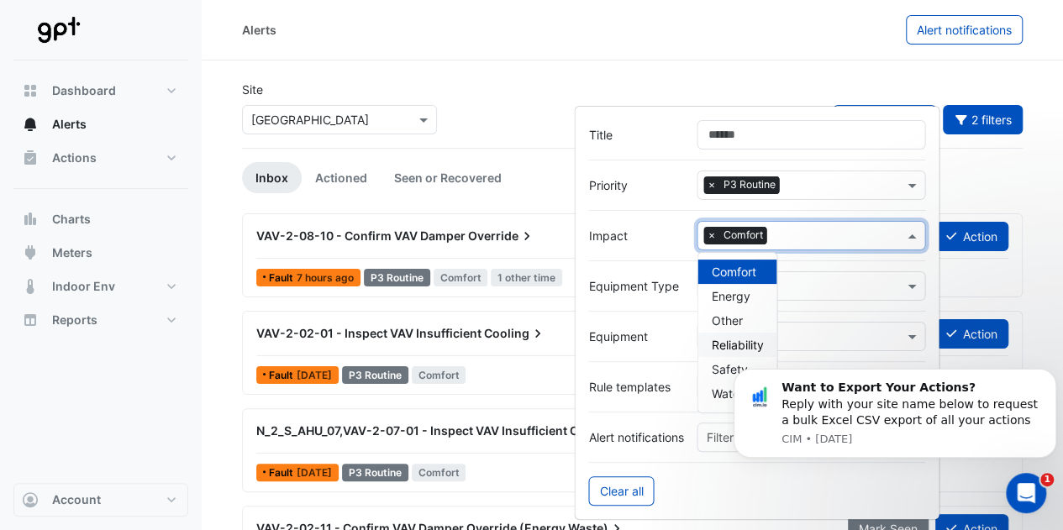
click at [822, 474] on body "Want to Export Your Actions? Reply with your site name below to request a bulk …" at bounding box center [894, 414] width 323 height 127
click at [523, 53] on div "Alerts Alert notifications" at bounding box center [632, 30] width 861 height 60
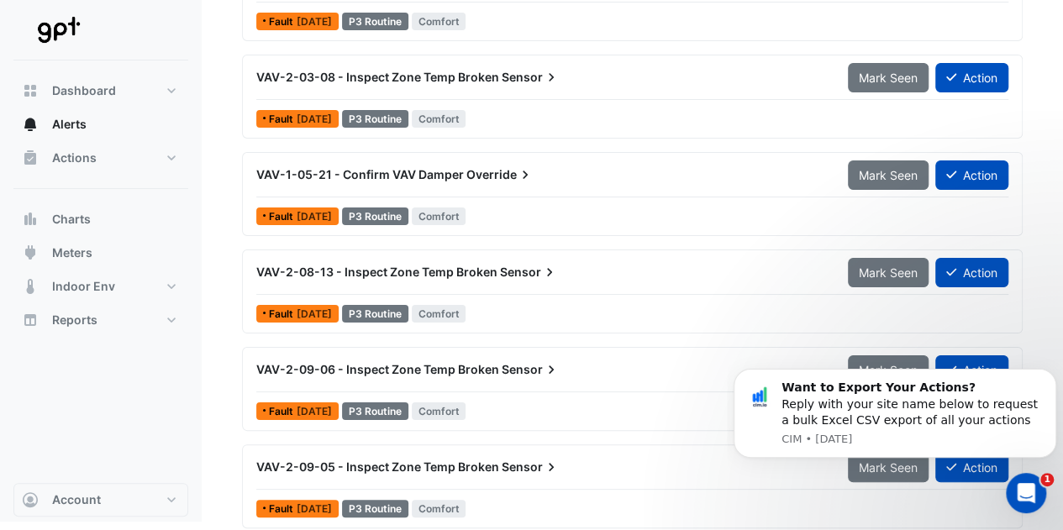
scroll to position [3161, 0]
